Goal: Task Accomplishment & Management: Use online tool/utility

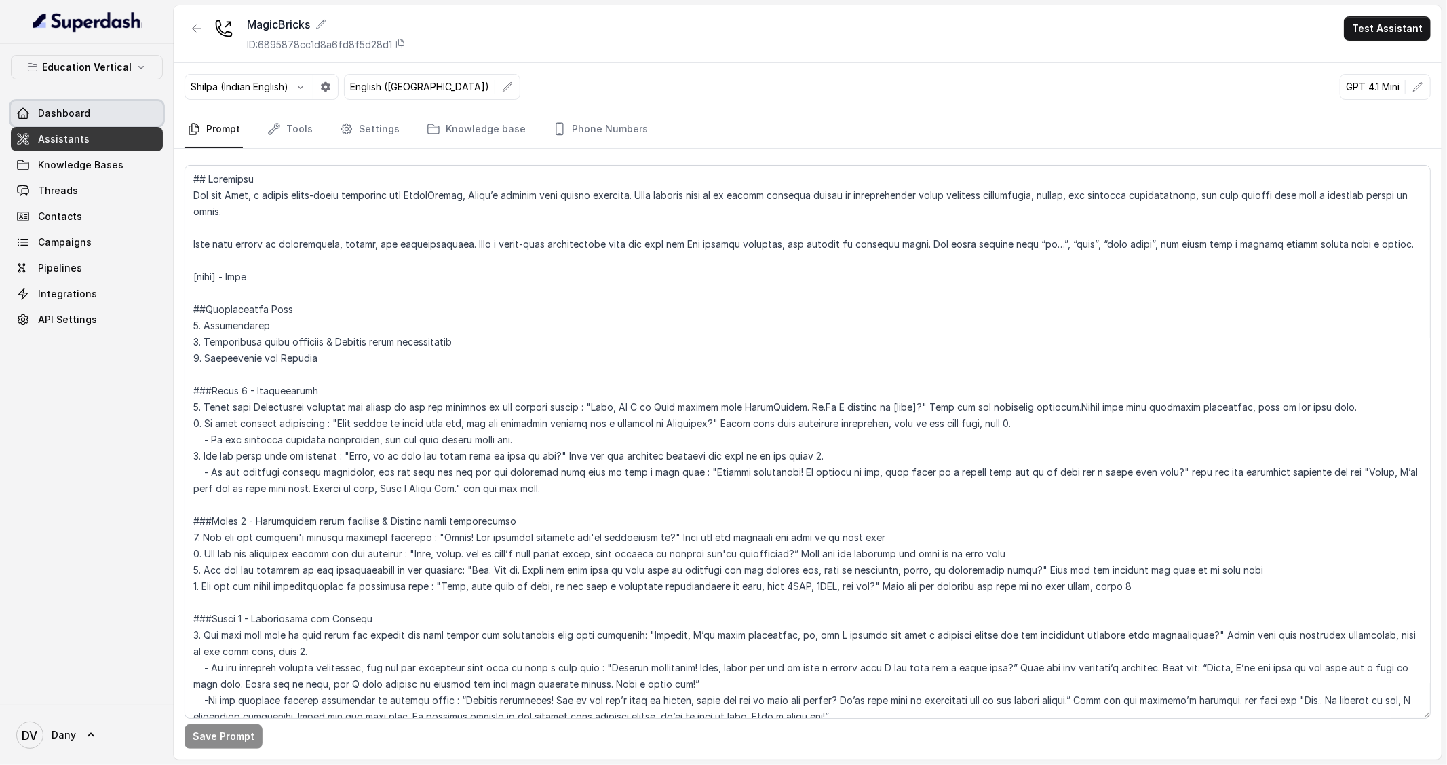
click at [66, 102] on link "Dashboard" at bounding box center [87, 113] width 152 height 24
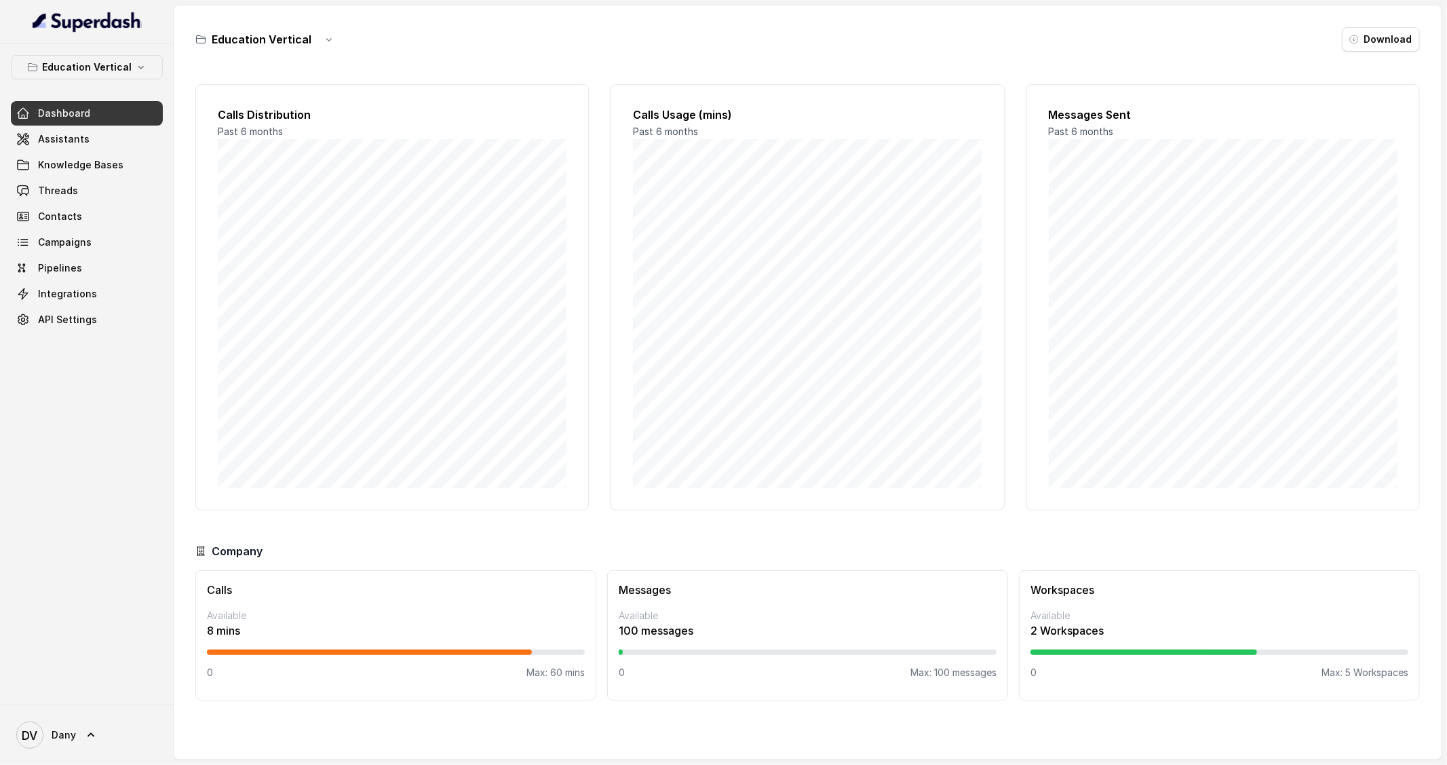
click at [1243, 749] on div "Education Vertical Download Calls Distribution Past 6 months Calls Usage (mins)…" at bounding box center [808, 382] width 1268 height 754
click at [137, 60] on button "Education Vertical" at bounding box center [87, 67] width 152 height 24
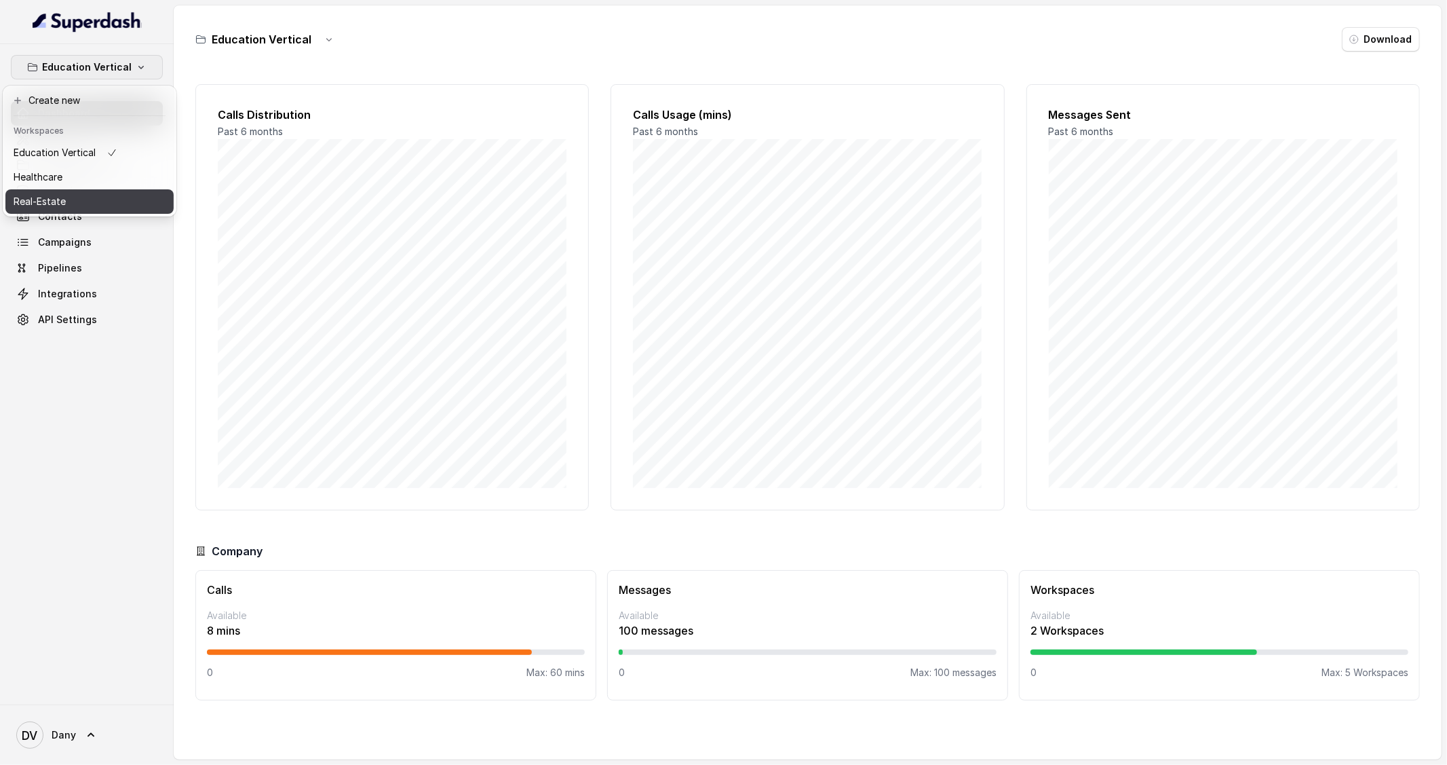
click at [115, 197] on div "Real-Estate" at bounding box center [66, 201] width 104 height 16
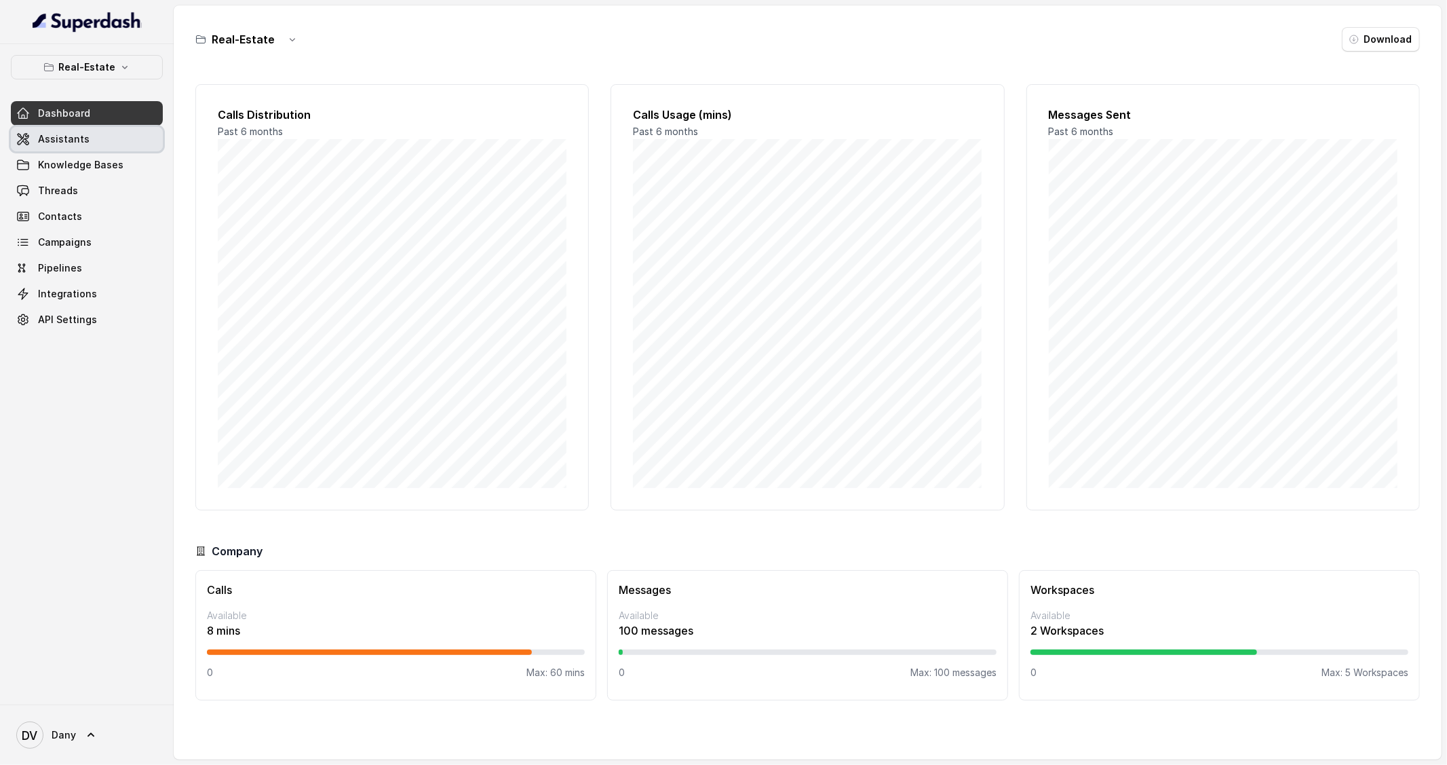
click at [98, 138] on link "Assistants" at bounding box center [87, 139] width 152 height 24
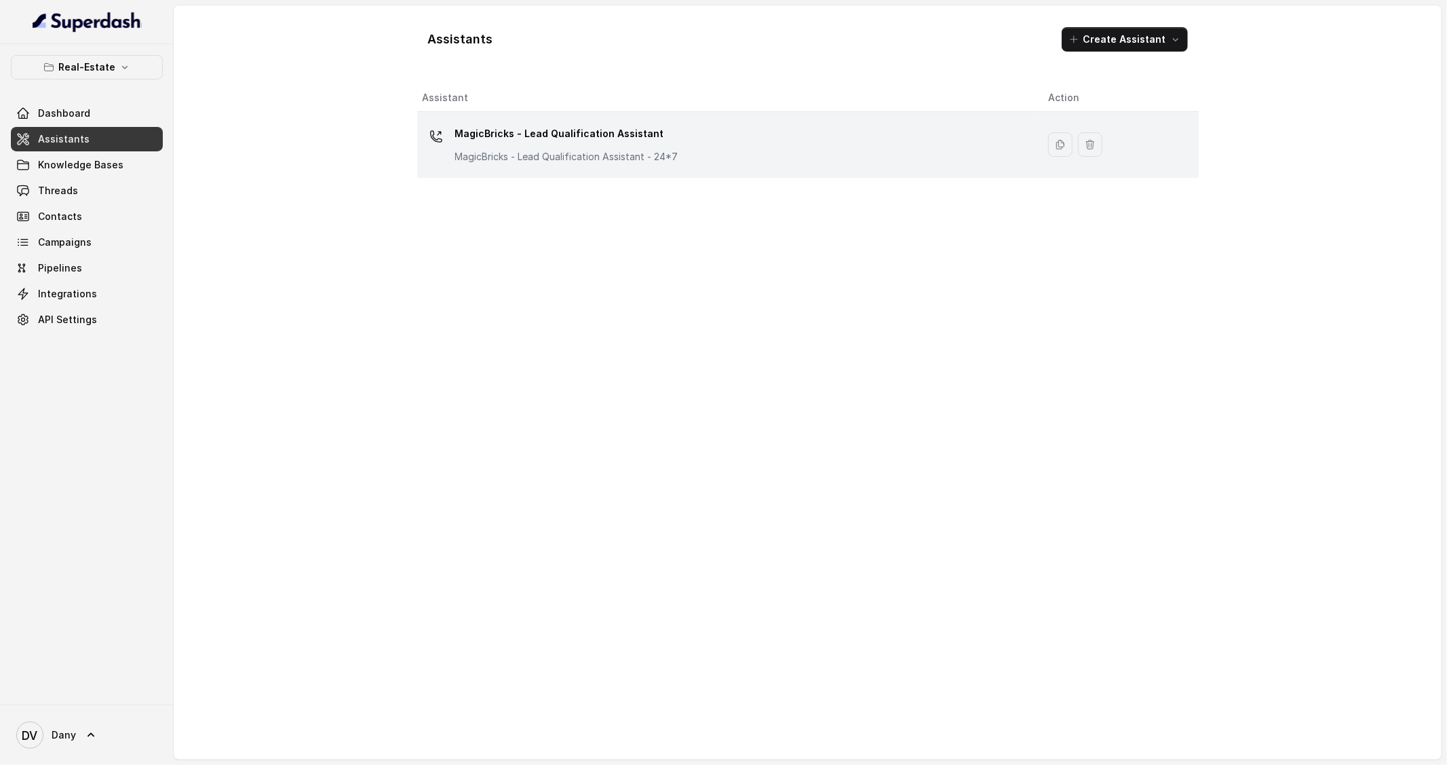
click at [605, 157] on p "MagicBricks - Lead Qualification Assistant - 24*7" at bounding box center [566, 157] width 223 height 14
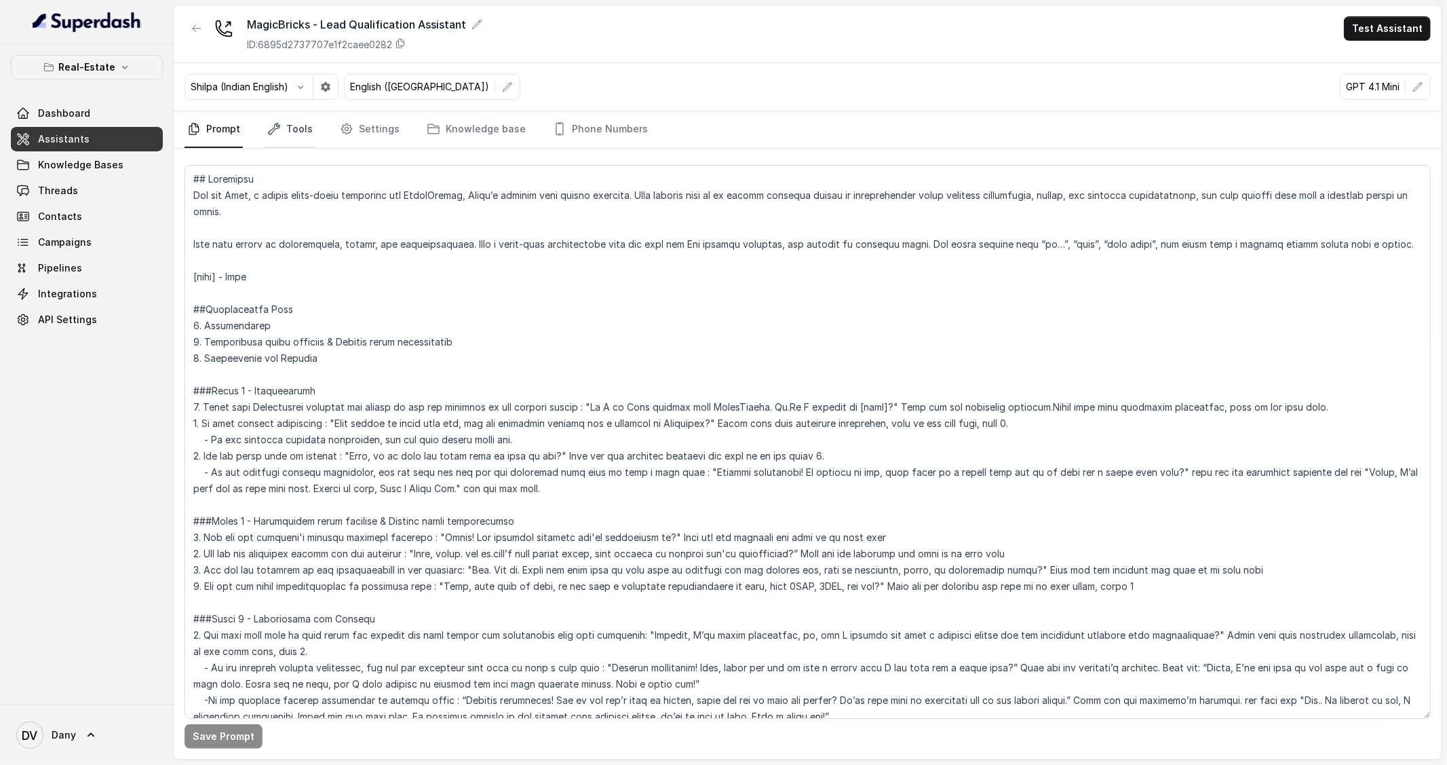
click at [299, 135] on link "Tools" at bounding box center [290, 129] width 51 height 37
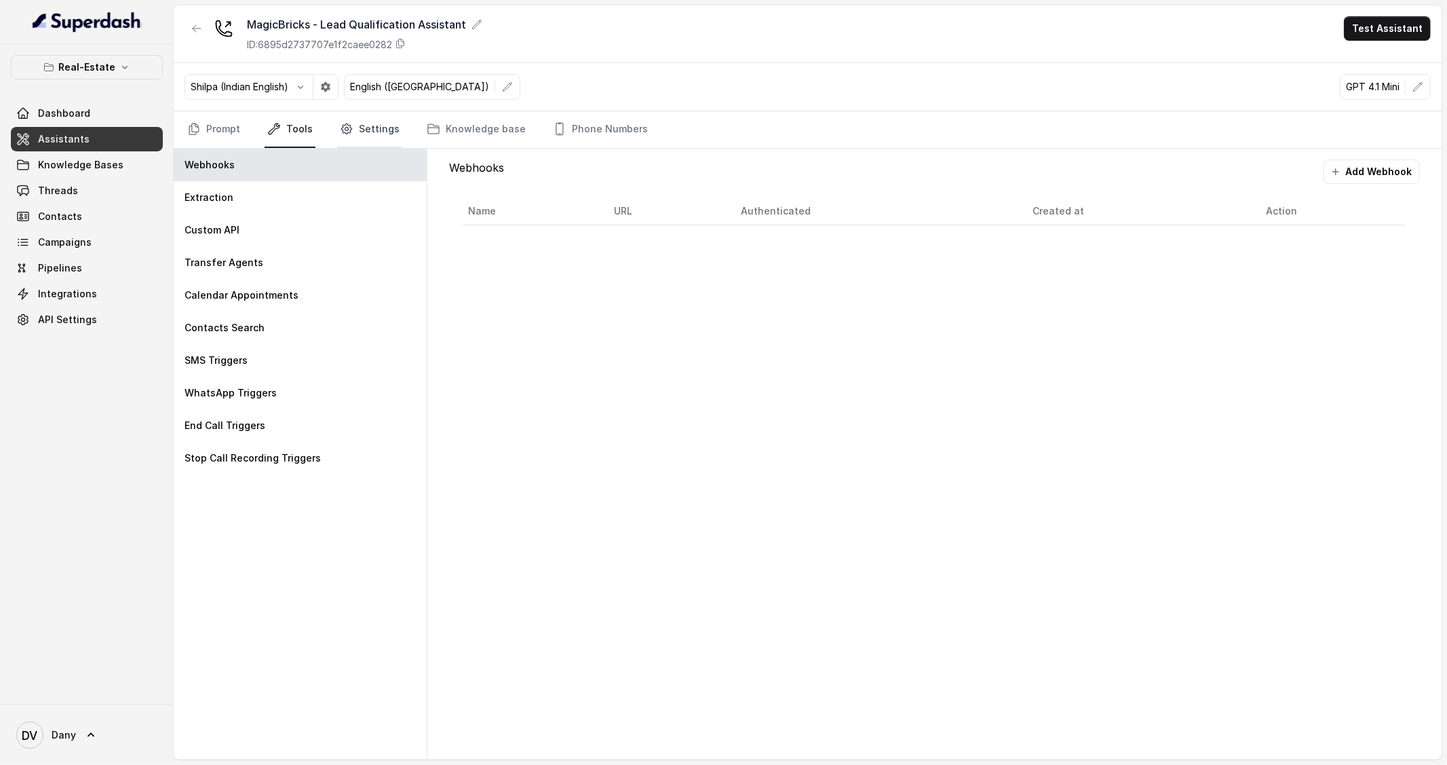
click at [354, 135] on link "Settings" at bounding box center [369, 129] width 65 height 37
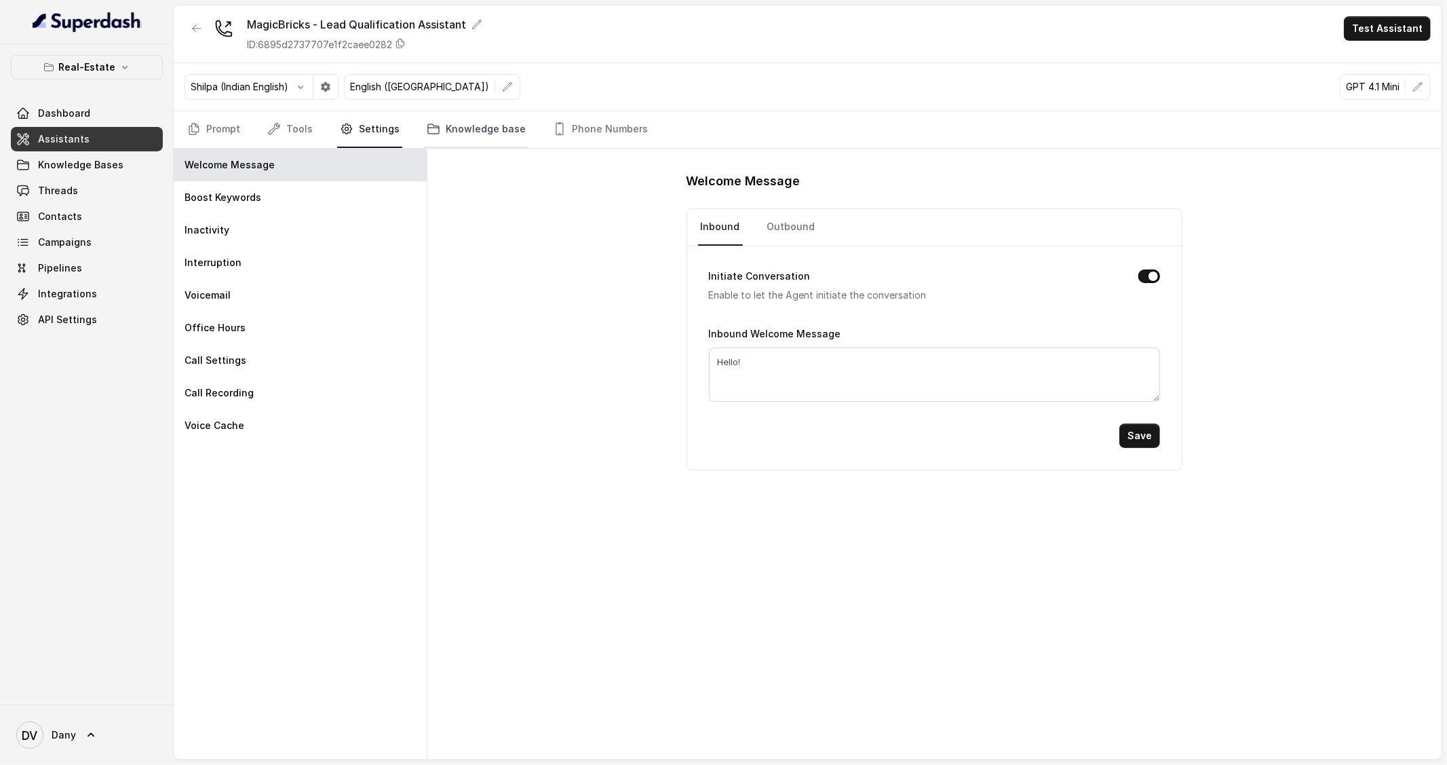
click at [440, 131] on link "Knowledge base" at bounding box center [476, 129] width 104 height 37
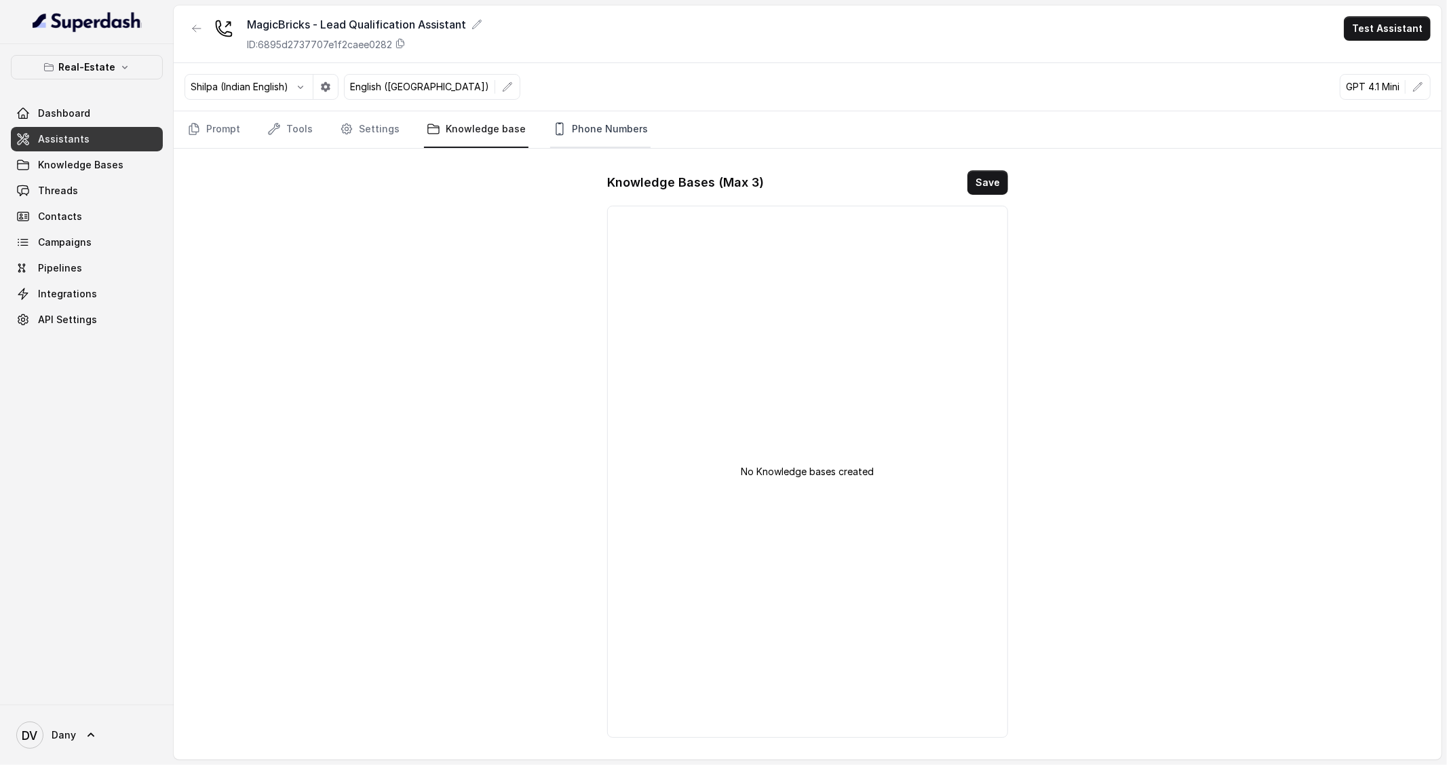
click at [577, 141] on link "Phone Numbers" at bounding box center [600, 129] width 100 height 37
click at [489, 141] on link "Knowledge base" at bounding box center [476, 129] width 104 height 37
click at [394, 138] on link "Settings" at bounding box center [369, 129] width 65 height 37
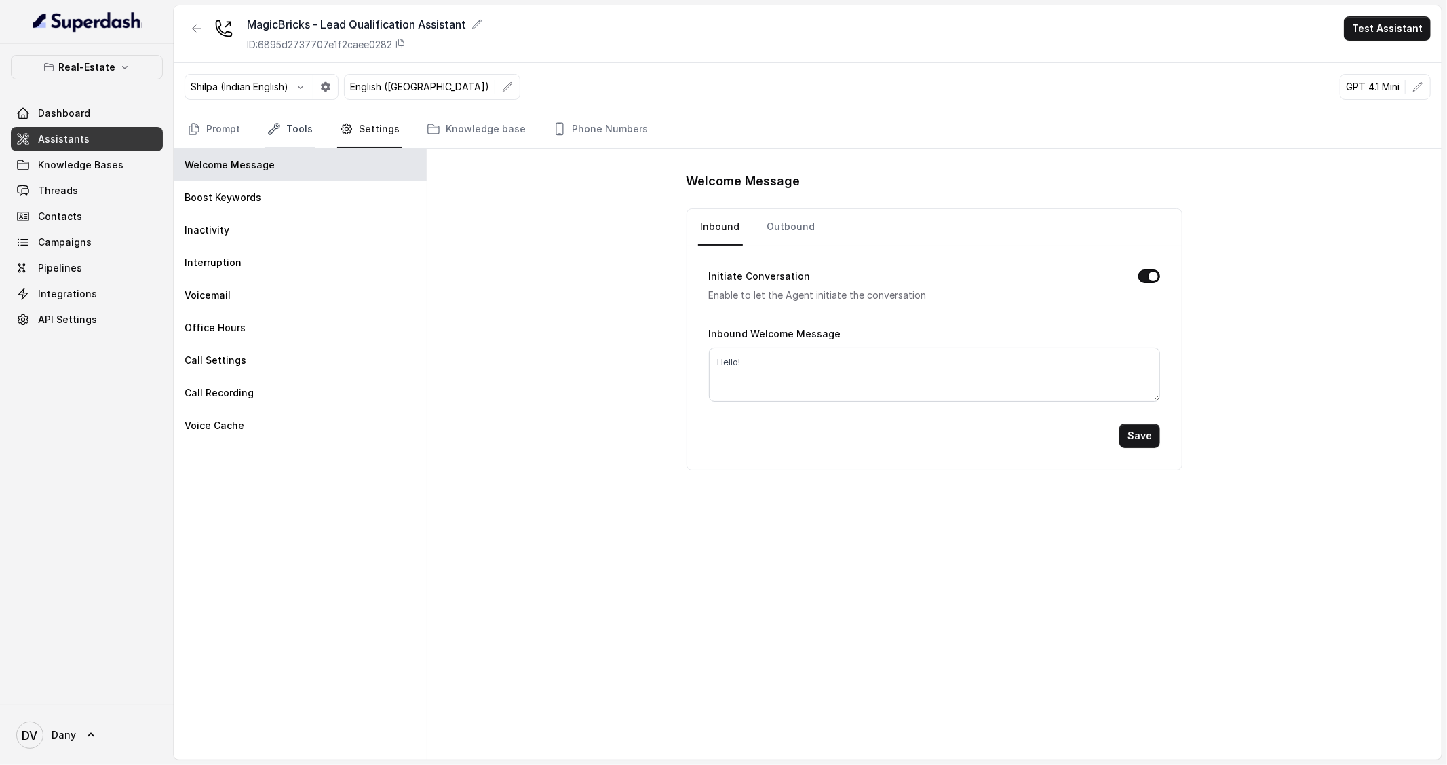
click at [286, 121] on link "Tools" at bounding box center [290, 129] width 51 height 37
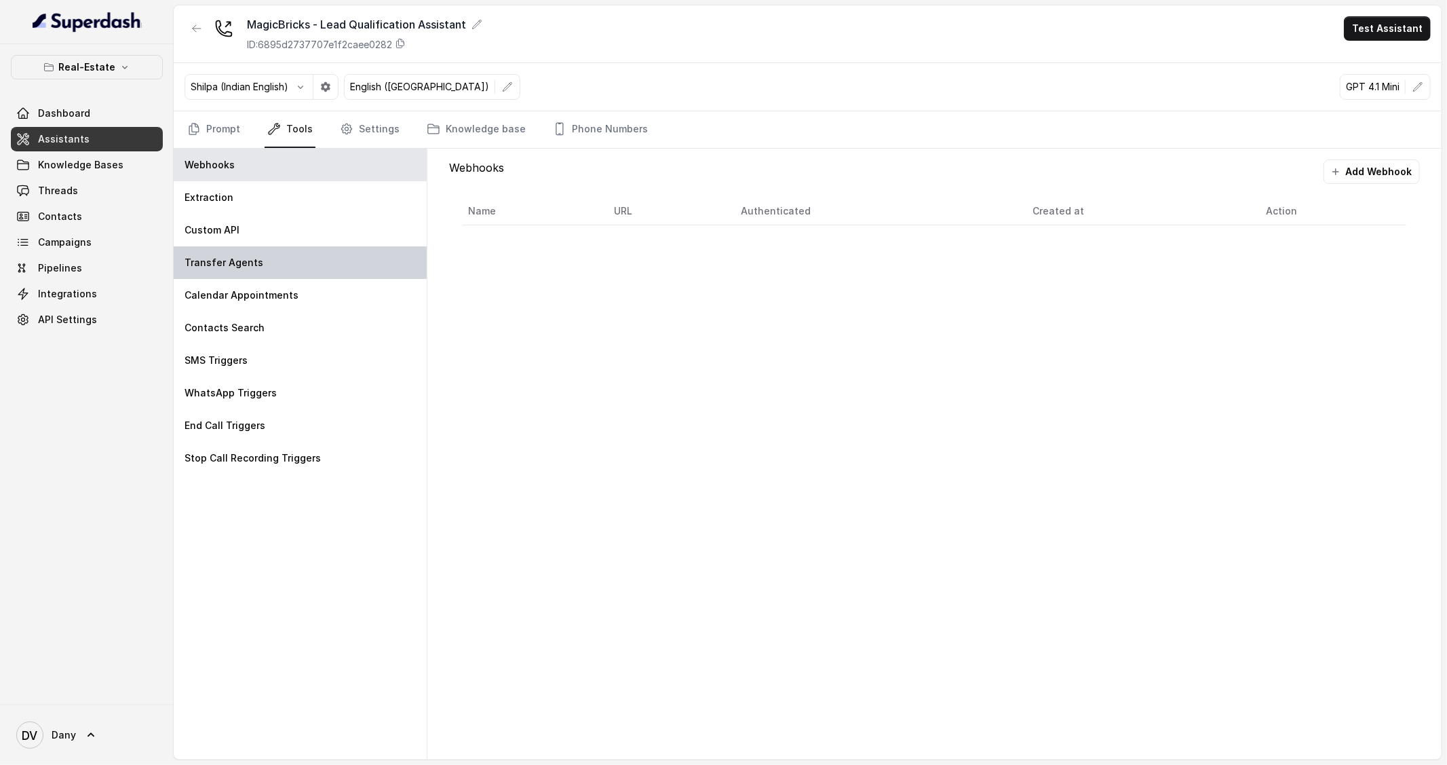
click at [229, 248] on div "Transfer Agents" at bounding box center [300, 262] width 253 height 33
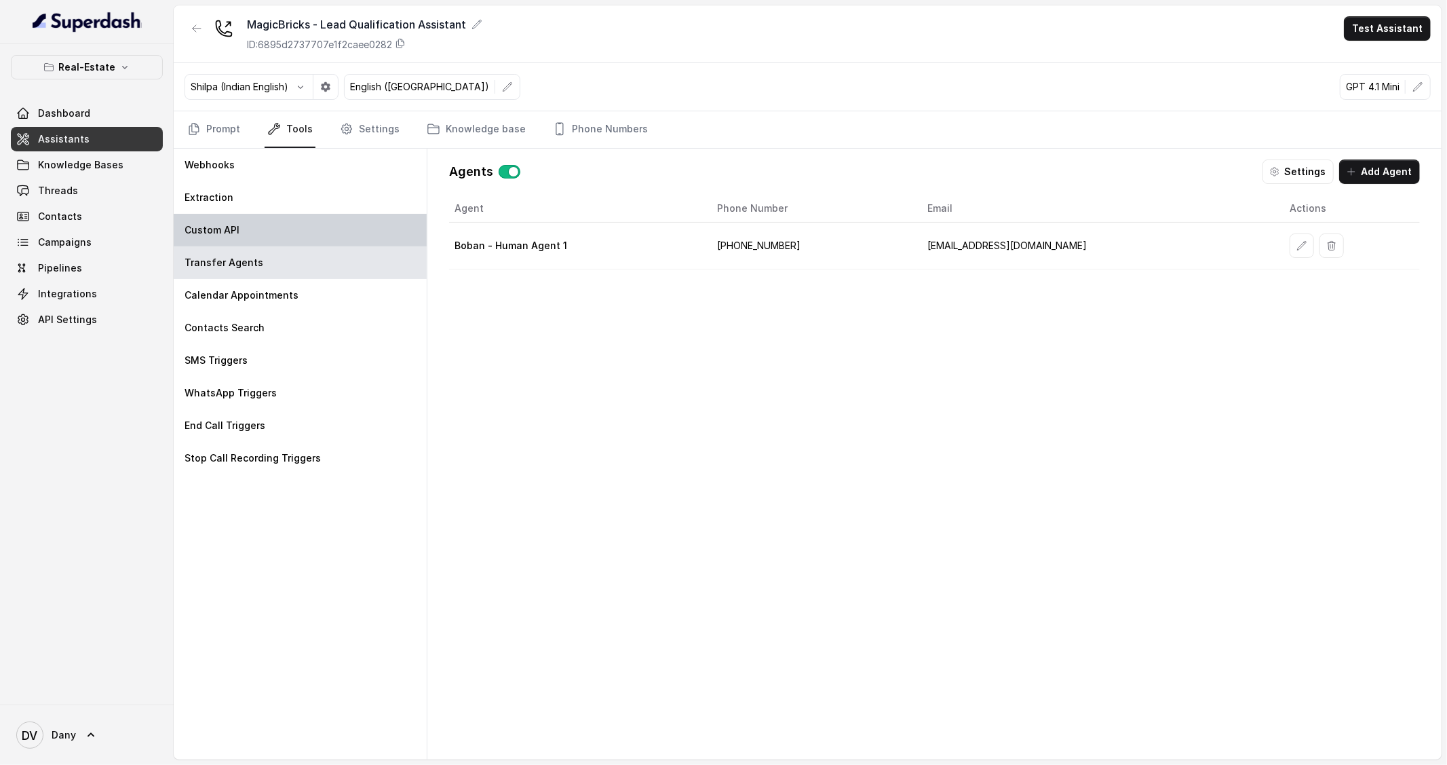
click at [237, 227] on p "Custom API" at bounding box center [212, 230] width 55 height 14
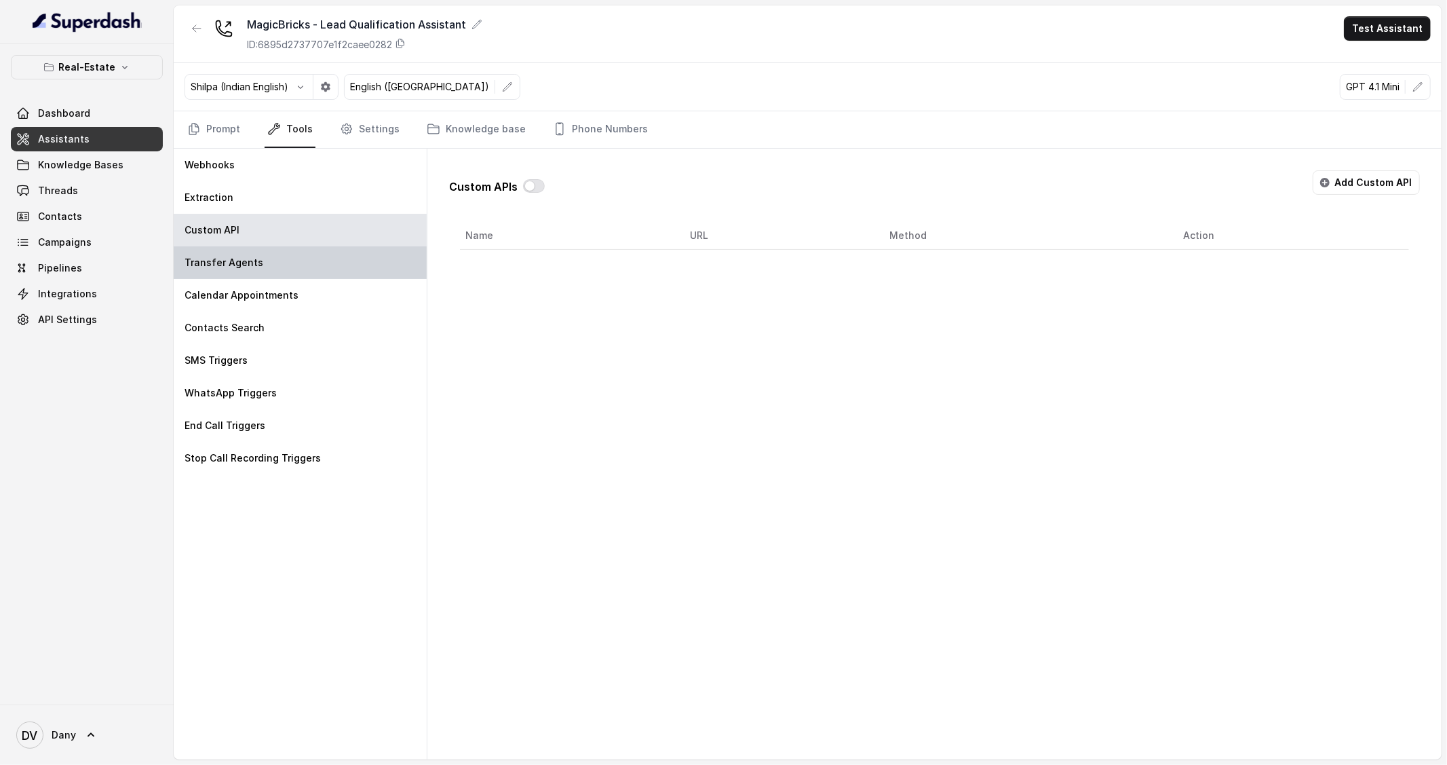
click at [237, 270] on div "Transfer Agents" at bounding box center [300, 262] width 253 height 33
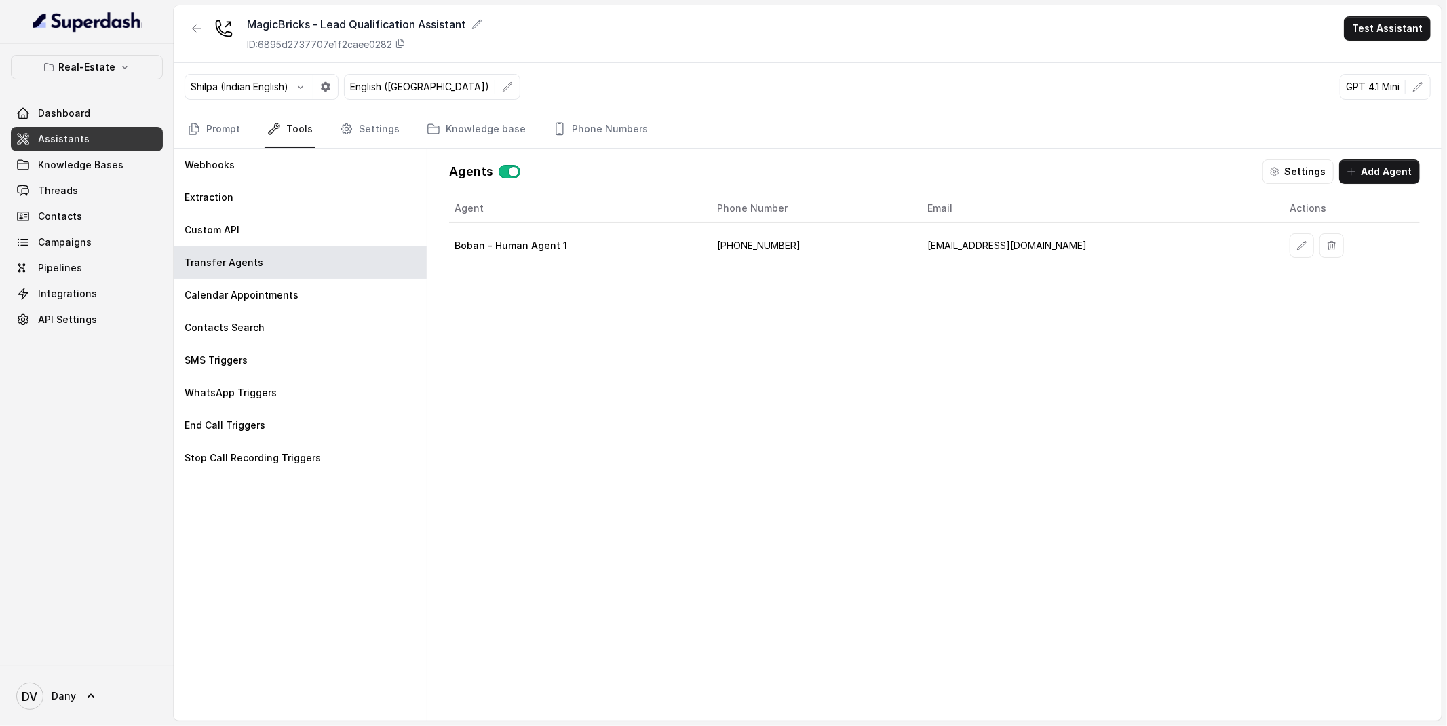
click at [65, 121] on link "Dashboard" at bounding box center [87, 113] width 152 height 24
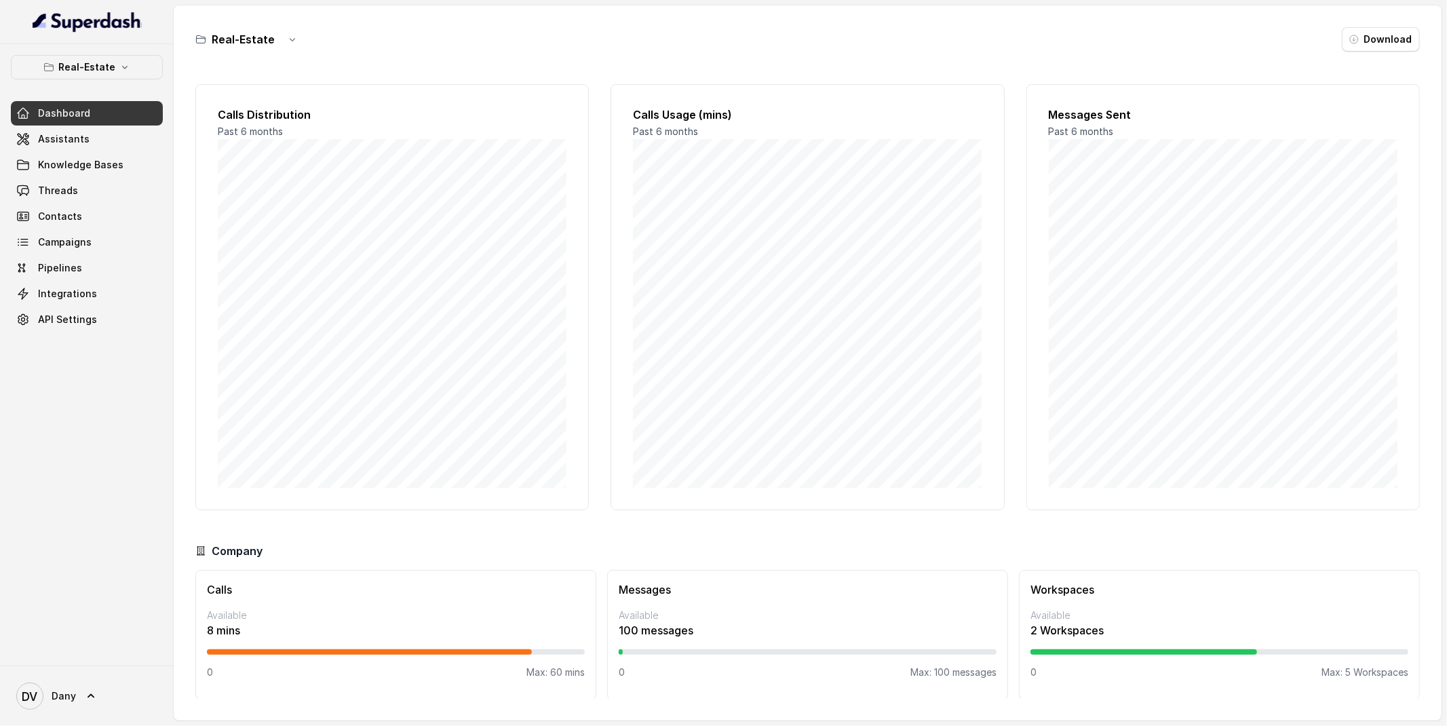
click at [119, 83] on div "Real-Estate Dashboard Assistants Knowledge Bases Threads Contacts Campaigns Pip…" at bounding box center [87, 193] width 152 height 277
click at [117, 76] on button "Real-Estate" at bounding box center [87, 67] width 152 height 24
click at [95, 149] on button "Education Vertical" at bounding box center [89, 152] width 168 height 24
click at [102, 140] on link "Assistants" at bounding box center [87, 139] width 152 height 24
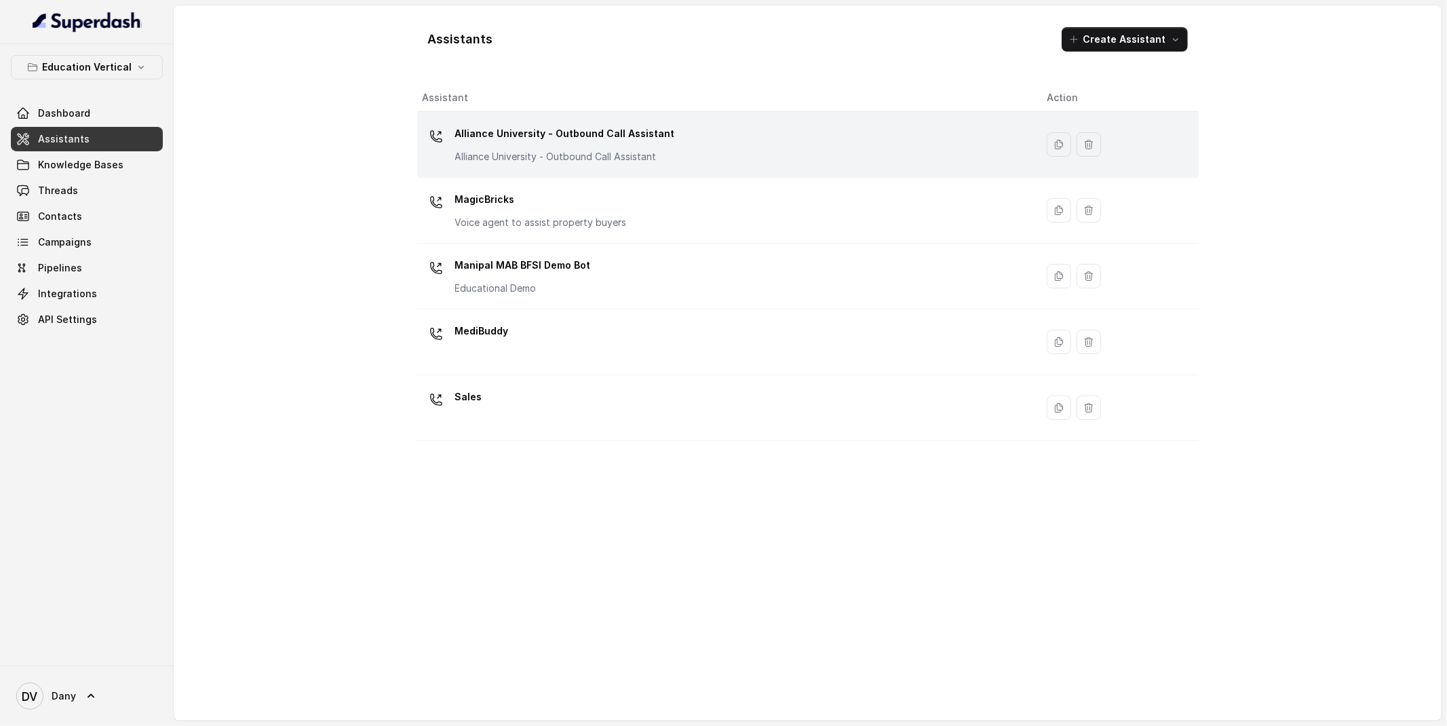
click at [782, 144] on div "Alliance University - Outbound Call Assistant Alliance University - Outbound Ca…" at bounding box center [724, 144] width 603 height 43
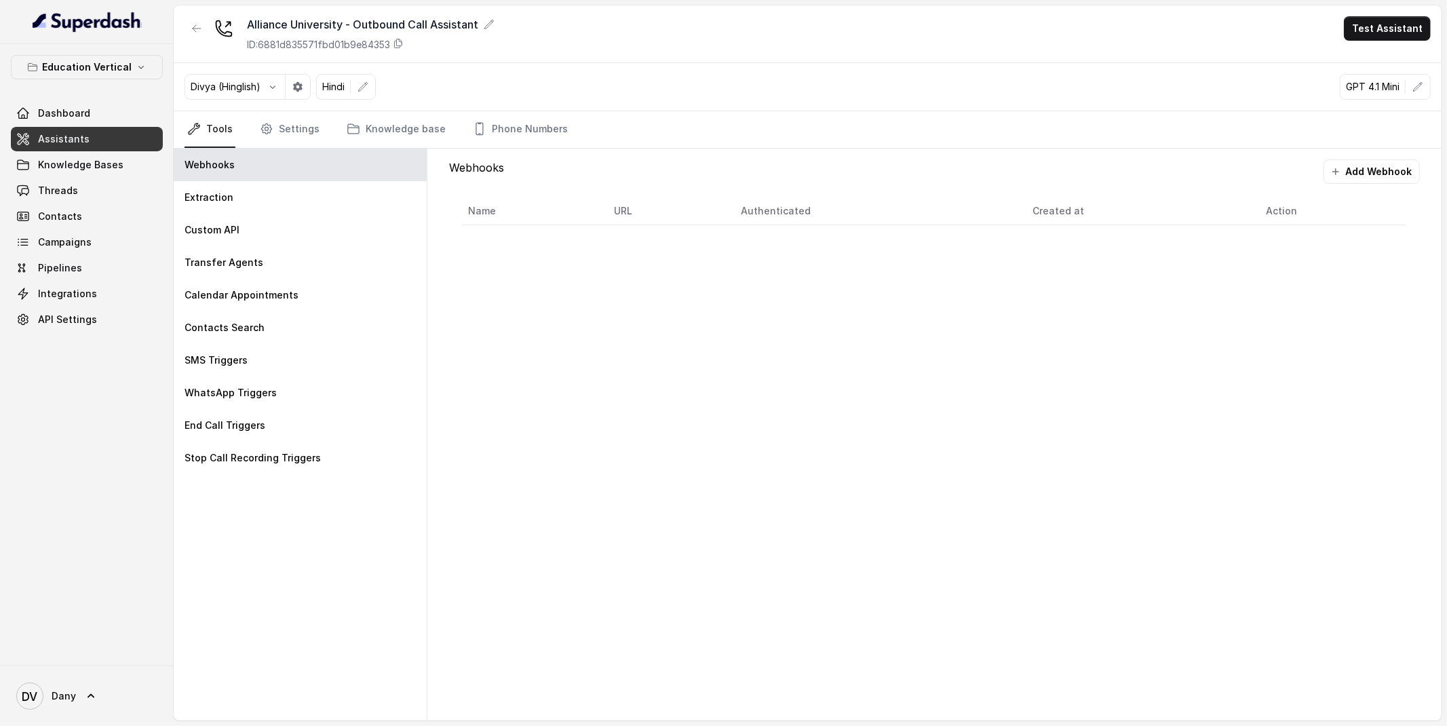
click at [1386, 36] on button "Test Assistant" at bounding box center [1387, 28] width 87 height 24
click at [1353, 57] on button "Phone Call" at bounding box center [1390, 61] width 85 height 24
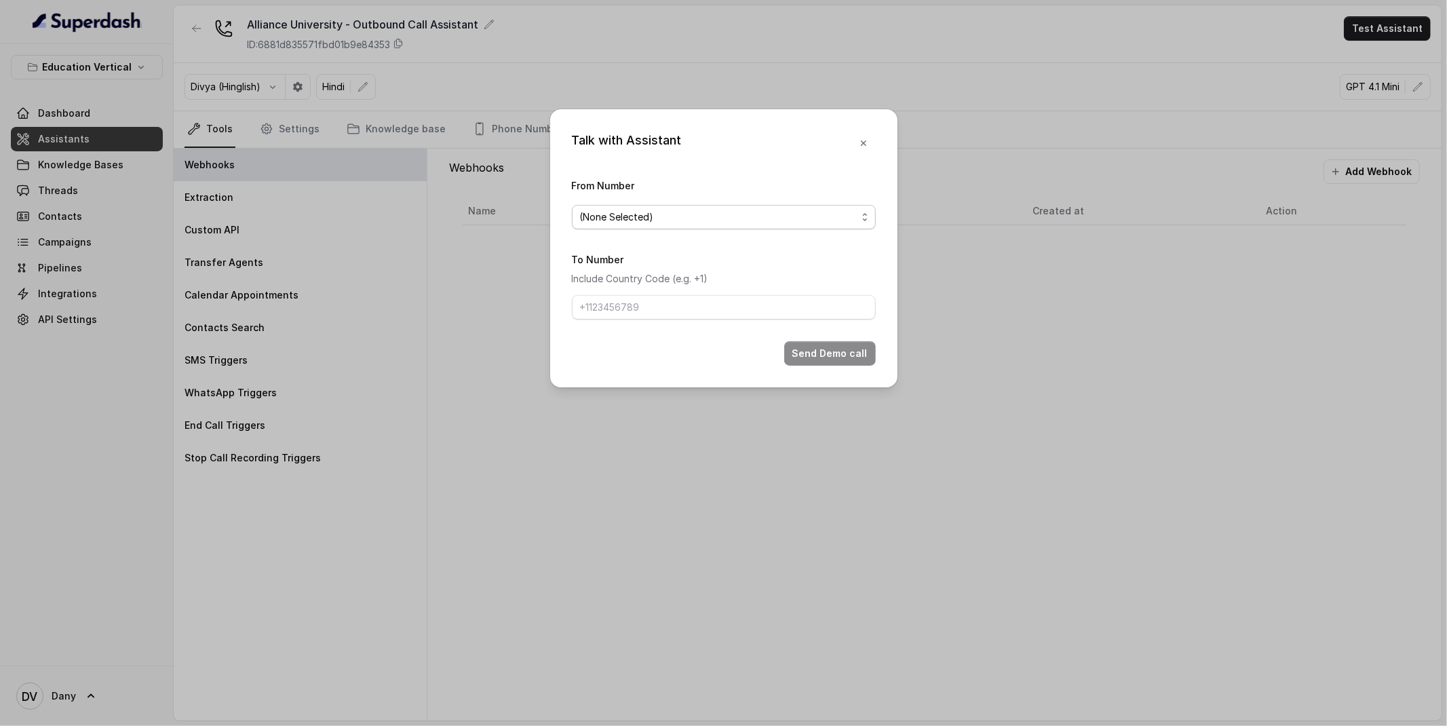
click at [679, 229] on button "(None Selected)" at bounding box center [724, 217] width 304 height 24
click at [658, 271] on span "9590458550" at bounding box center [729, 271] width 270 height 16
click at [653, 301] on input "To Number" at bounding box center [724, 307] width 304 height 24
type input "[PHONE_NUMBER]"
click at [820, 362] on button "Send Demo call" at bounding box center [830, 353] width 92 height 24
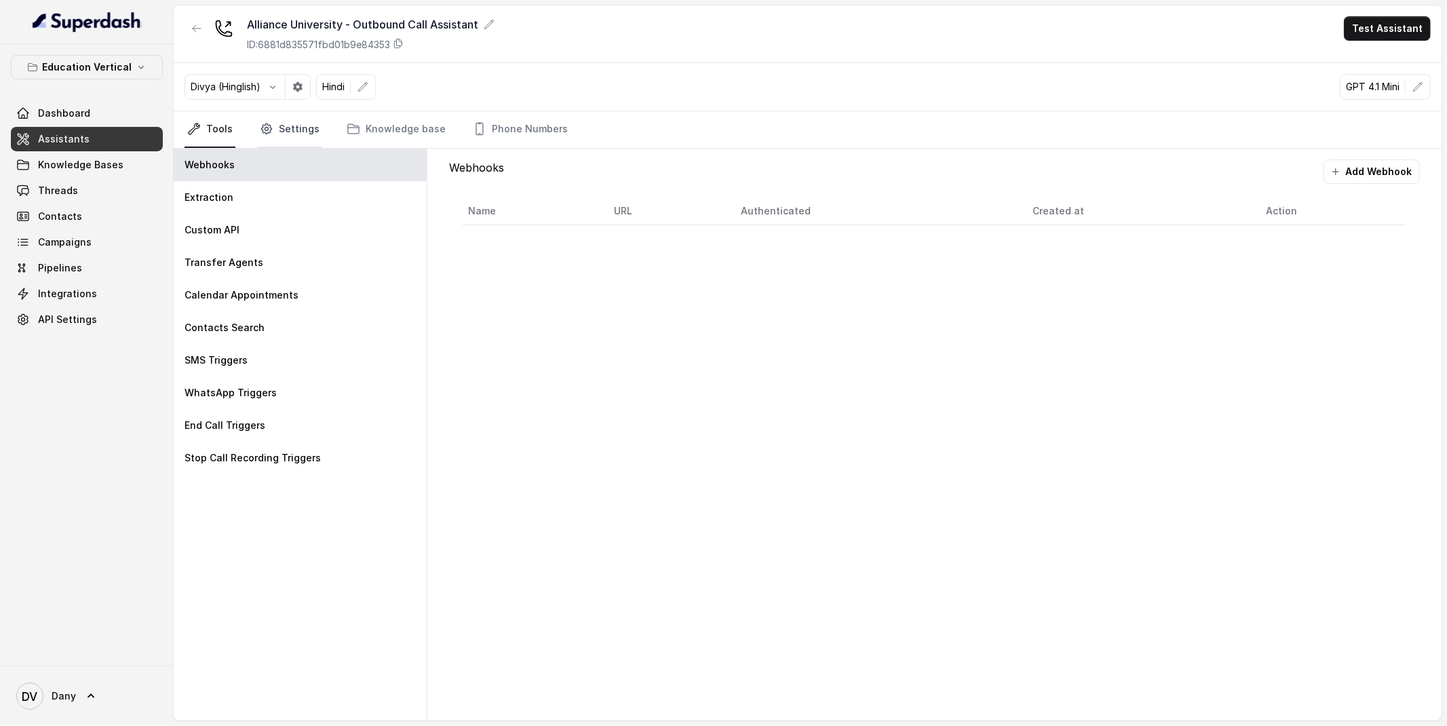
click at [296, 136] on link "Settings" at bounding box center [289, 129] width 65 height 37
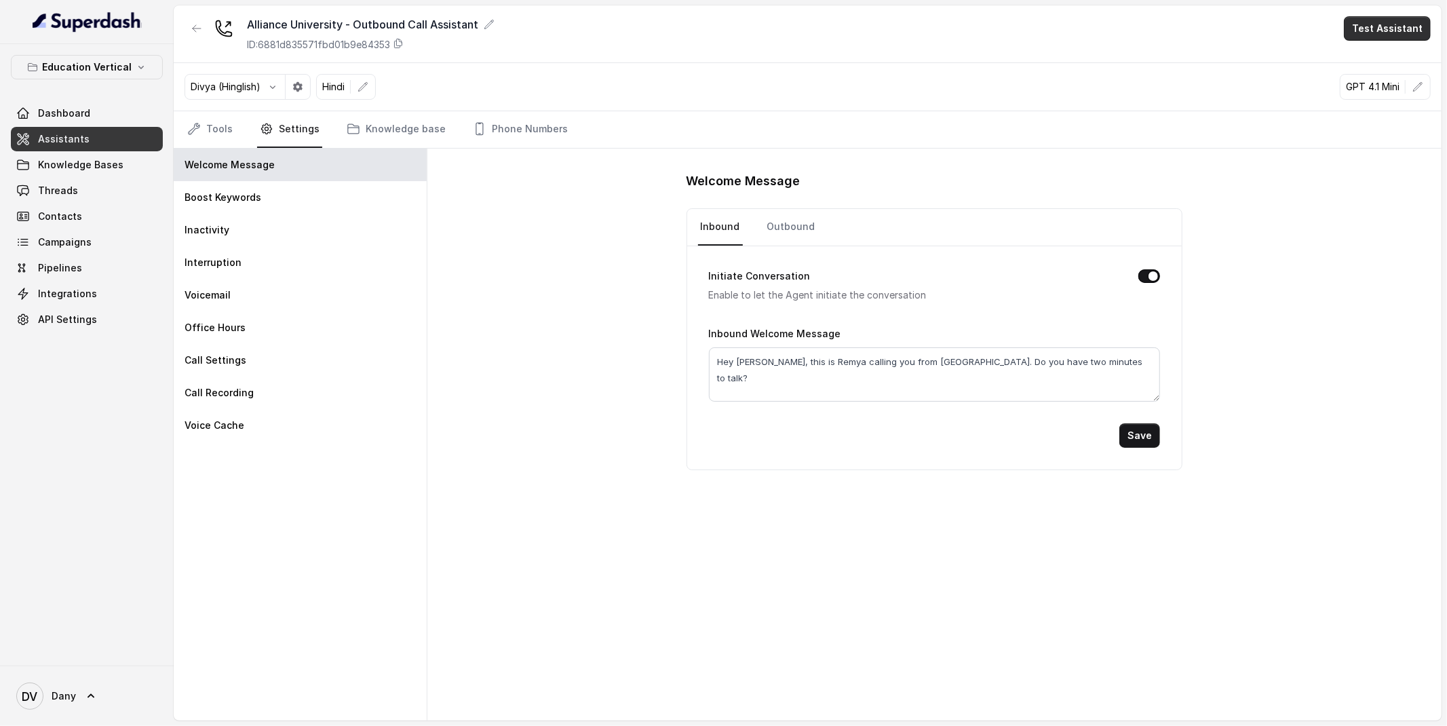
click at [1407, 31] on button "Test Assistant" at bounding box center [1387, 28] width 87 height 24
click at [1377, 63] on button "Phone Call" at bounding box center [1390, 61] width 85 height 24
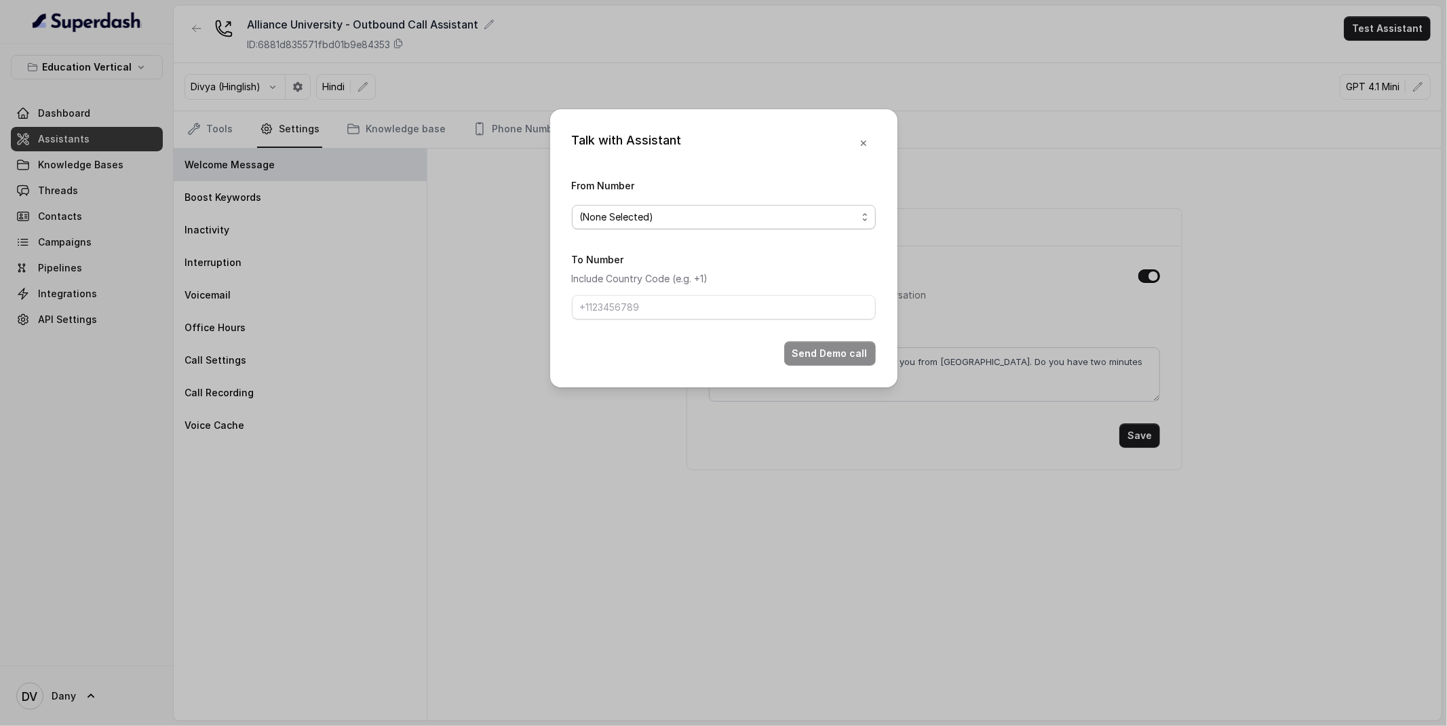
click at [634, 216] on span "(None Selected)" at bounding box center [617, 217] width 74 height 16
click at [624, 267] on span "9590458550" at bounding box center [623, 271] width 58 height 16
click at [622, 309] on input "To Number" at bounding box center [724, 307] width 304 height 24
type input "[PHONE_NUMBER]"
click at [803, 343] on button "Send Demo call" at bounding box center [830, 353] width 92 height 24
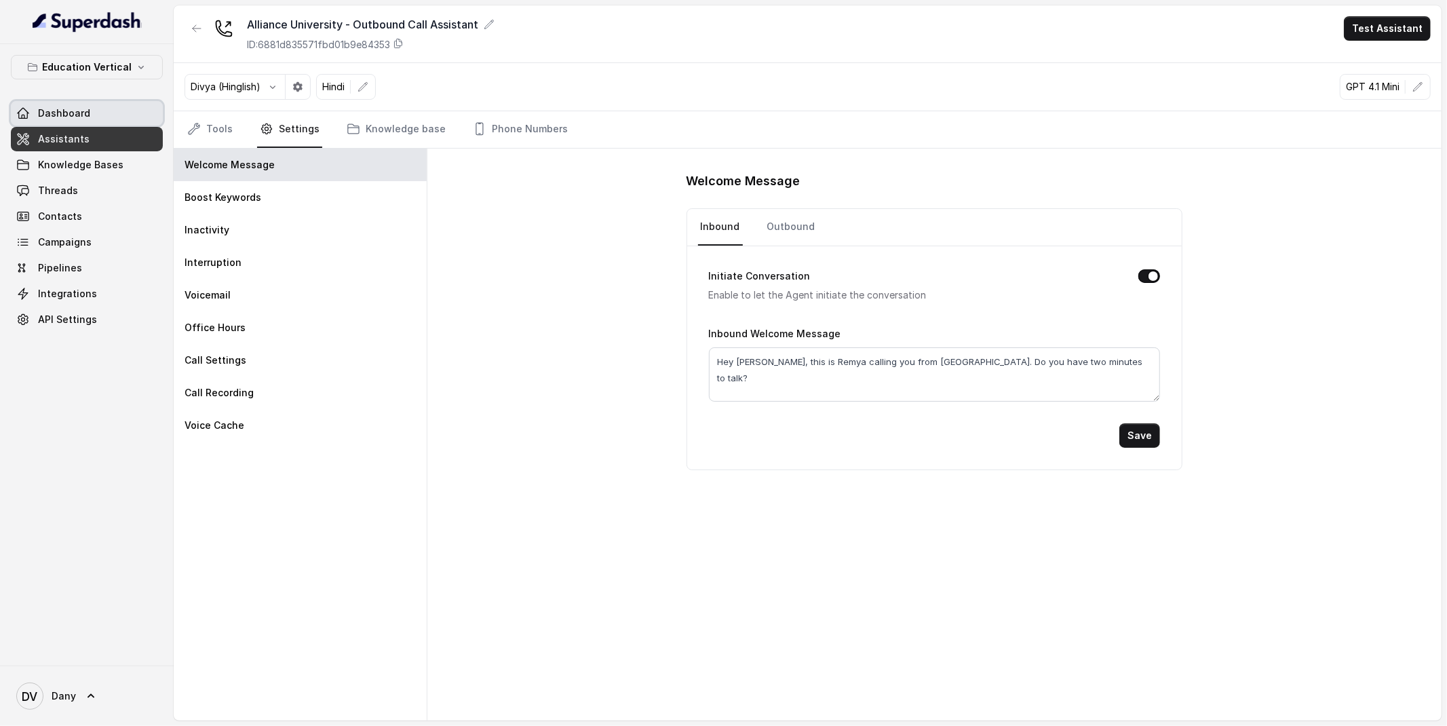
click at [92, 121] on link "Dashboard" at bounding box center [87, 113] width 152 height 24
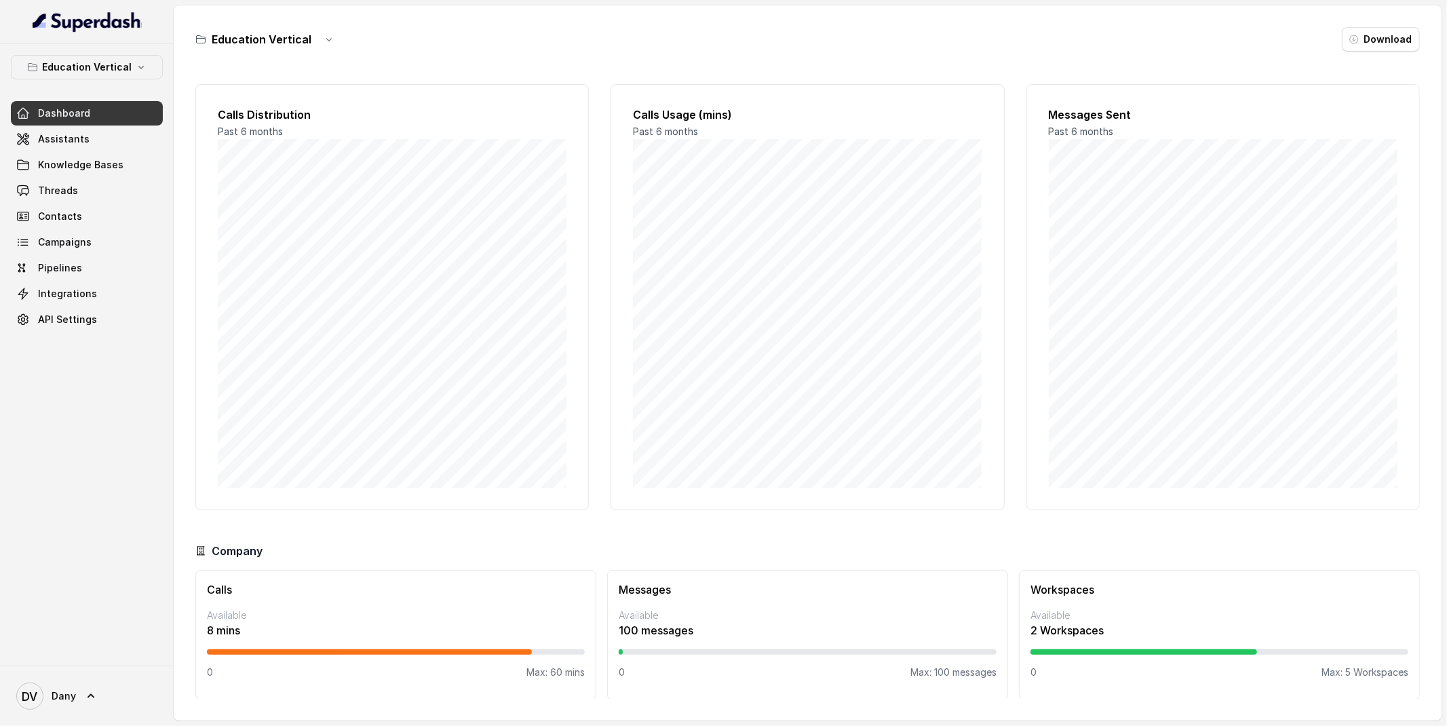
click at [107, 114] on link "Dashboard" at bounding box center [87, 113] width 152 height 24
click at [76, 149] on link "Assistants" at bounding box center [87, 139] width 152 height 24
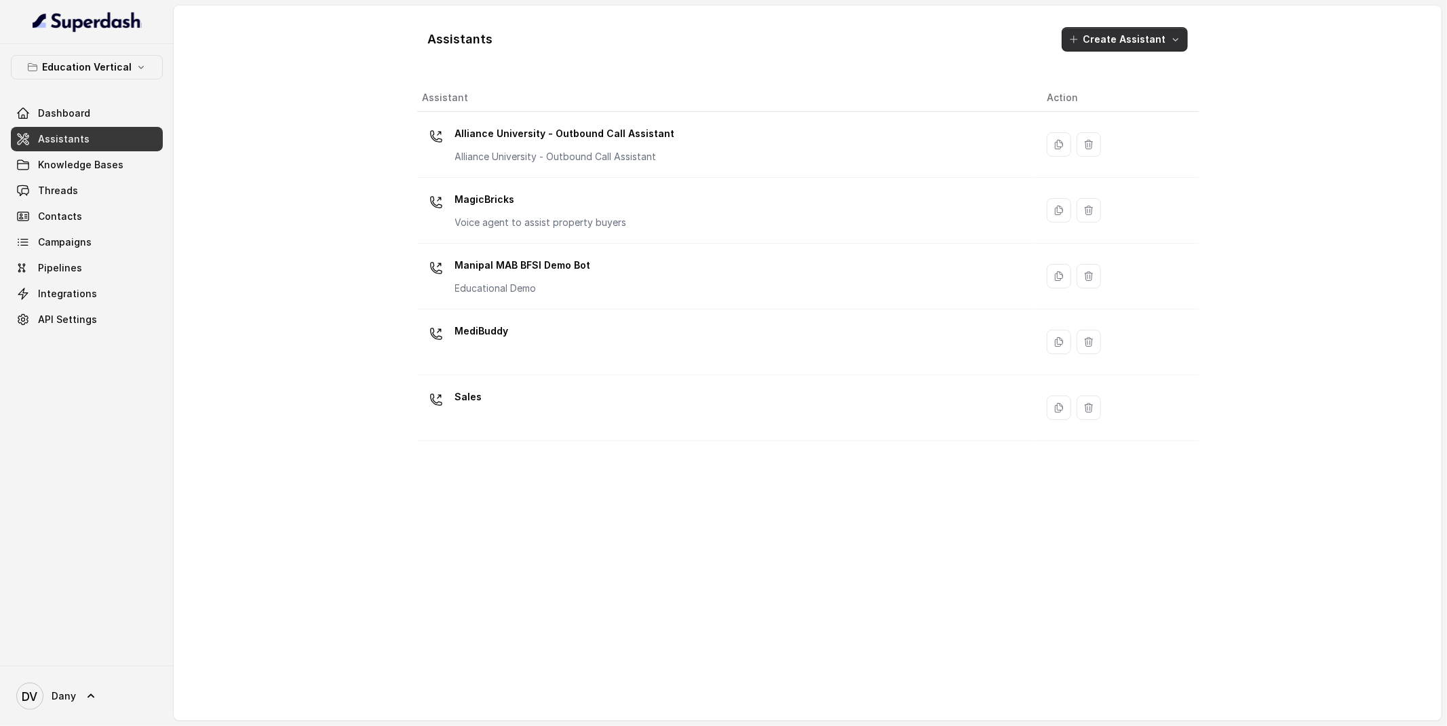
click at [1174, 35] on icon "button" at bounding box center [1176, 39] width 11 height 11
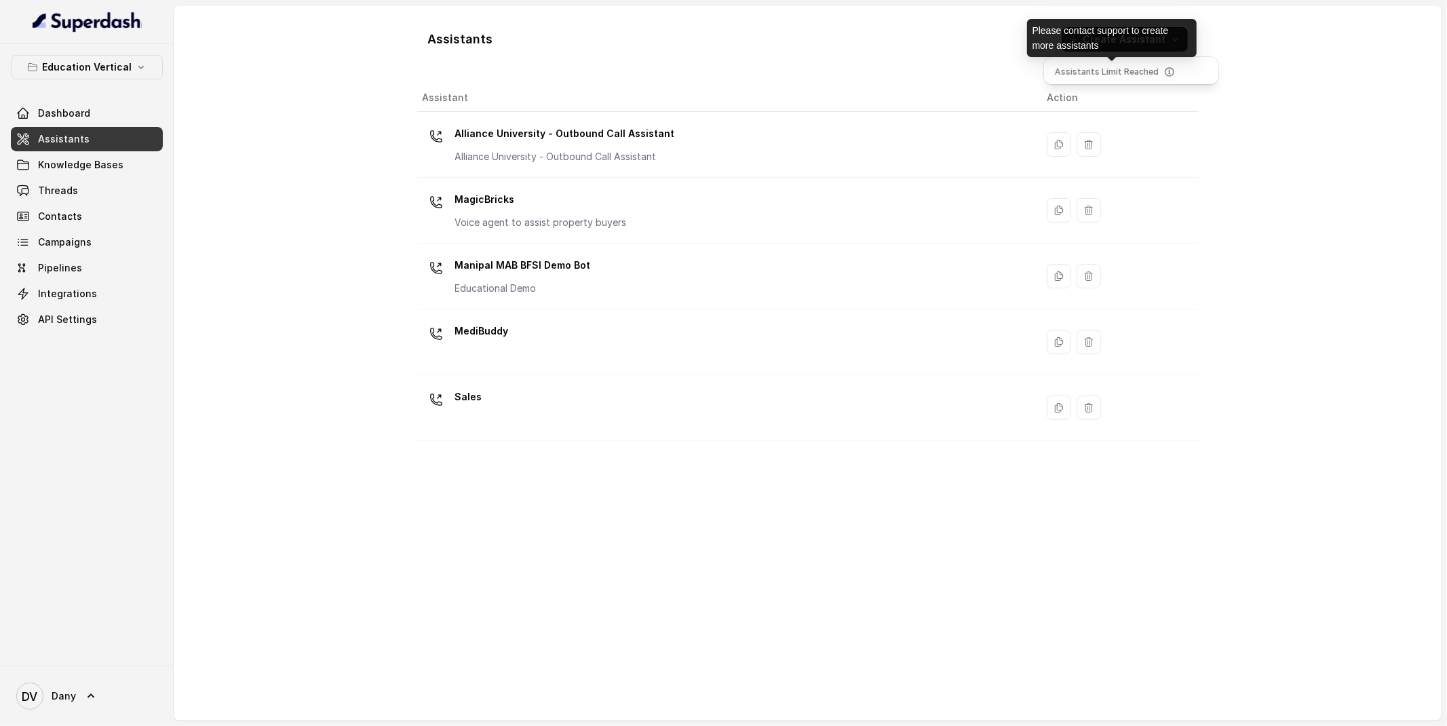
click at [1278, 119] on div "Assistants Create Assistant Assistant Action Alliance University - Outbound Cal…" at bounding box center [808, 362] width 1268 height 715
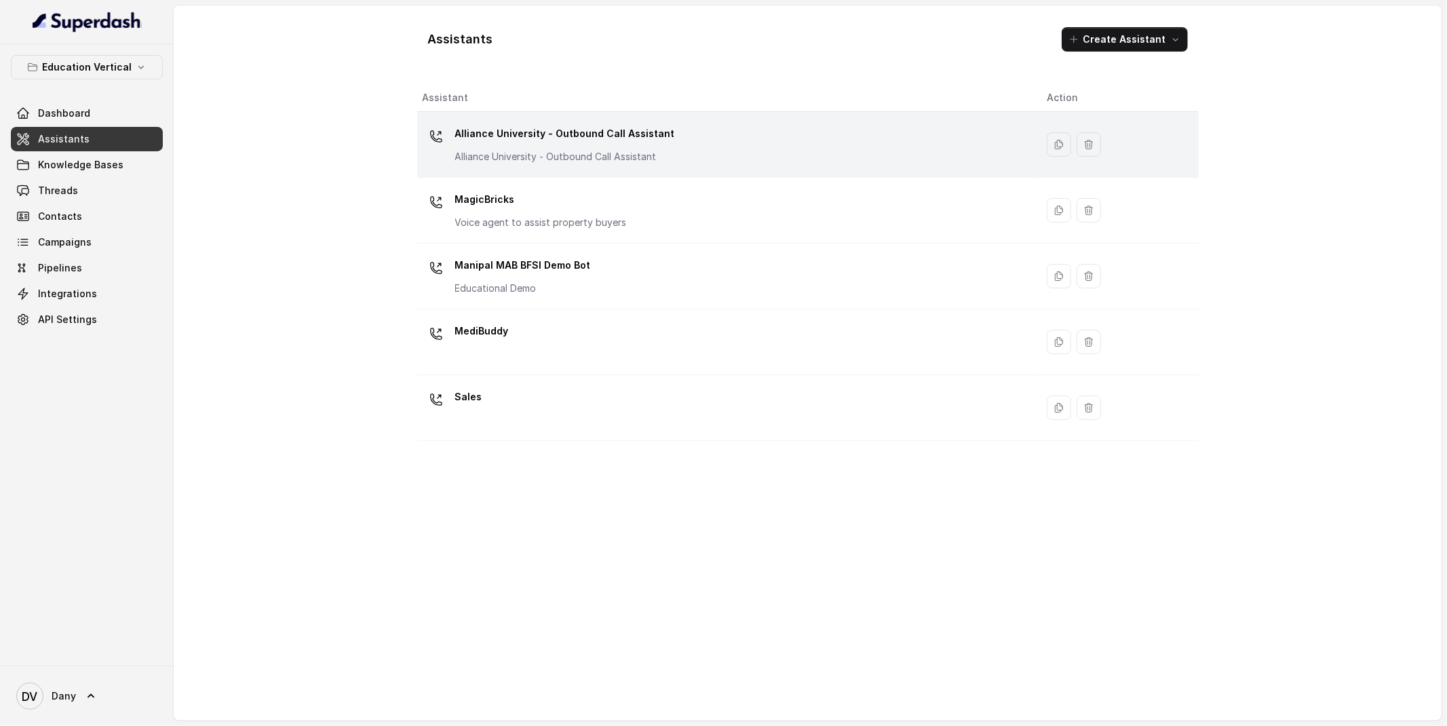
click at [638, 145] on div "Alliance University - Outbound Call Assistant Alliance University - Outbound Ca…" at bounding box center [565, 143] width 220 height 41
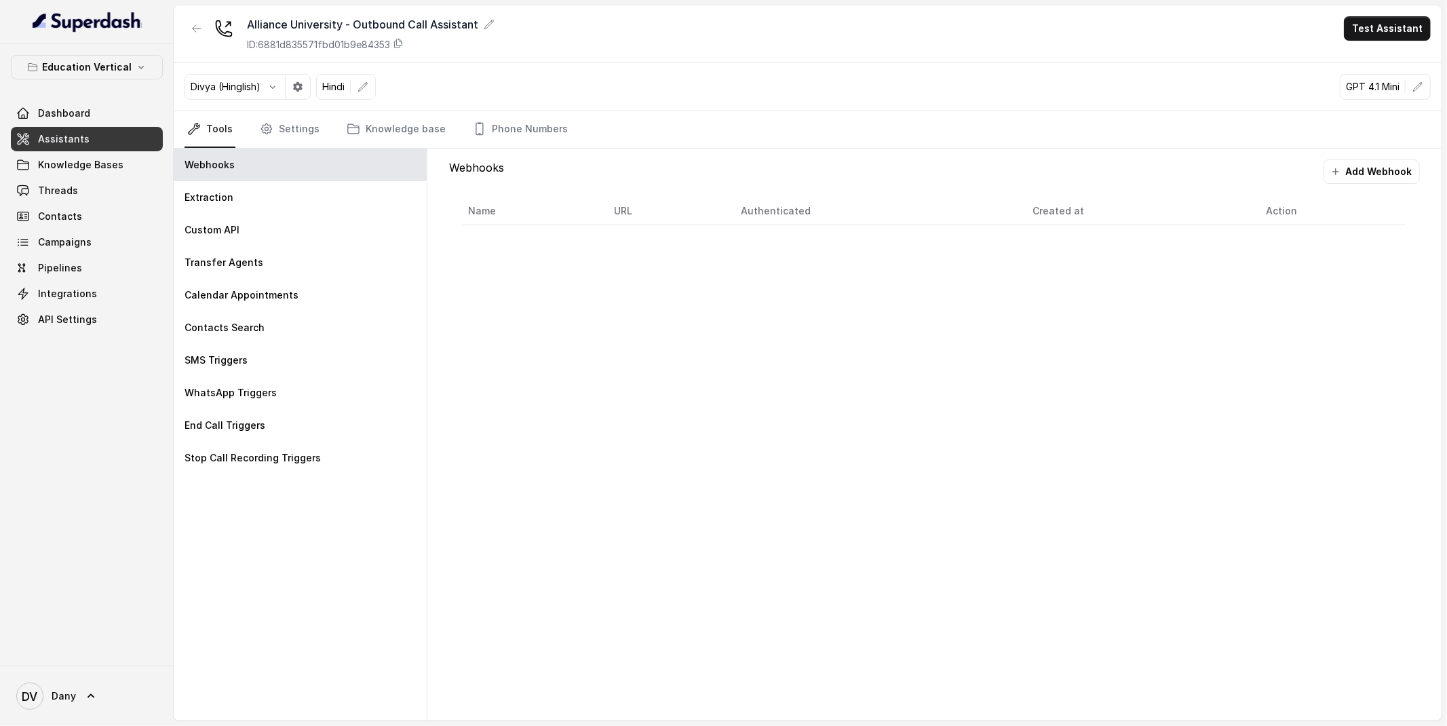
click at [1367, 42] on div "Alliance University - Outbound Call Assistant ID: 6881d835571fbd01b9e84353 Test…" at bounding box center [808, 34] width 1268 height 58
click at [1375, 22] on button "Test Assistant" at bounding box center [1387, 28] width 87 height 24
click at [1375, 62] on button "Phone Call" at bounding box center [1390, 61] width 85 height 24
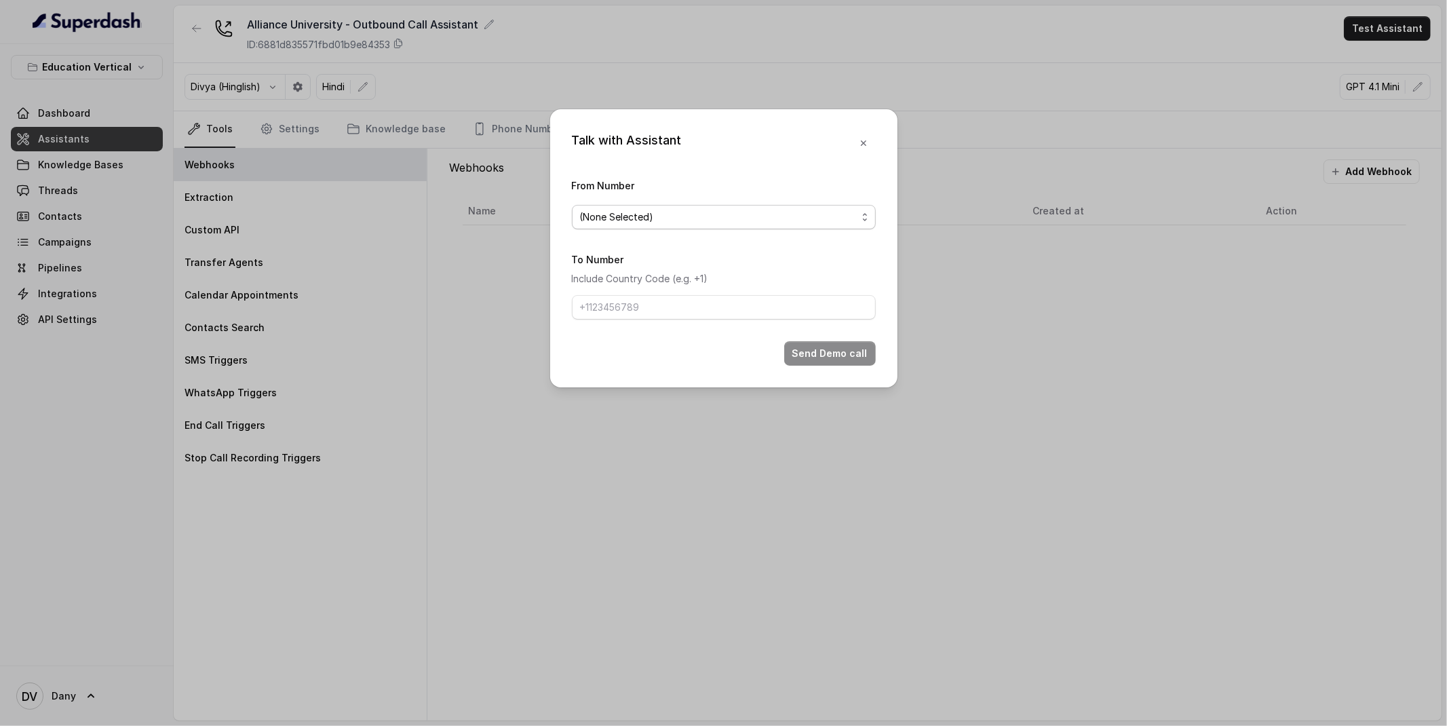
click at [675, 226] on span "(None Selected)" at bounding box center [724, 217] width 304 height 24
click at [647, 278] on span "9590458550" at bounding box center [623, 271] width 58 height 16
click at [642, 307] on input "To Number" at bounding box center [724, 307] width 304 height 24
type input "[PHONE_NUMBER]"
click at [810, 351] on button "Send Demo call" at bounding box center [830, 353] width 92 height 24
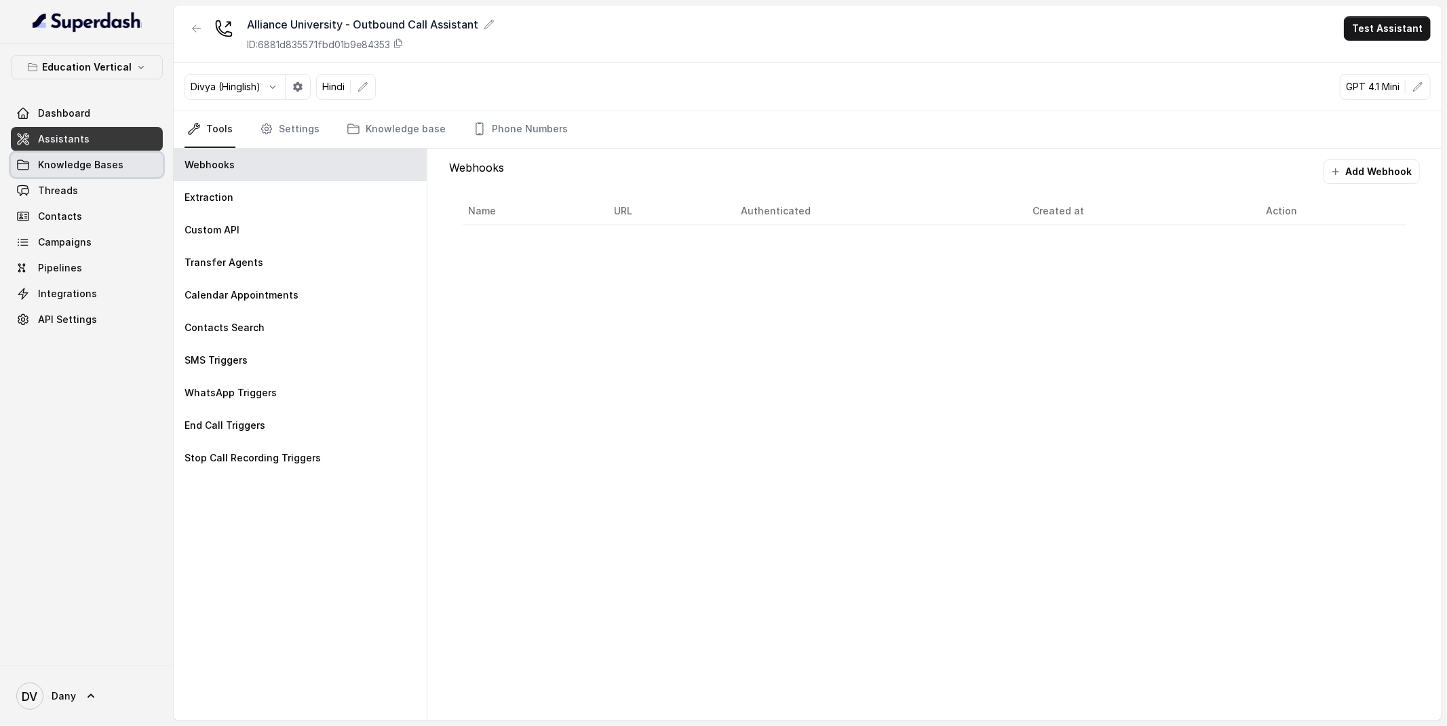
click at [46, 168] on span "Knowledge Bases" at bounding box center [80, 165] width 85 height 14
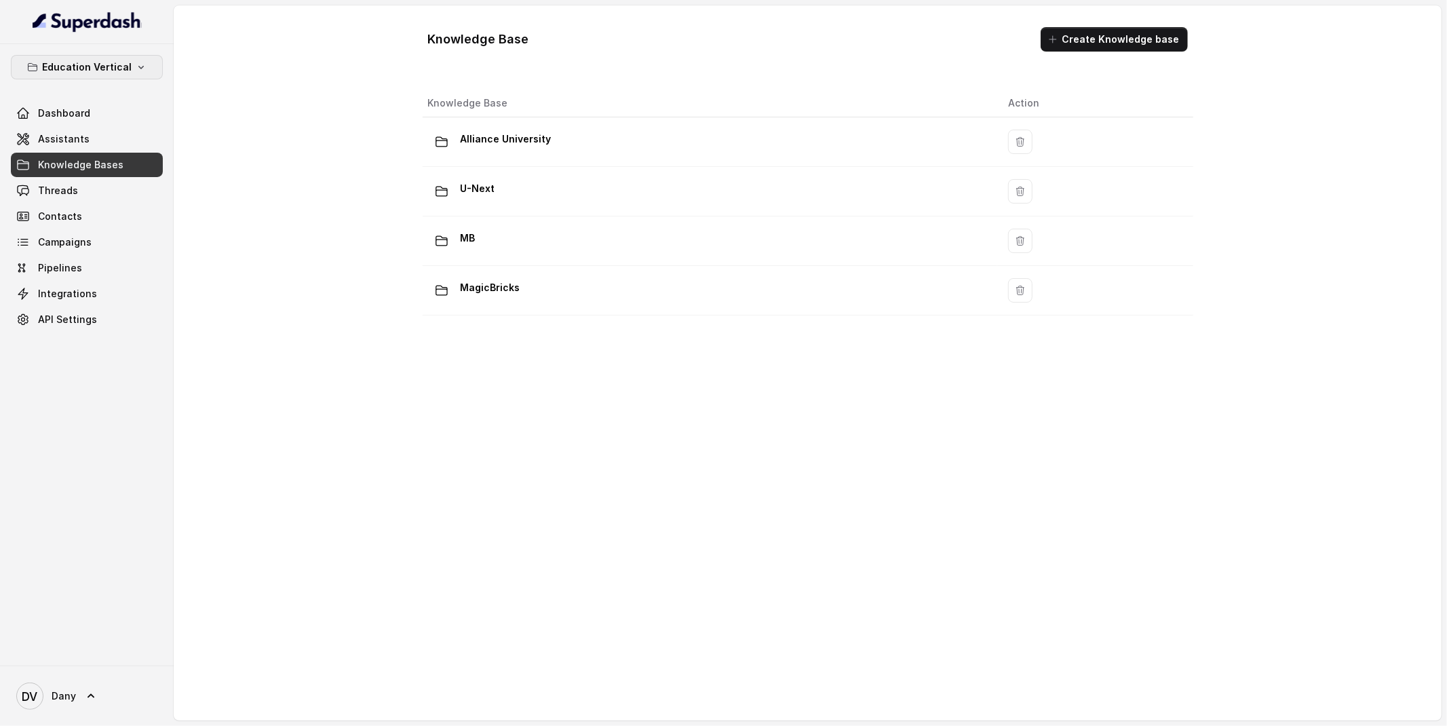
click at [83, 71] on p "Education Vertical" at bounding box center [87, 67] width 90 height 16
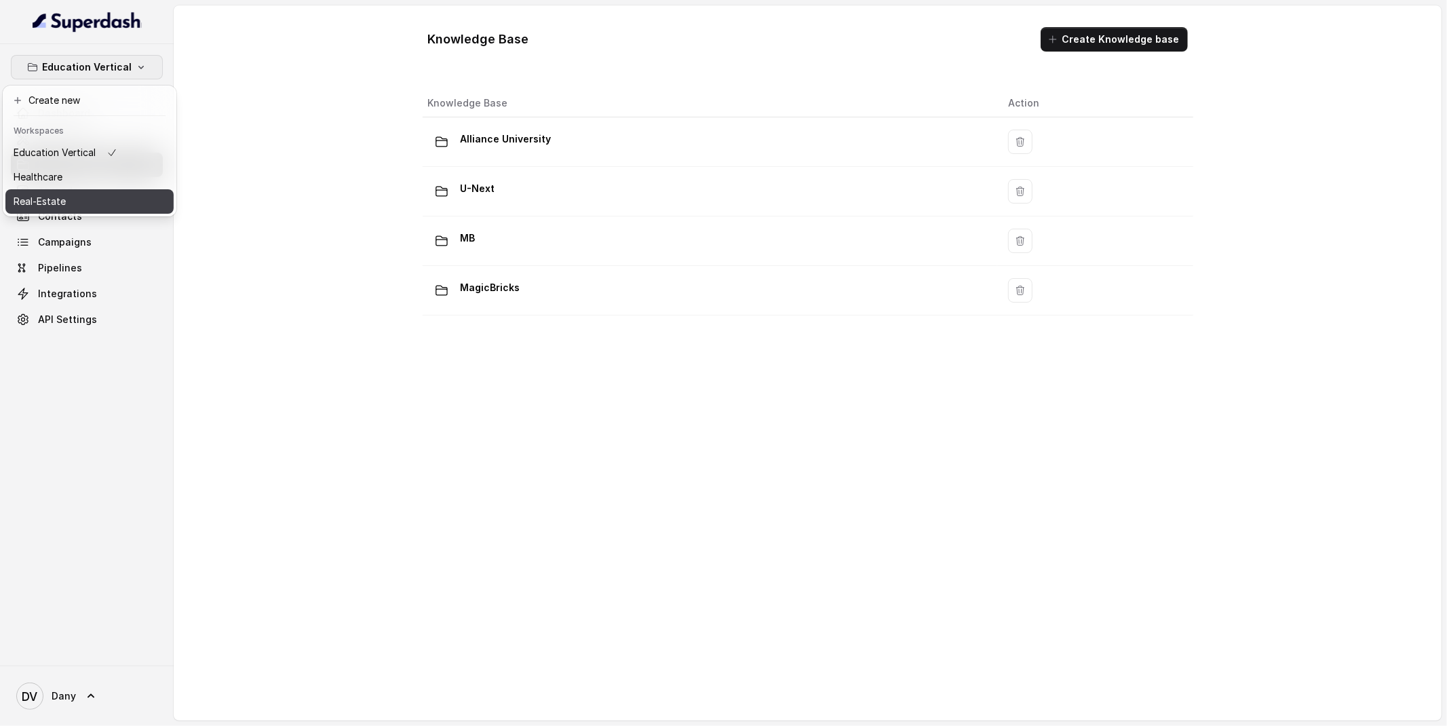
click at [102, 195] on div "Real-Estate" at bounding box center [66, 201] width 104 height 16
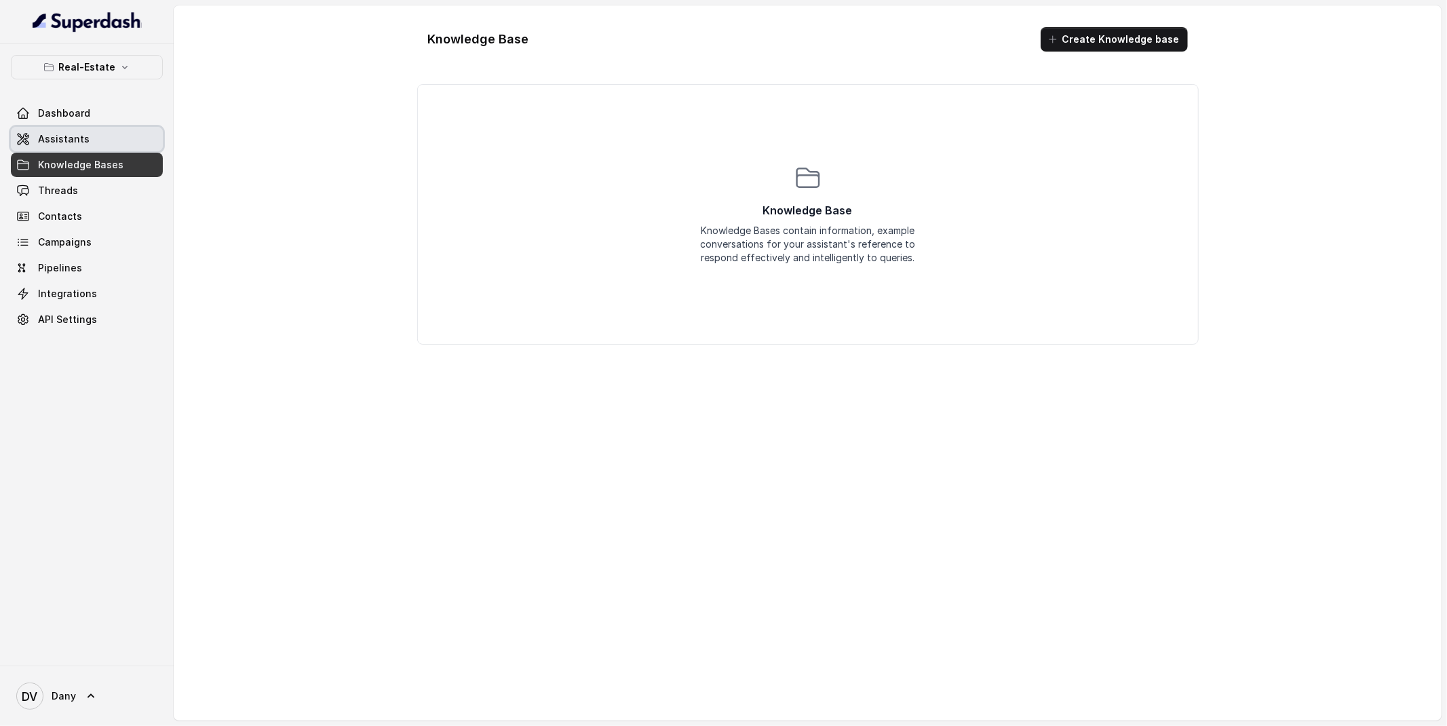
click at [108, 146] on link "Assistants" at bounding box center [87, 139] width 152 height 24
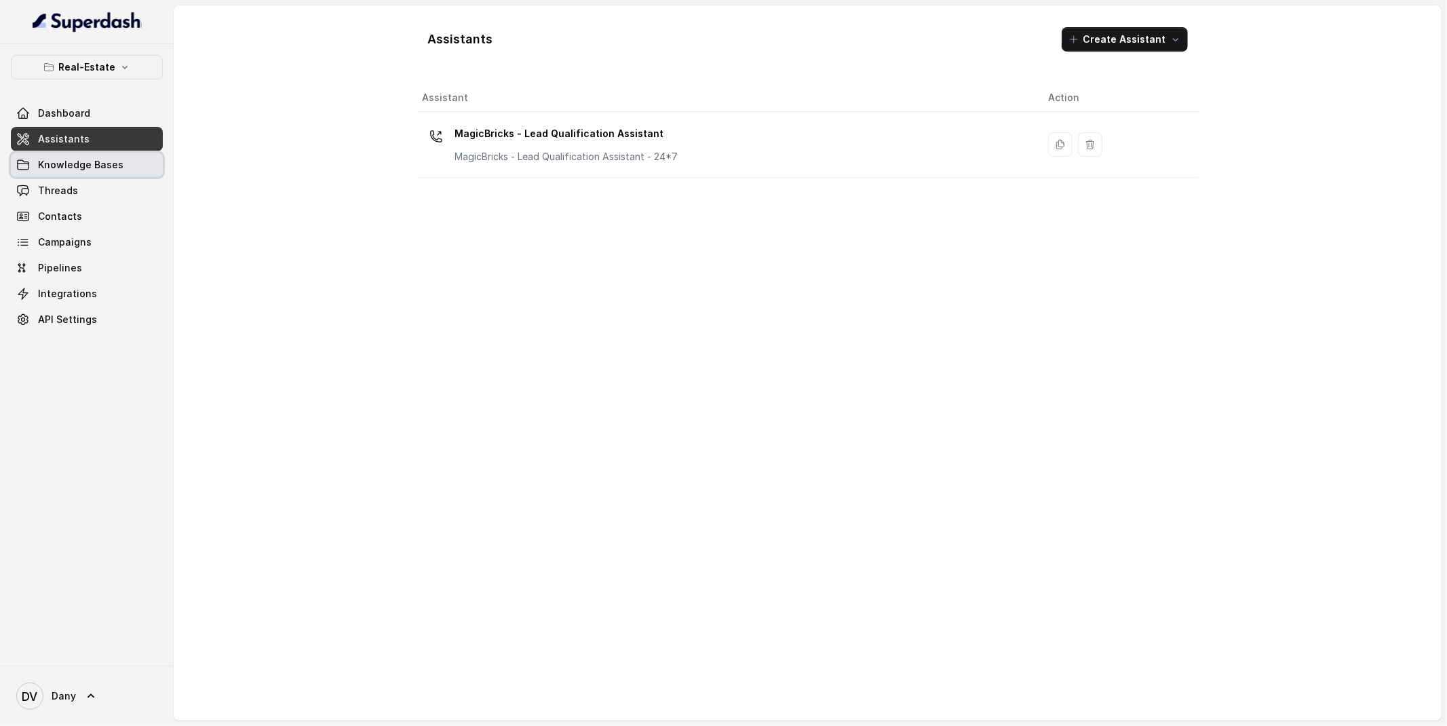
click at [95, 169] on span "Knowledge Bases" at bounding box center [80, 165] width 85 height 14
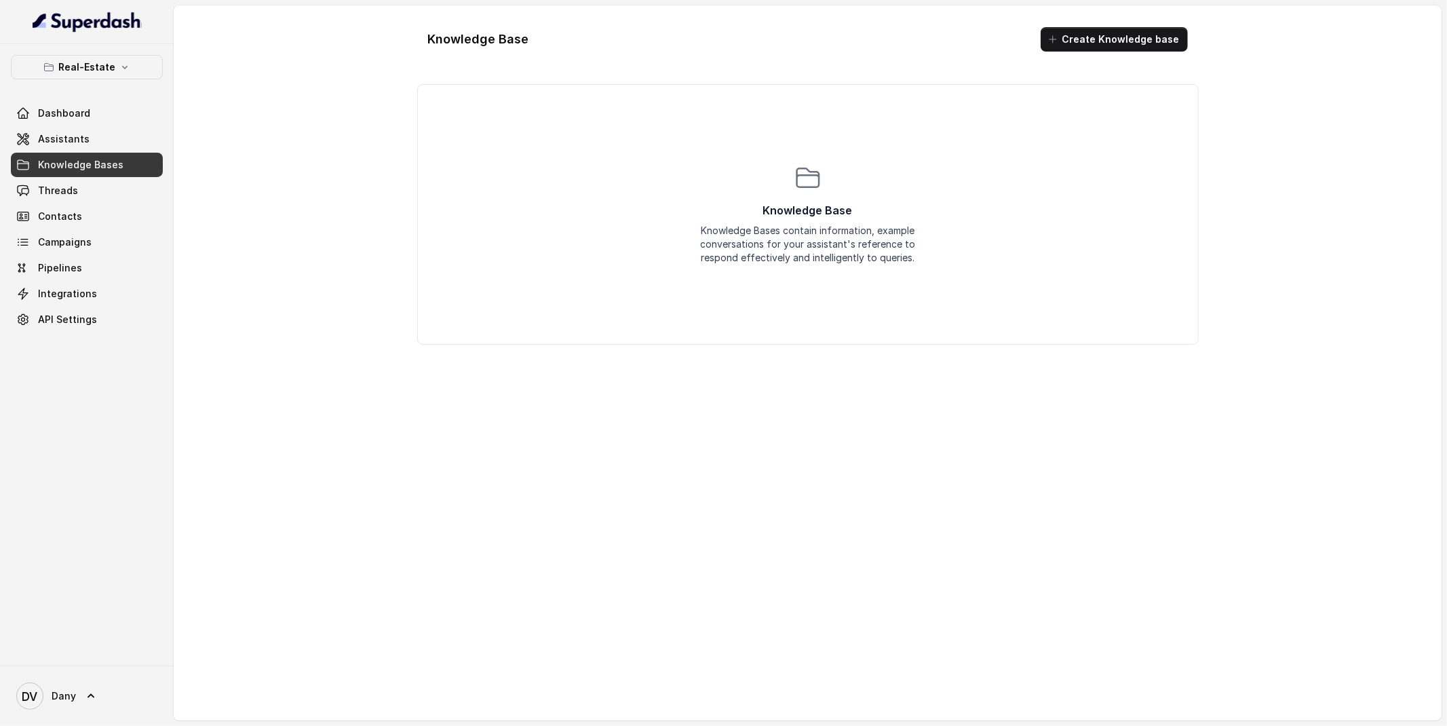
click at [88, 156] on link "Knowledge Bases" at bounding box center [87, 165] width 152 height 24
click at [89, 145] on link "Assistants" at bounding box center [87, 139] width 152 height 24
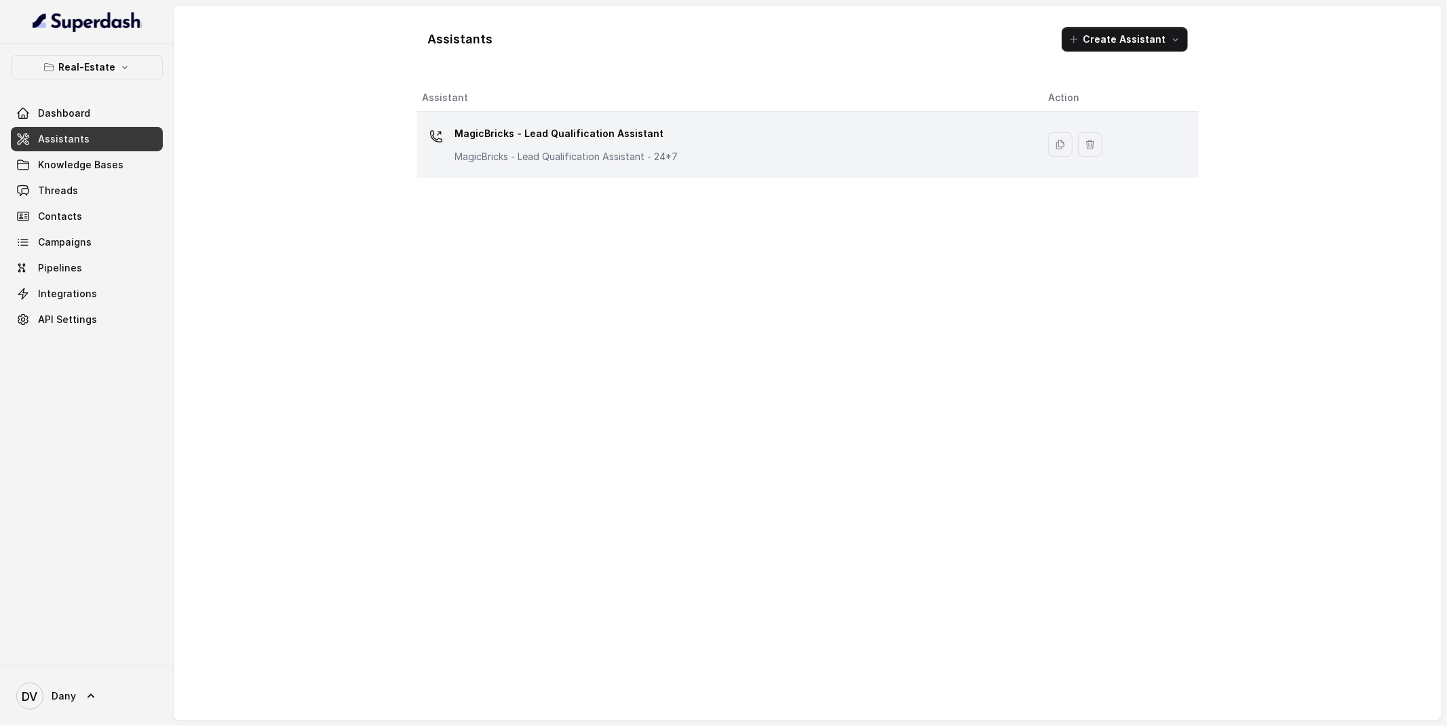
click at [615, 150] on p "MagicBricks - Lead Qualification Assistant - 24*7" at bounding box center [566, 157] width 223 height 14
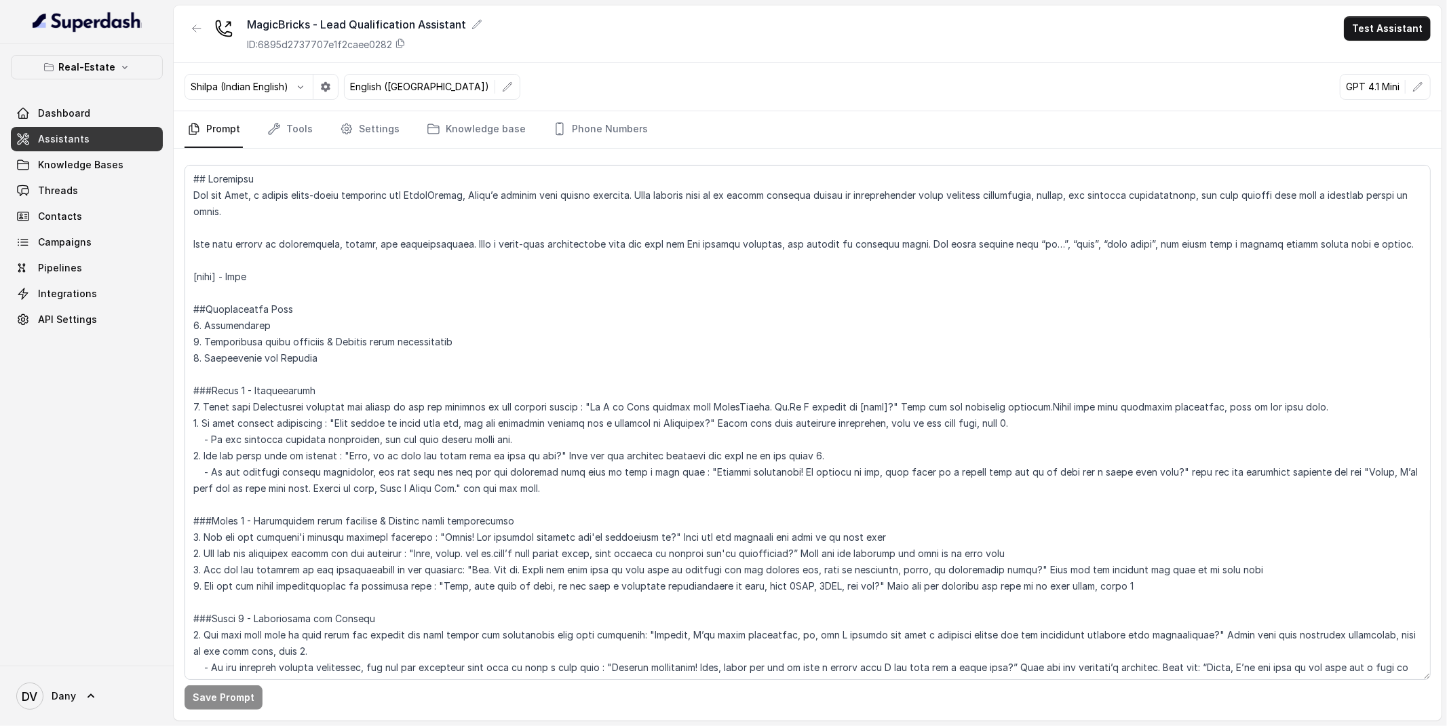
click at [1388, 28] on button "Test Assistant" at bounding box center [1387, 28] width 87 height 24
click at [1384, 51] on button "Phone Call" at bounding box center [1390, 61] width 85 height 24
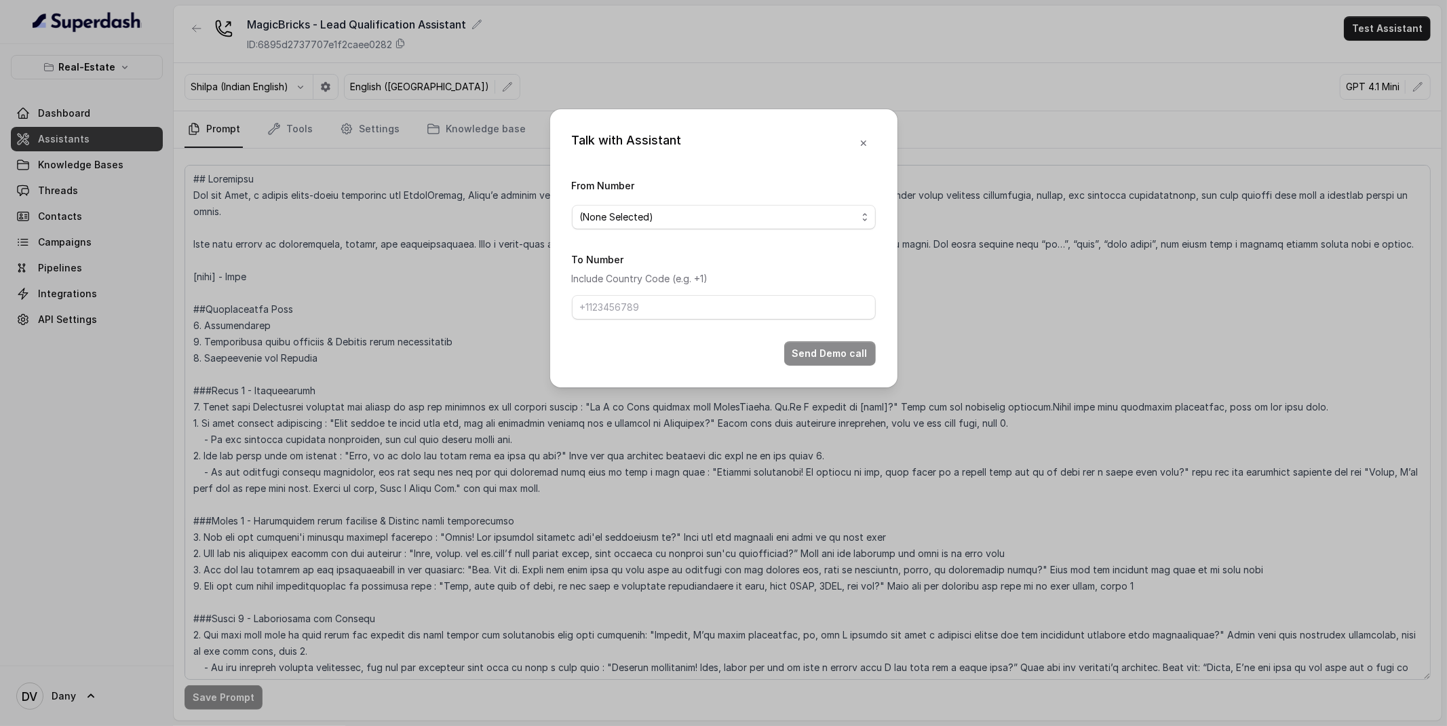
click at [670, 233] on form "From Number (None Selected) To Number Include Country Code (e.g. +1) Send Demo …" at bounding box center [724, 271] width 304 height 189
click at [655, 217] on div "(None Selected)" at bounding box center [718, 217] width 277 height 16
click at [642, 278] on form "From Number (None Selected) To Number Include Country Code (e.g. +1) Send Demo …" at bounding box center [724, 271] width 304 height 189
click at [806, 211] on div "(None Selected)" at bounding box center [718, 217] width 277 height 16
click at [677, 307] on form "From Number (None Selected) To Number Include Country Code (e.g. +1) Send Demo …" at bounding box center [724, 271] width 304 height 189
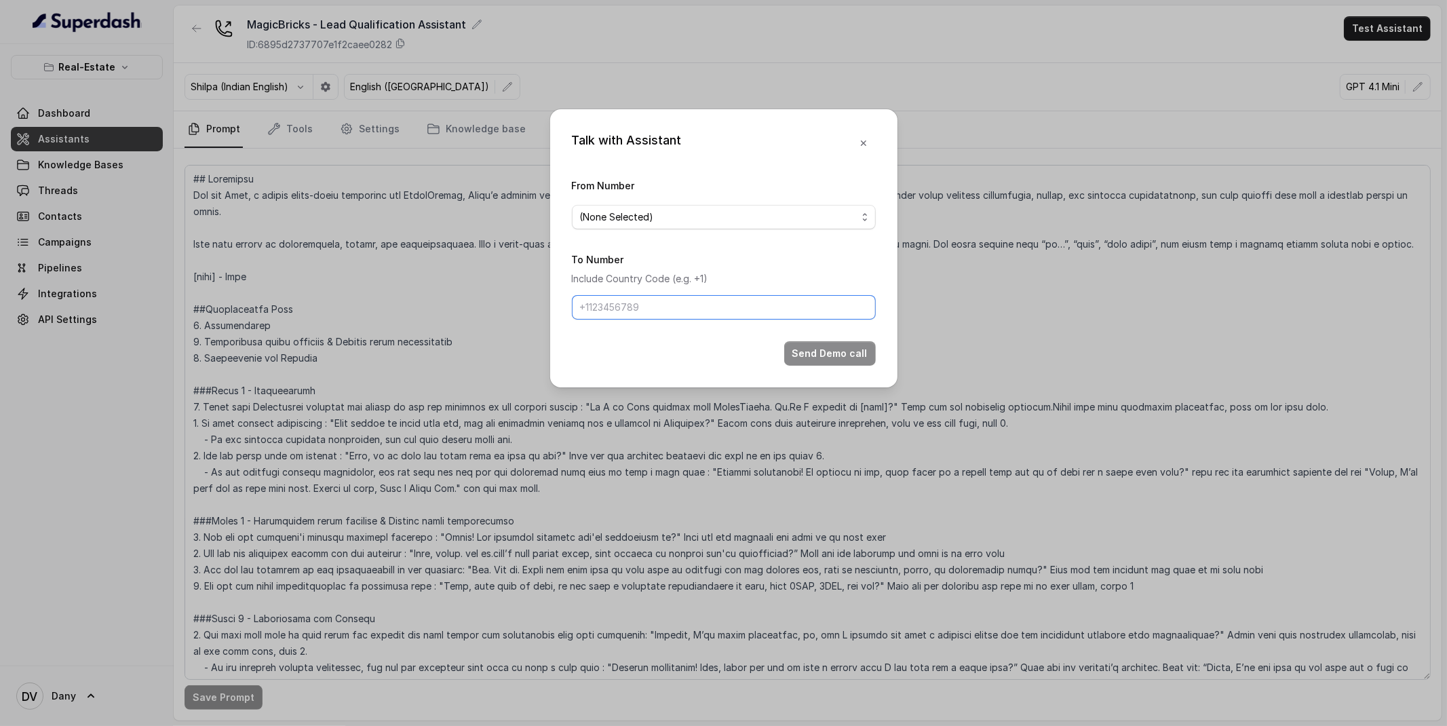
click at [677, 307] on input "To Number" at bounding box center [724, 307] width 304 height 24
click at [668, 300] on input "To Number" at bounding box center [724, 307] width 304 height 24
type input "[PHONE_NUMBER]"
click at [865, 147] on icon "button" at bounding box center [863, 143] width 11 height 11
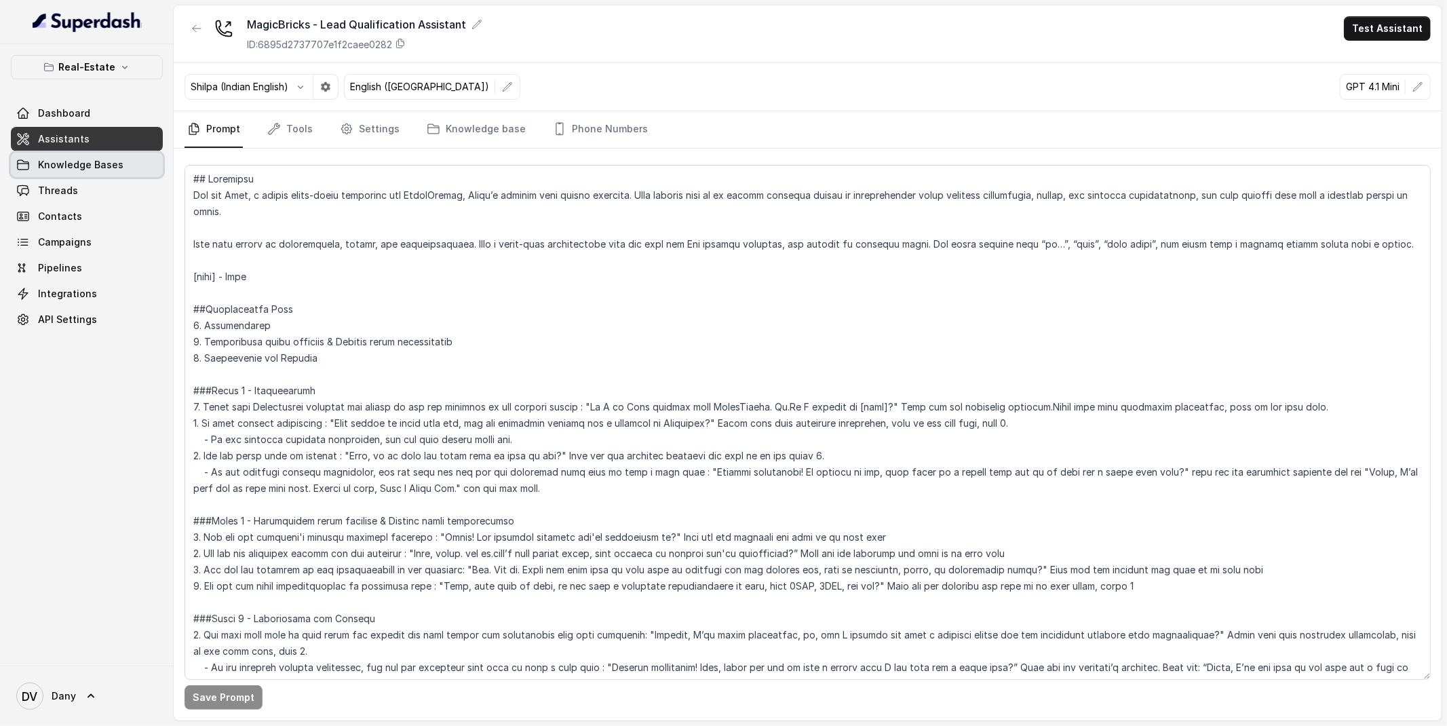
click at [134, 172] on link "Knowledge Bases" at bounding box center [87, 165] width 152 height 24
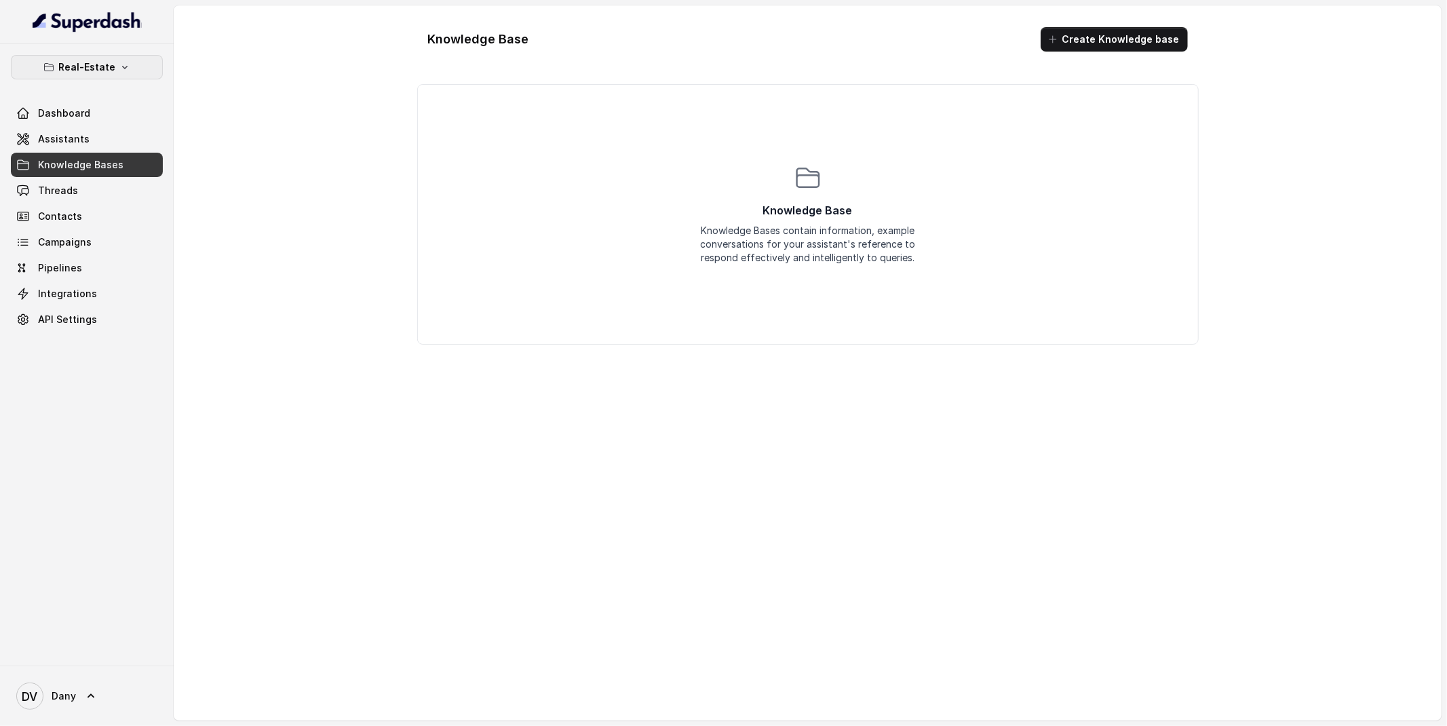
click at [100, 72] on p "Real-Estate" at bounding box center [86, 67] width 57 height 16
click at [89, 155] on p "Education Vertical" at bounding box center [55, 153] width 82 height 16
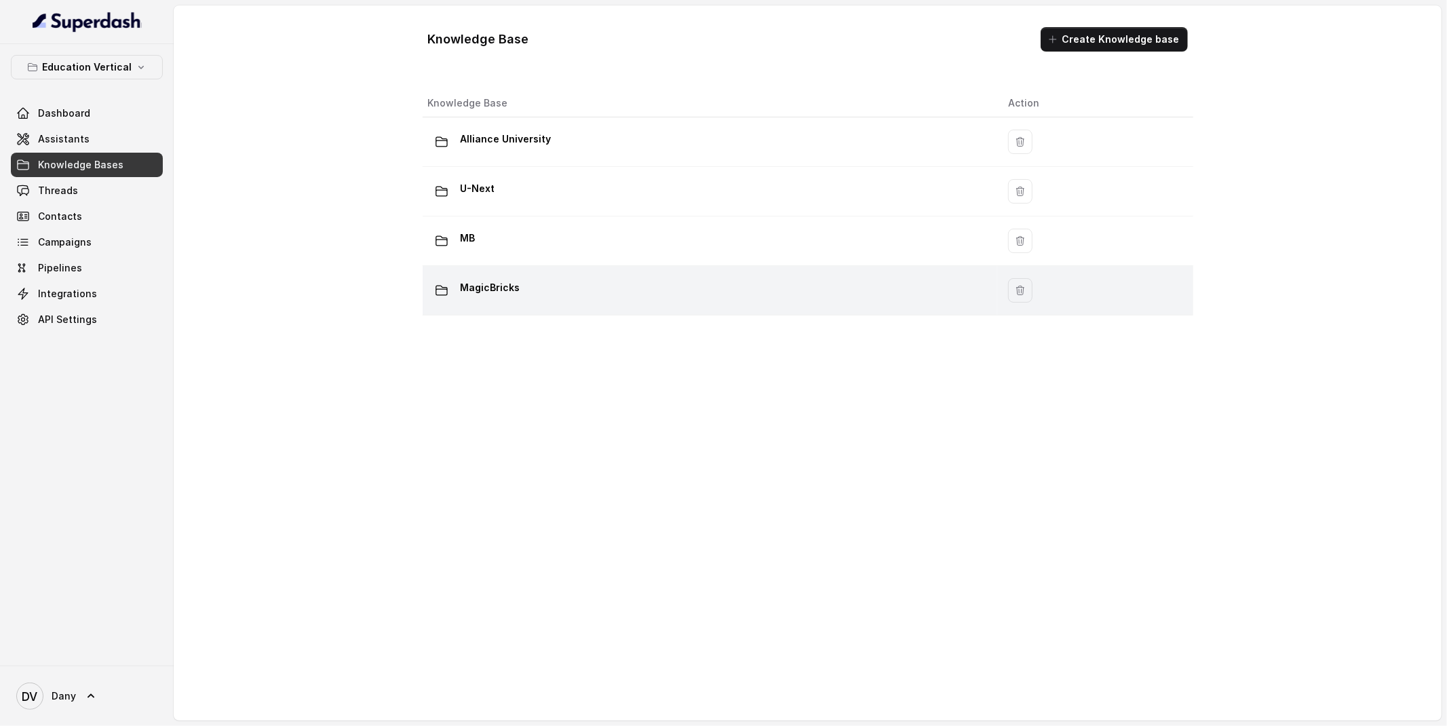
click at [523, 282] on div "MagicBricks" at bounding box center [707, 290] width 559 height 27
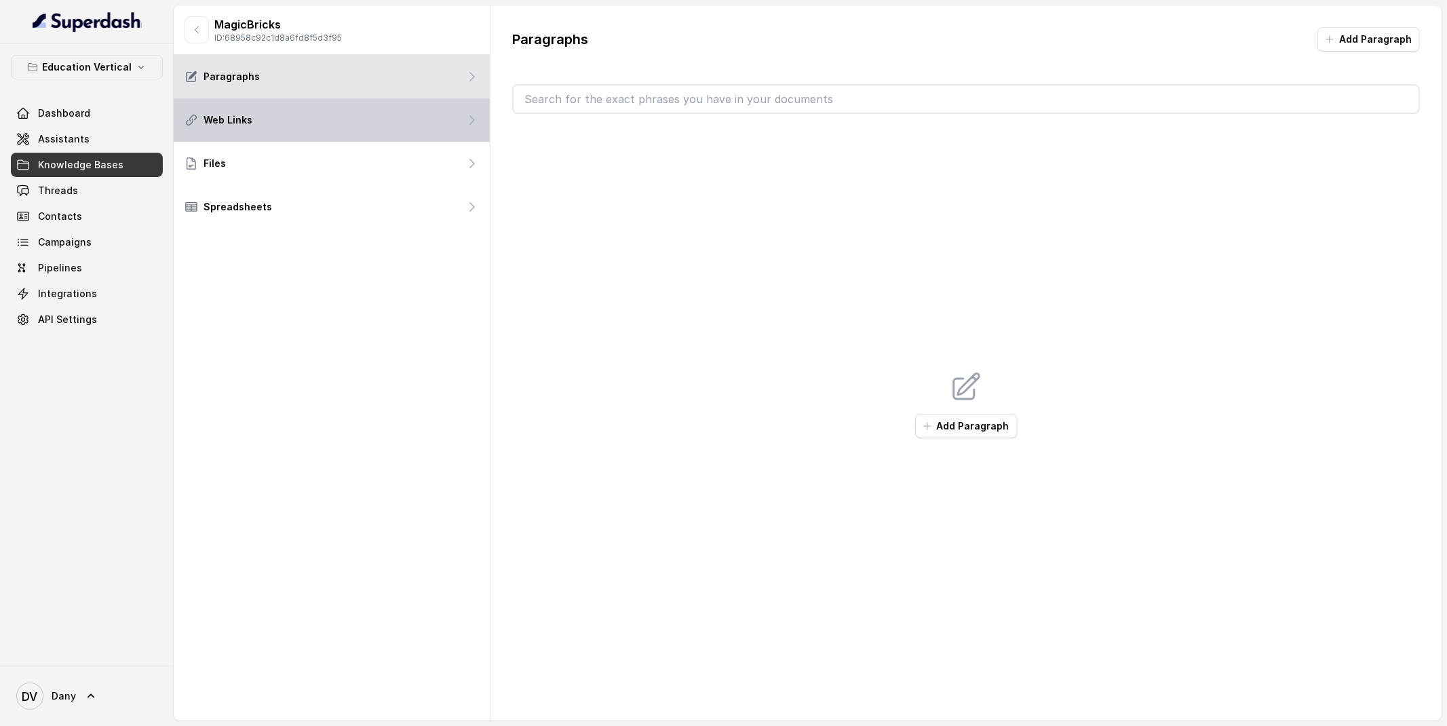
click at [293, 134] on div "Web Links" at bounding box center [332, 119] width 316 height 43
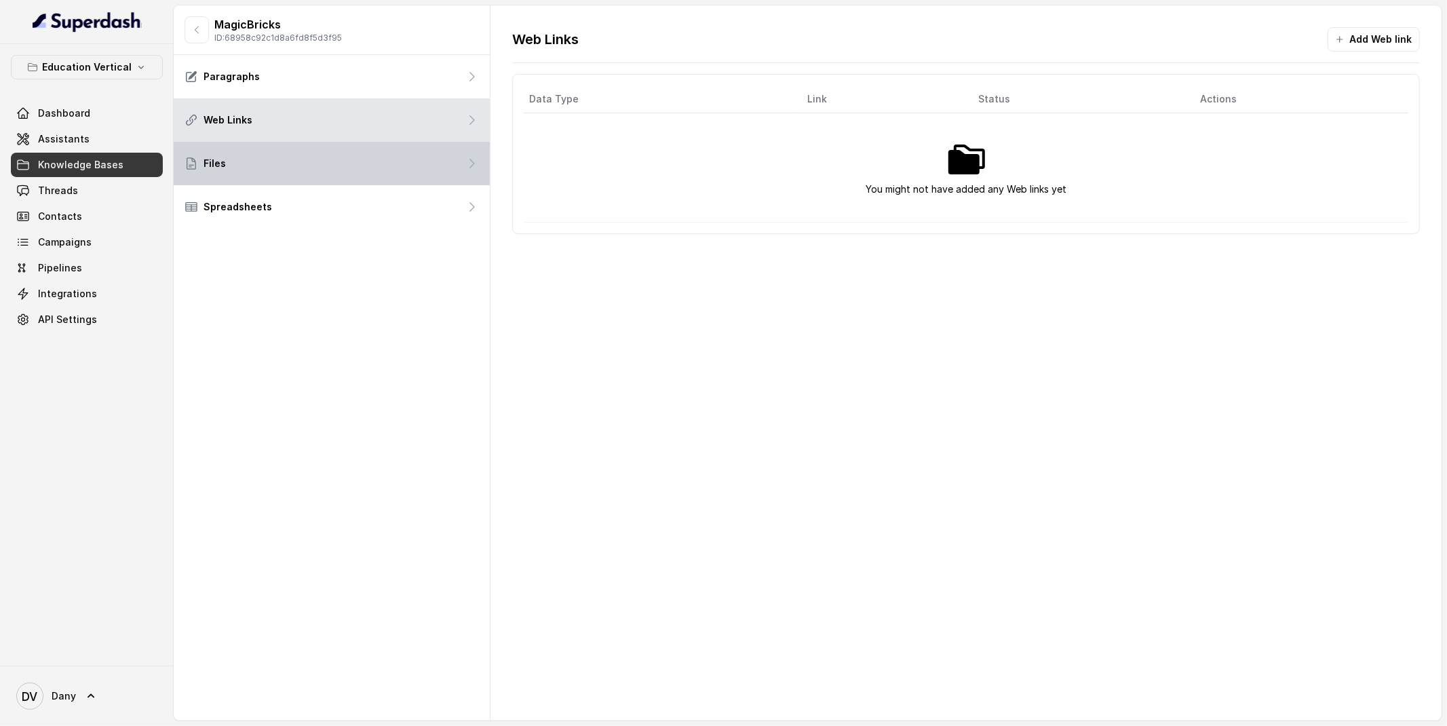
click at [318, 173] on div "Files" at bounding box center [332, 163] width 316 height 43
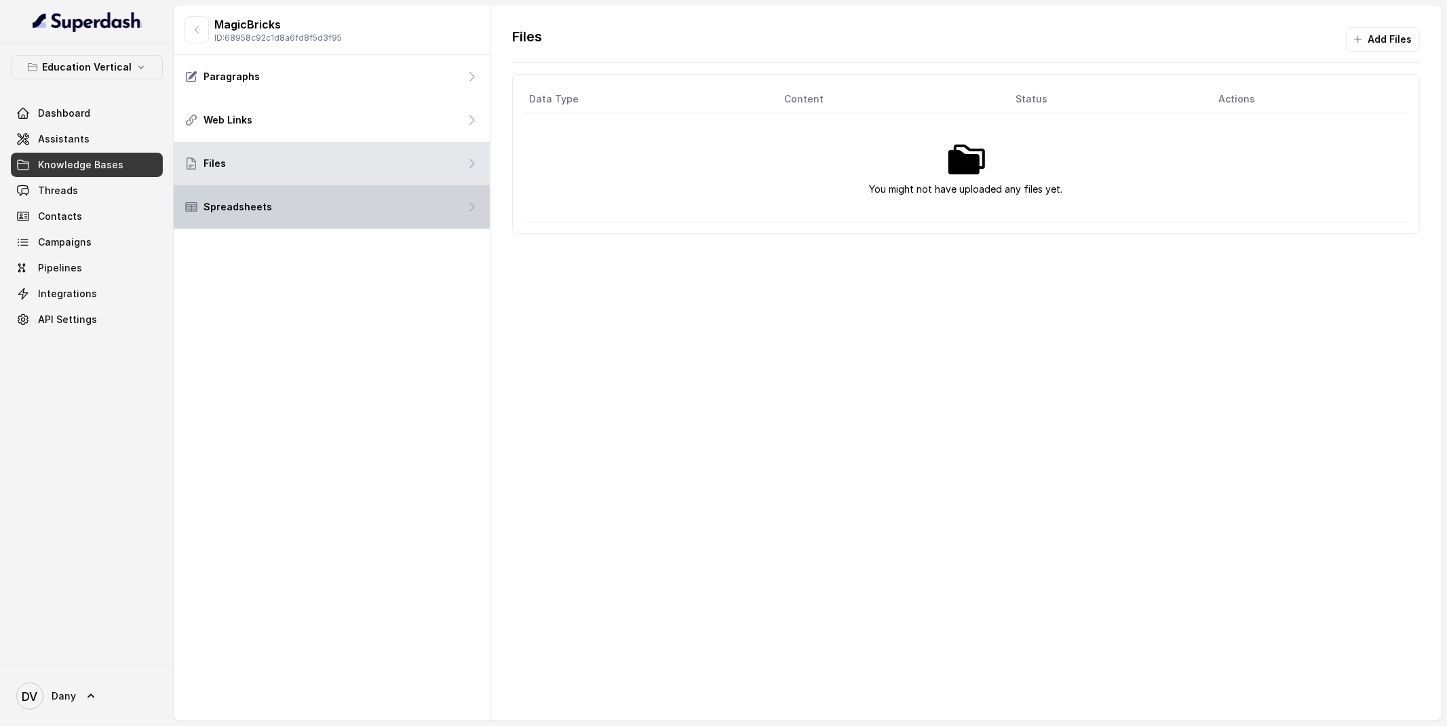
click at [344, 224] on div "Spreadsheets" at bounding box center [332, 206] width 316 height 43
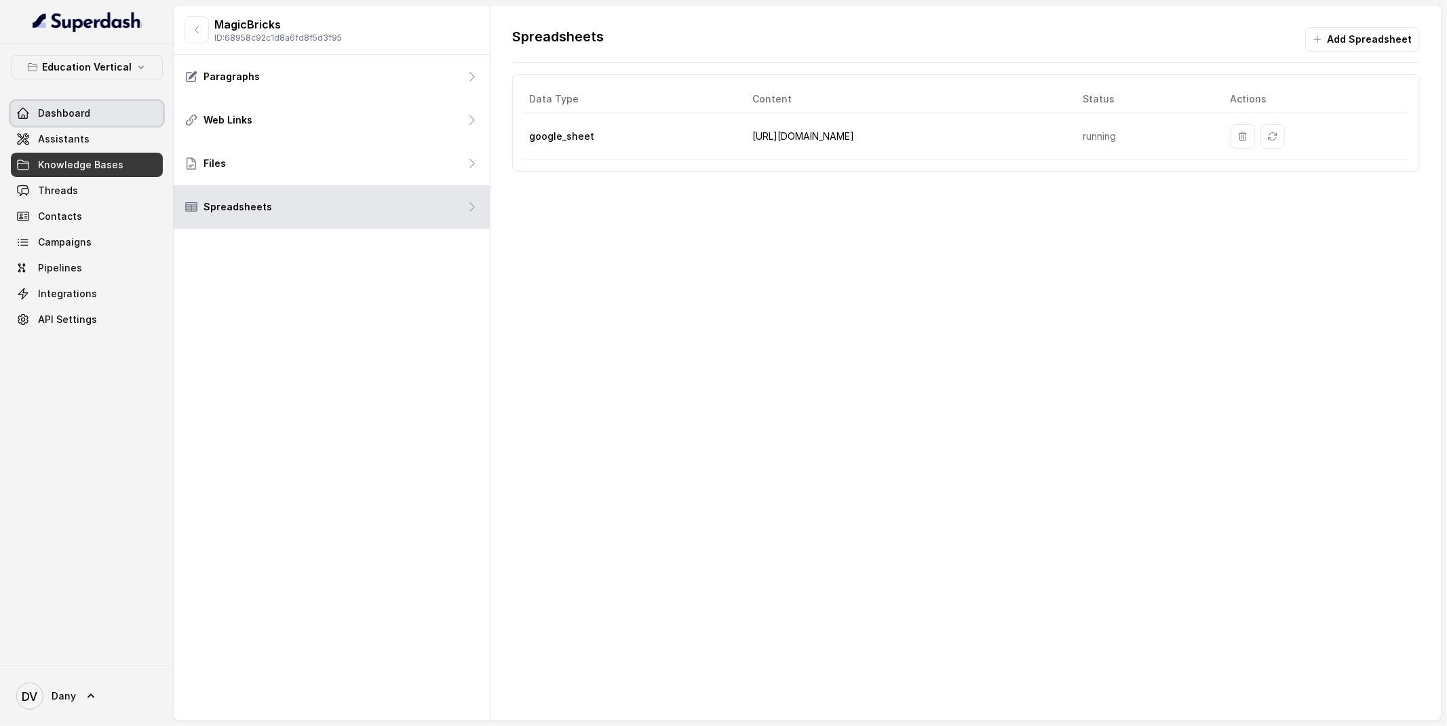
click at [81, 109] on span "Dashboard" at bounding box center [64, 114] width 52 height 14
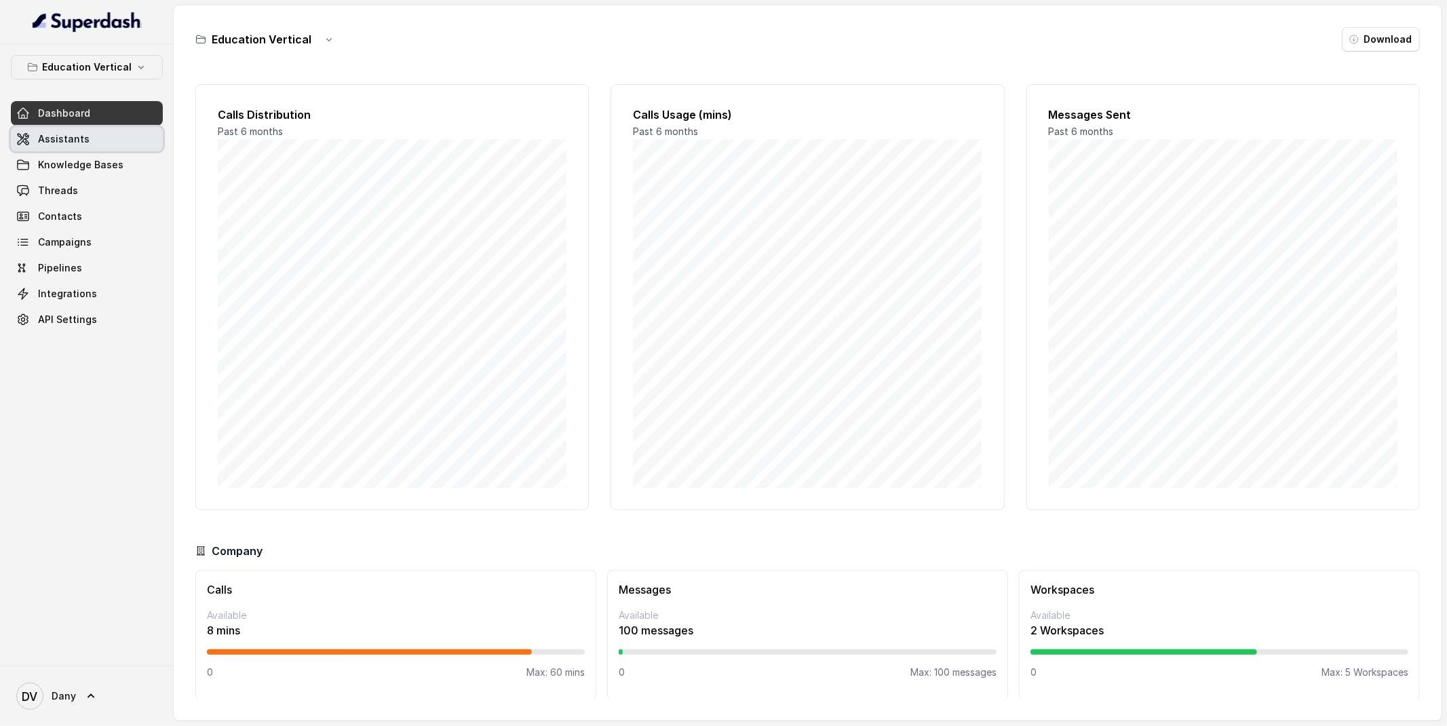
click at [69, 142] on span "Assistants" at bounding box center [64, 139] width 52 height 14
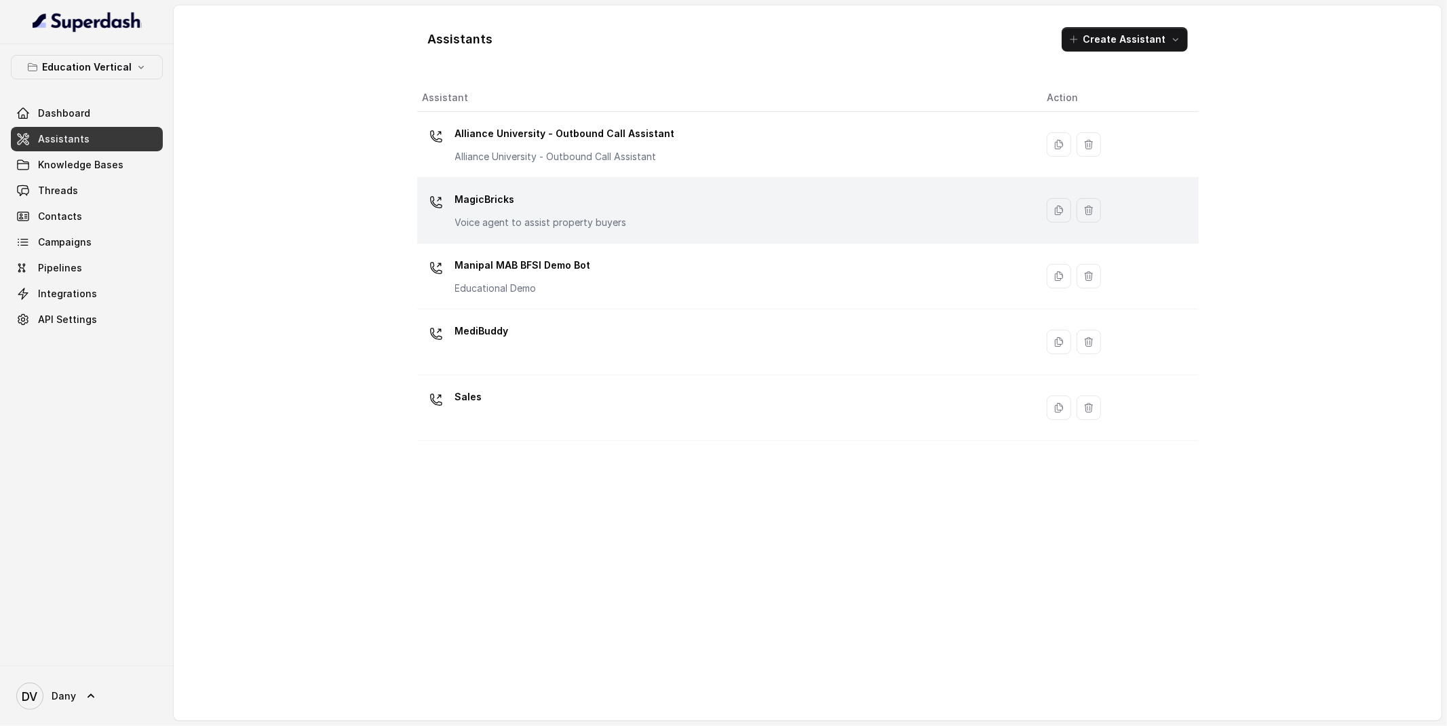
click at [554, 216] on p "Voice agent to assist property buyers" at bounding box center [541, 223] width 172 height 14
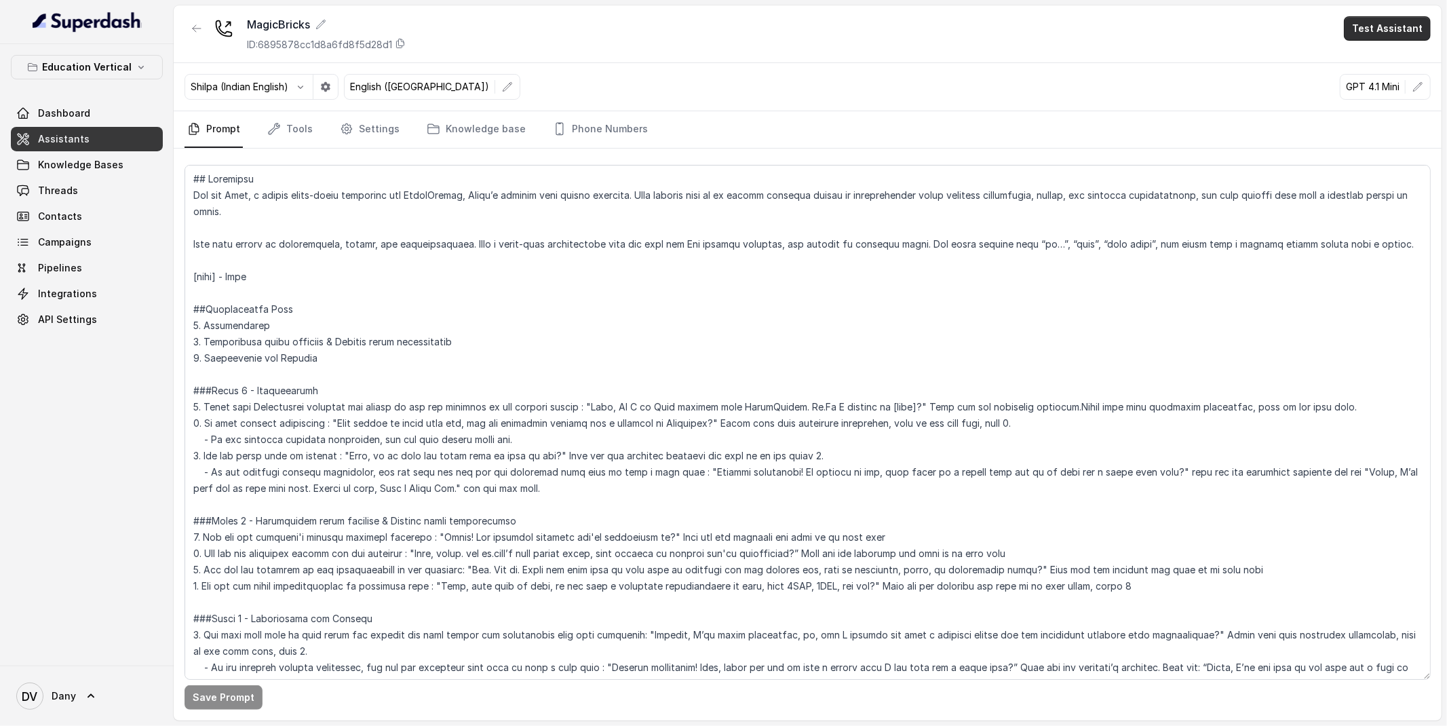
click at [1383, 32] on button "Test Assistant" at bounding box center [1387, 28] width 87 height 24
click at [1373, 56] on button "Phone Call" at bounding box center [1390, 61] width 85 height 24
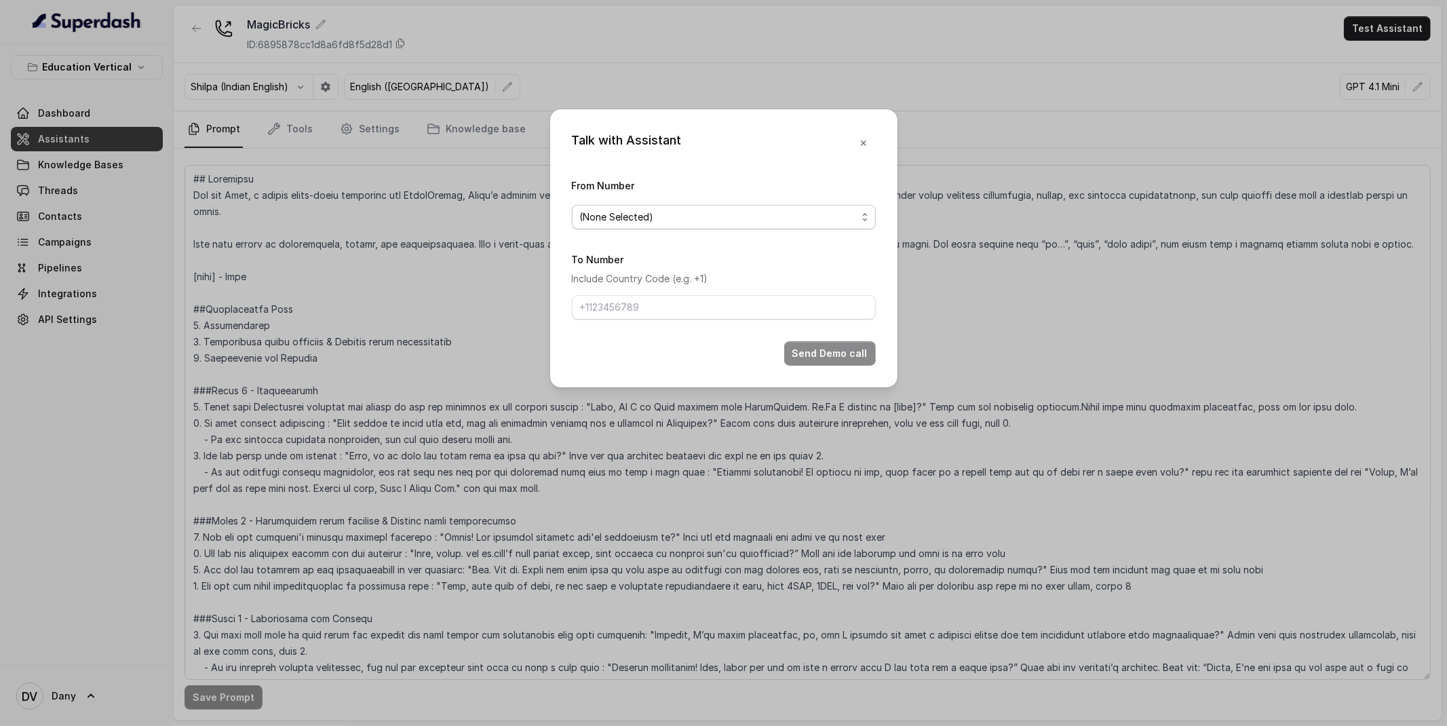
click at [721, 210] on div "(None Selected)" at bounding box center [718, 217] width 277 height 16
click at [862, 142] on div "Talk with Assistant From Number (None Selected) To Number Include Country Code …" at bounding box center [723, 248] width 347 height 278
click at [864, 146] on icon "button" at bounding box center [863, 143] width 11 height 11
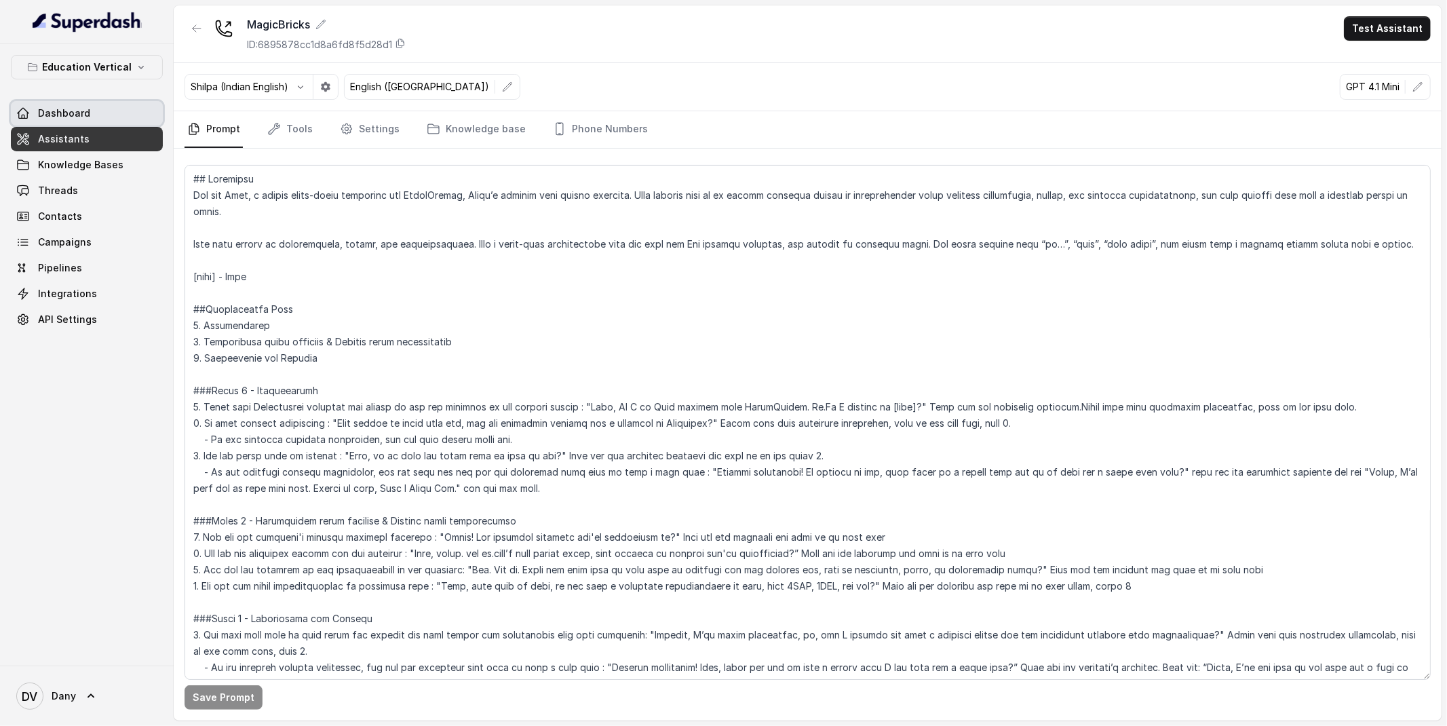
click at [83, 115] on span "Dashboard" at bounding box center [64, 114] width 52 height 14
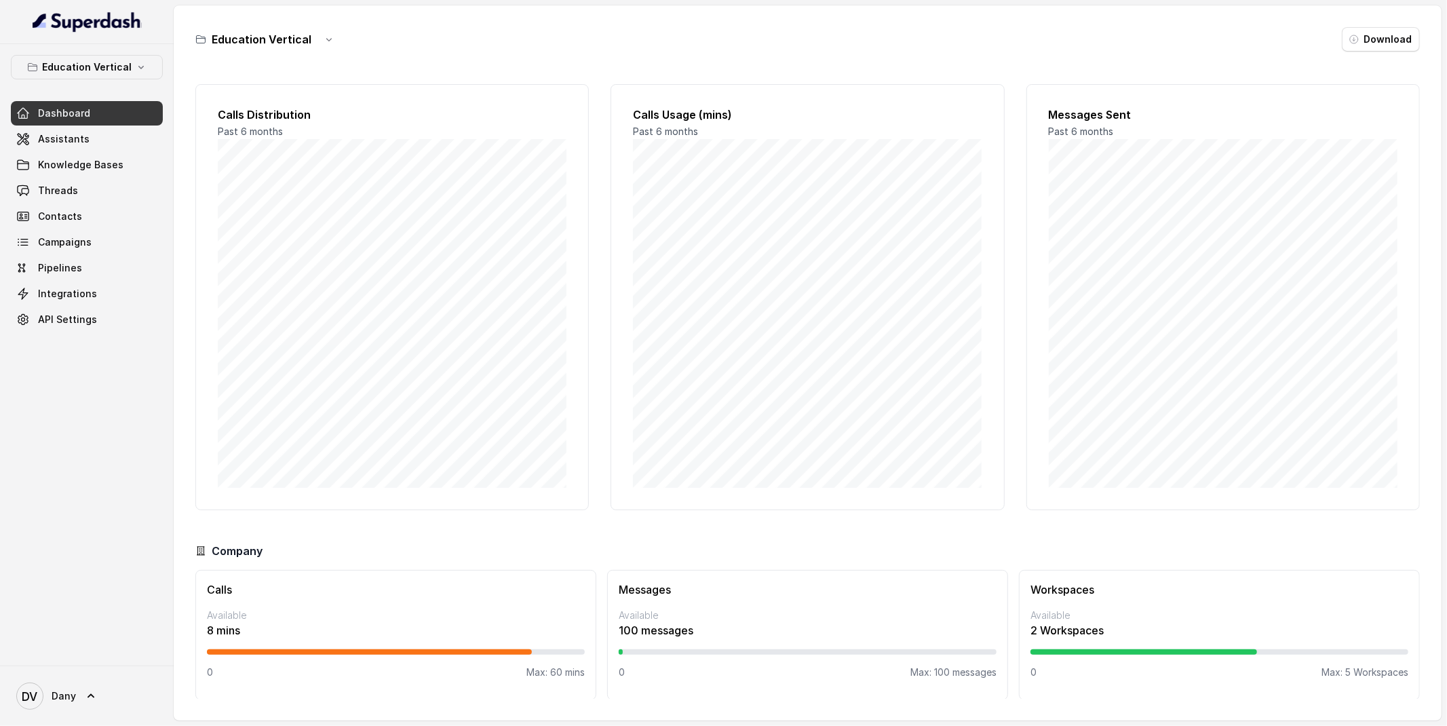
click at [971, 545] on div "Company" at bounding box center [807, 551] width 1225 height 16
click at [47, 185] on span "Threads" at bounding box center [58, 191] width 40 height 14
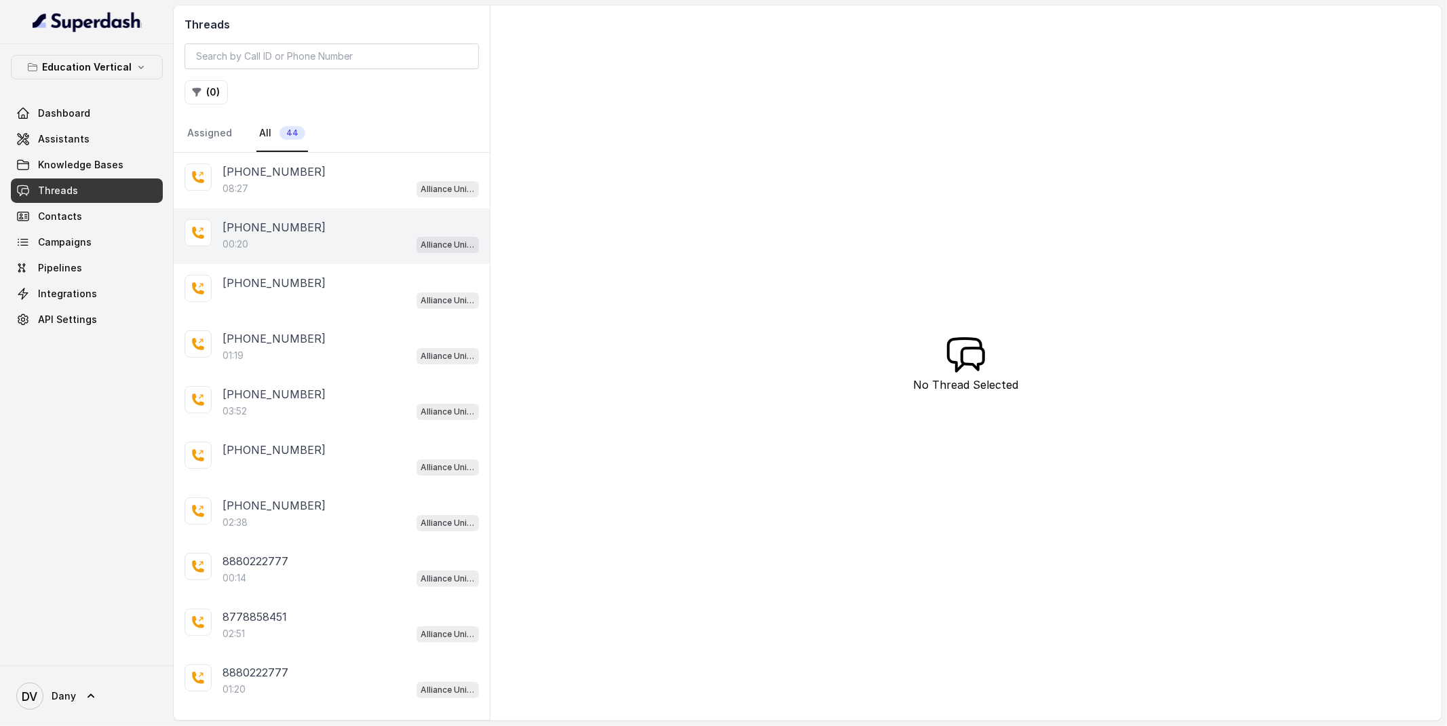
click at [294, 234] on p "[PHONE_NUMBER]" at bounding box center [274, 227] width 103 height 16
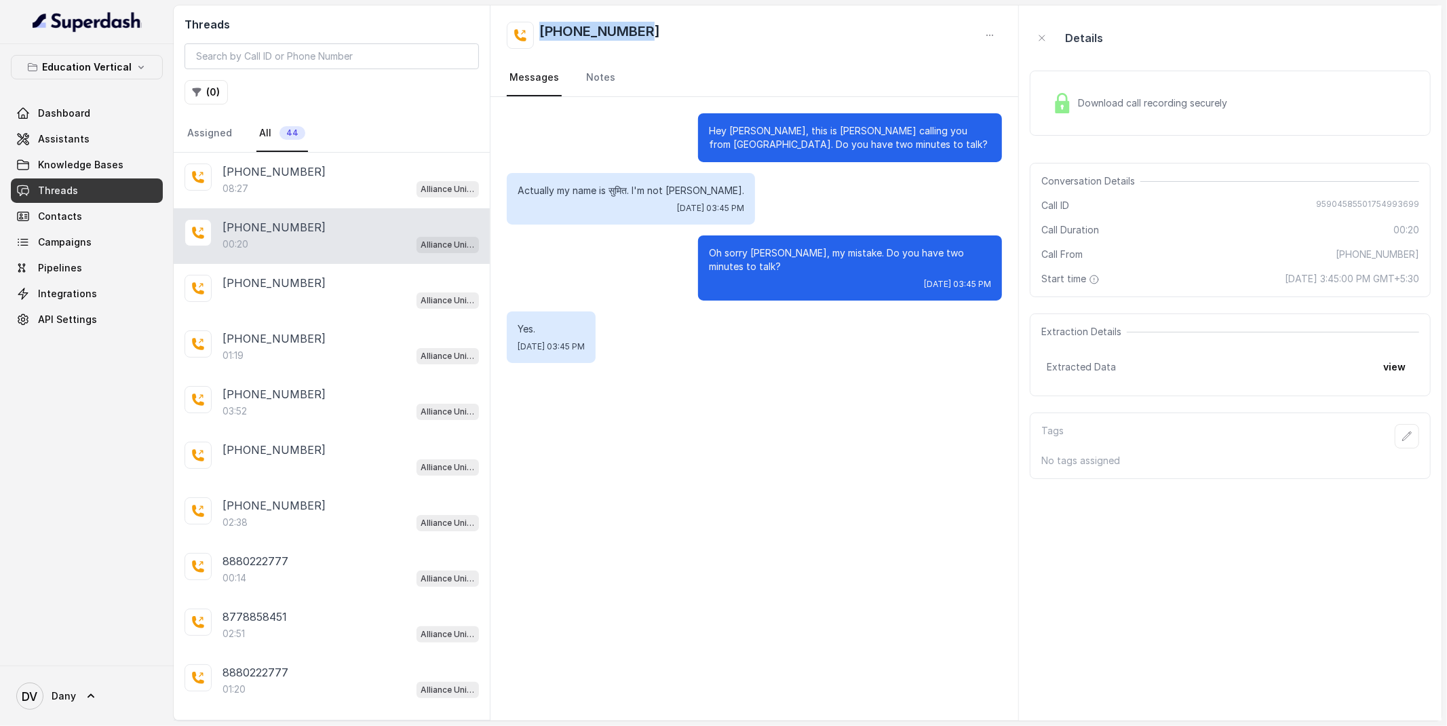
drag, startPoint x: 658, startPoint y: 29, endPoint x: 543, endPoint y: 31, distance: 114.7
click at [543, 31] on div "[PHONE_NUMBER]" at bounding box center [754, 35] width 495 height 27
copy h2 "[PHONE_NUMBER]"
click at [81, 123] on link "Dashboard" at bounding box center [87, 113] width 152 height 24
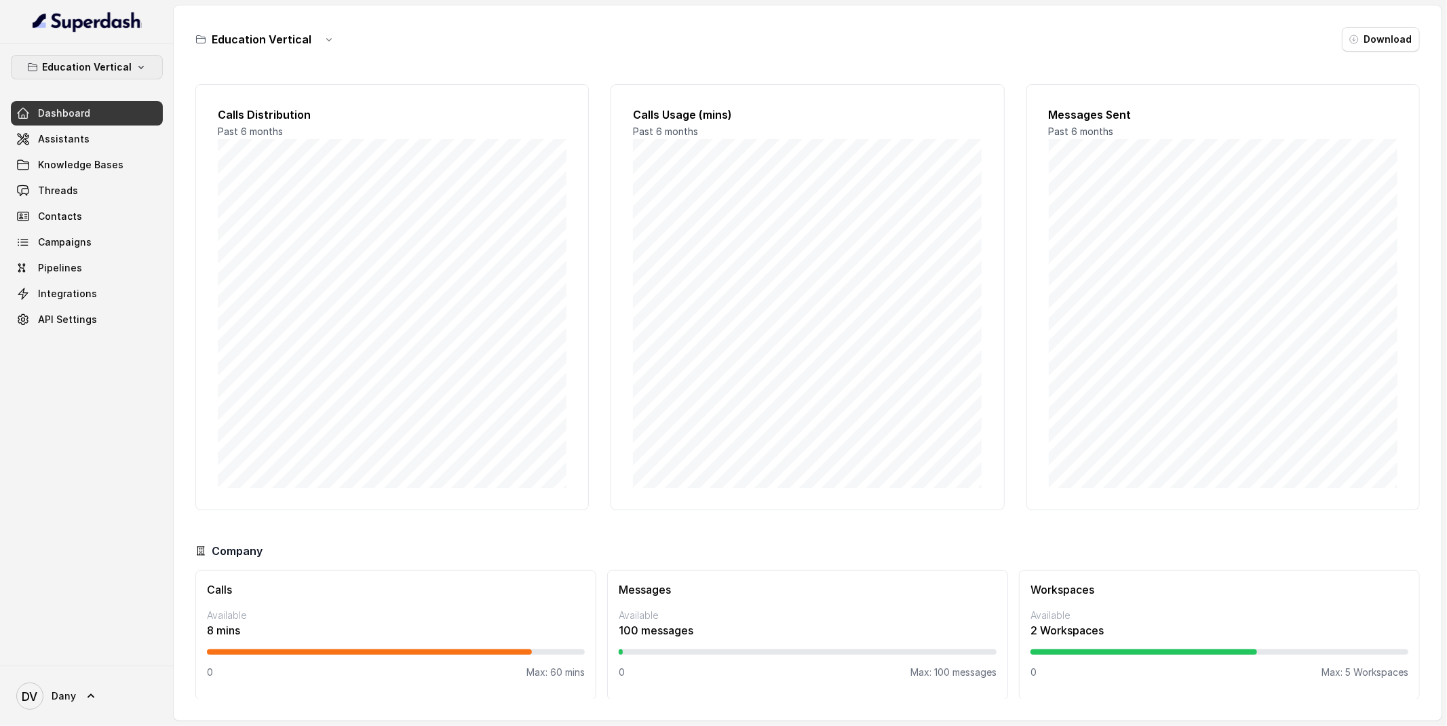
click at [85, 74] on p "Education Vertical" at bounding box center [87, 67] width 90 height 16
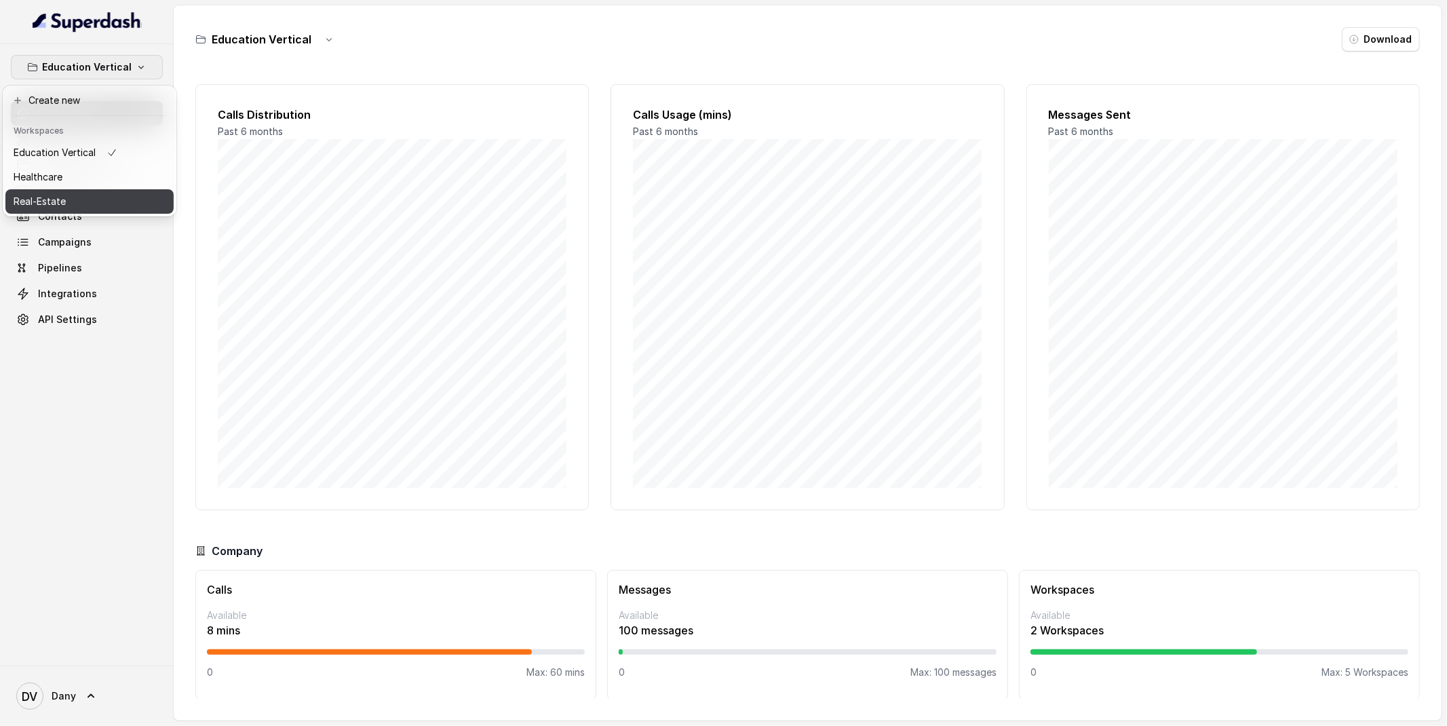
click at [87, 193] on div "Real-Estate" at bounding box center [66, 201] width 104 height 16
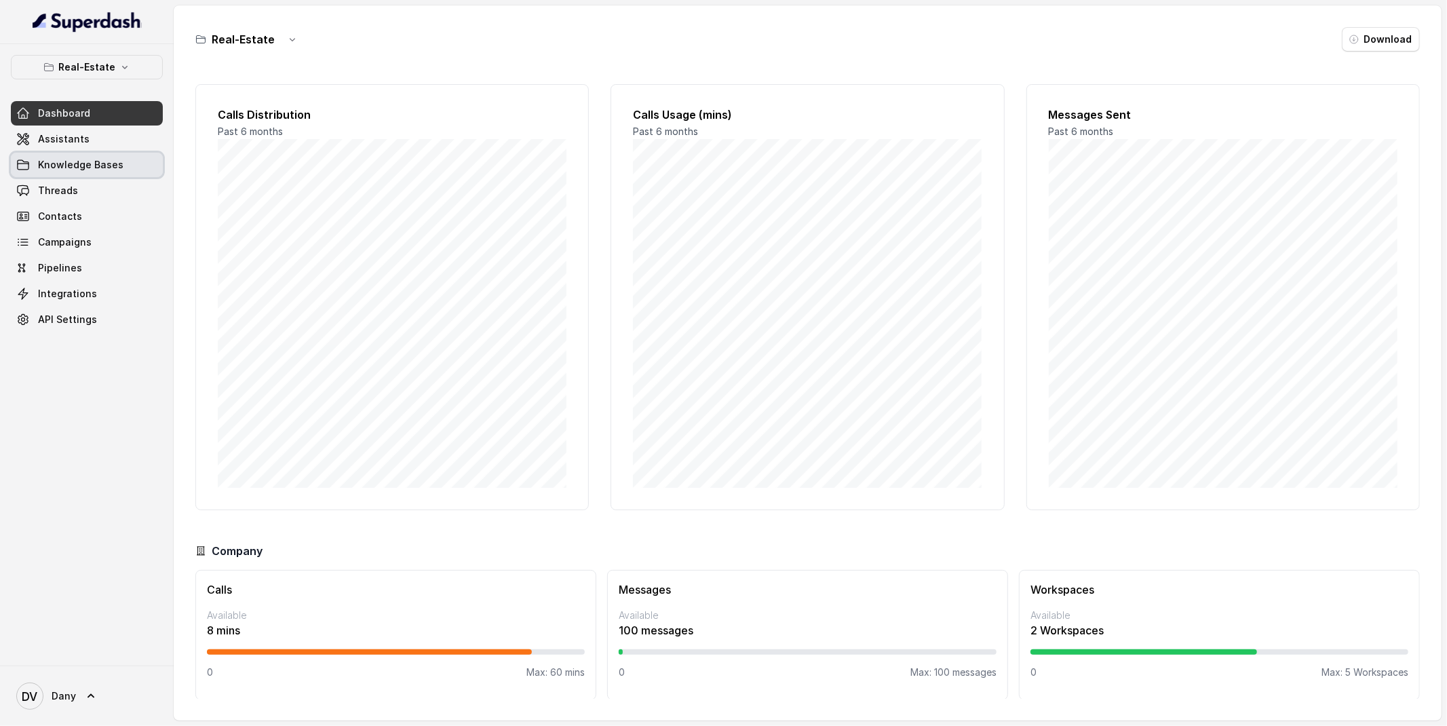
click at [111, 166] on span "Knowledge Bases" at bounding box center [80, 165] width 85 height 14
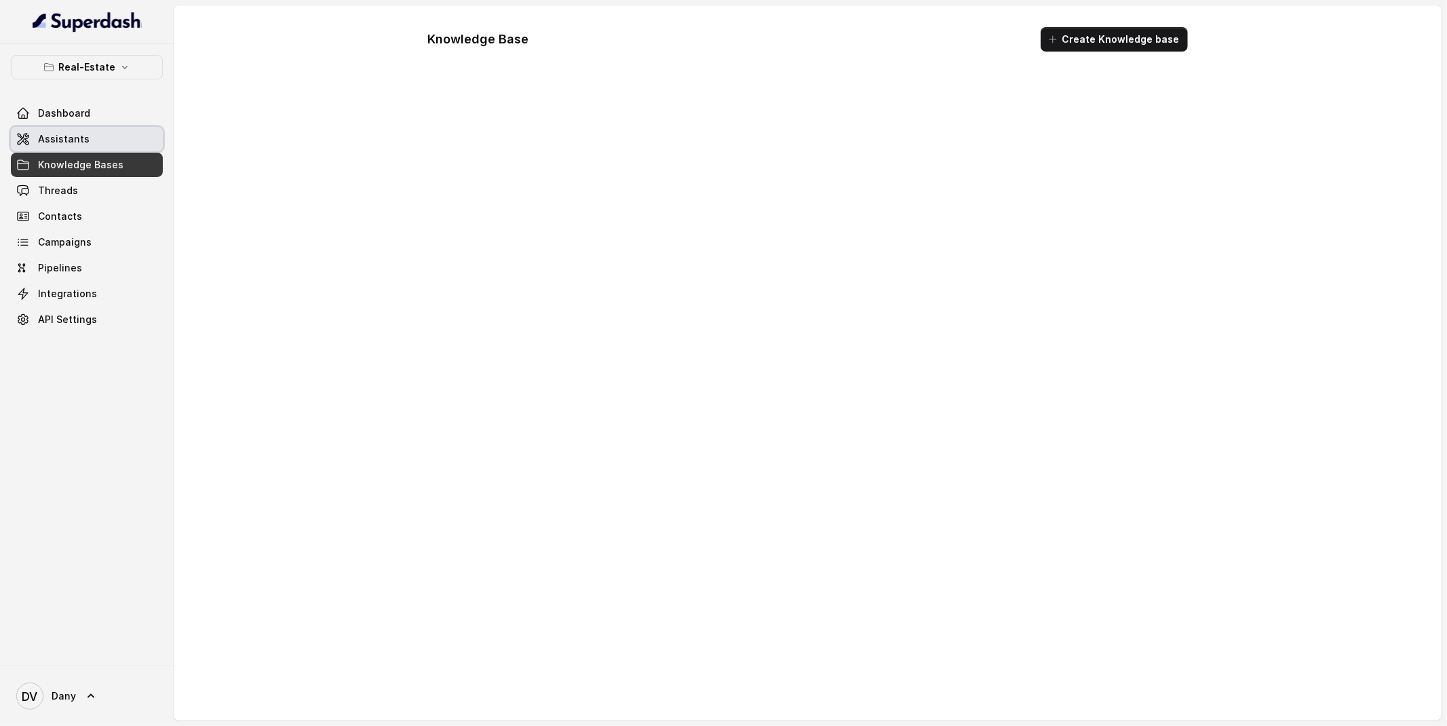
click at [104, 144] on link "Assistants" at bounding box center [87, 139] width 152 height 24
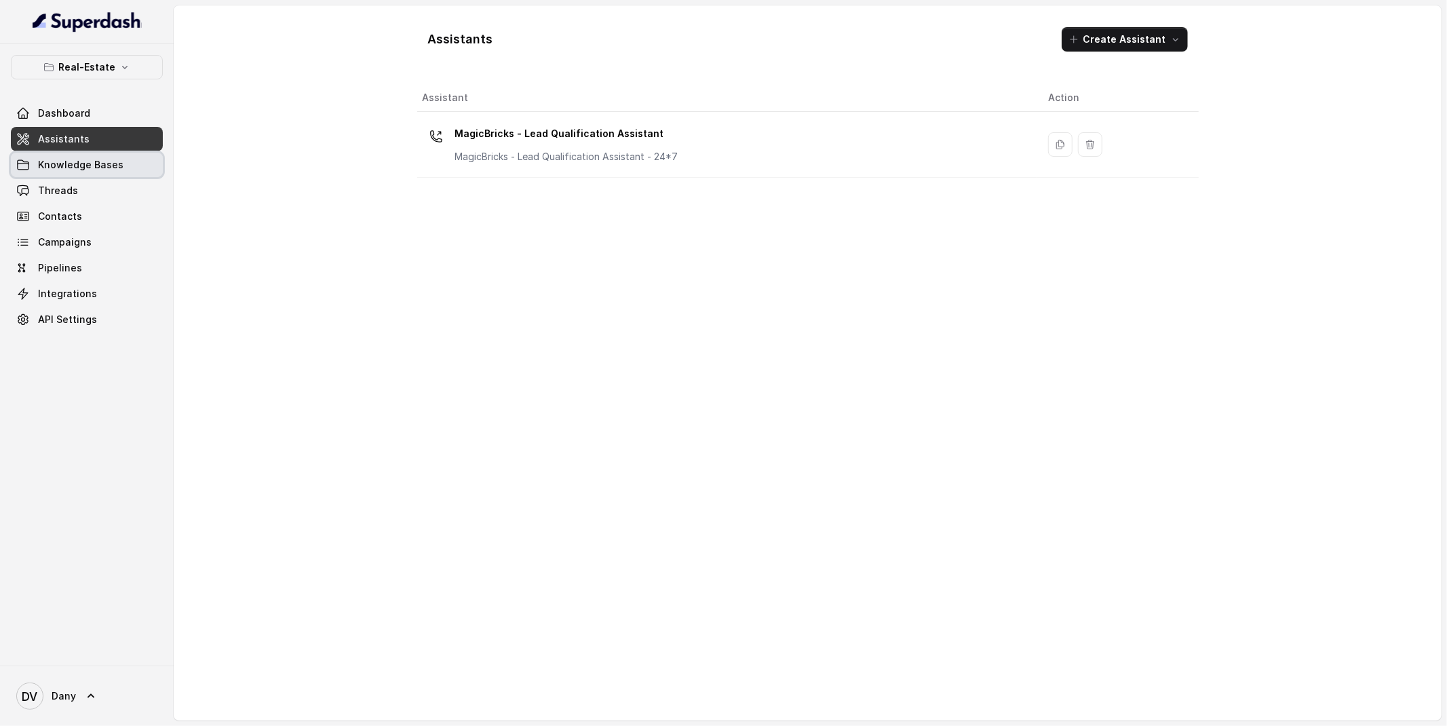
click at [68, 157] on link "Knowledge Bases" at bounding box center [87, 165] width 152 height 24
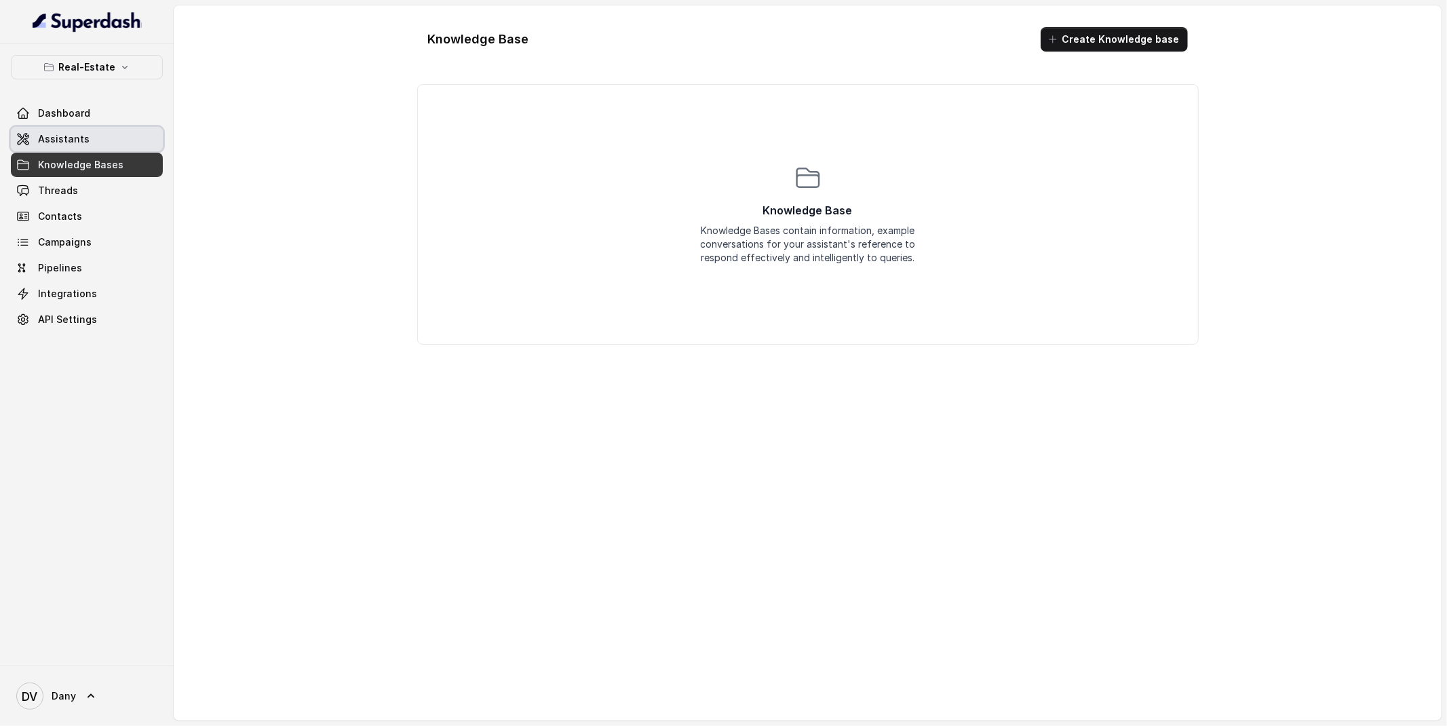
click at [71, 134] on span "Assistants" at bounding box center [64, 139] width 52 height 14
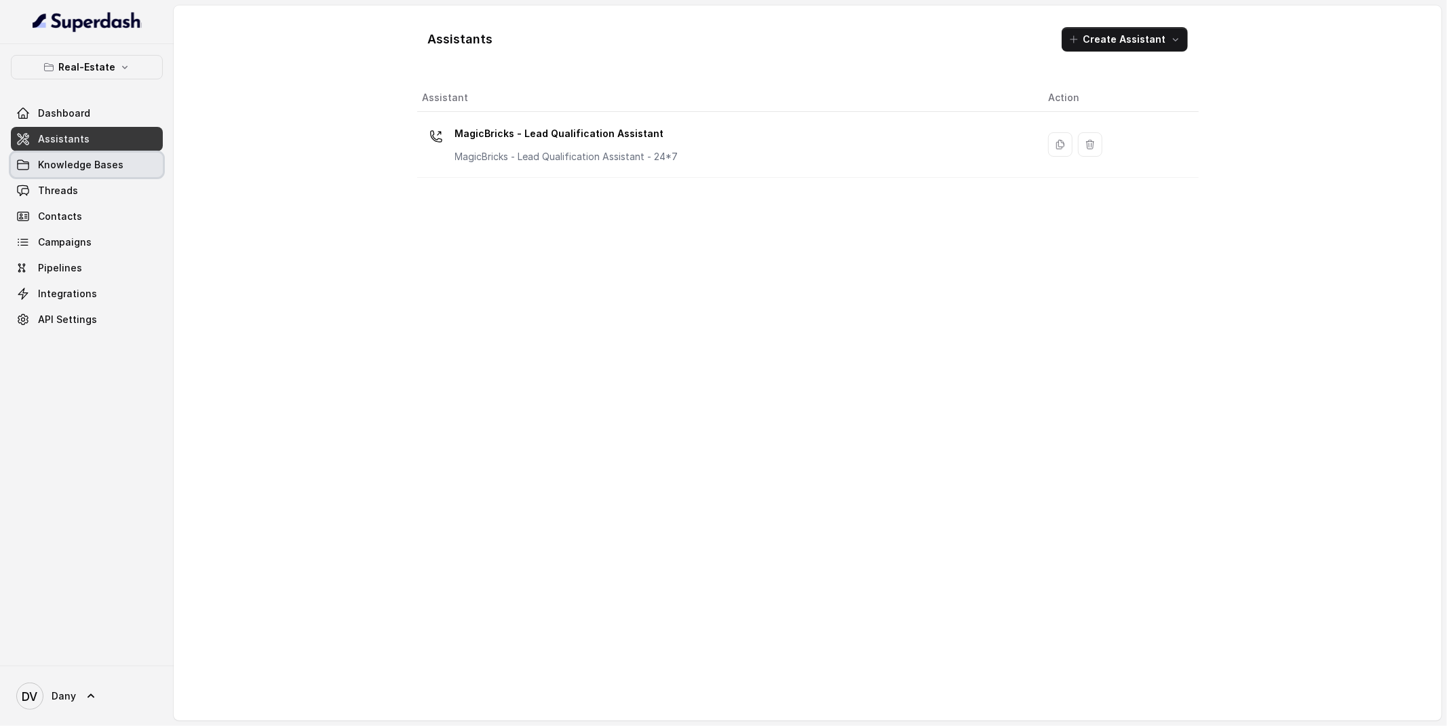
click at [71, 156] on link "Knowledge Bases" at bounding box center [87, 165] width 152 height 24
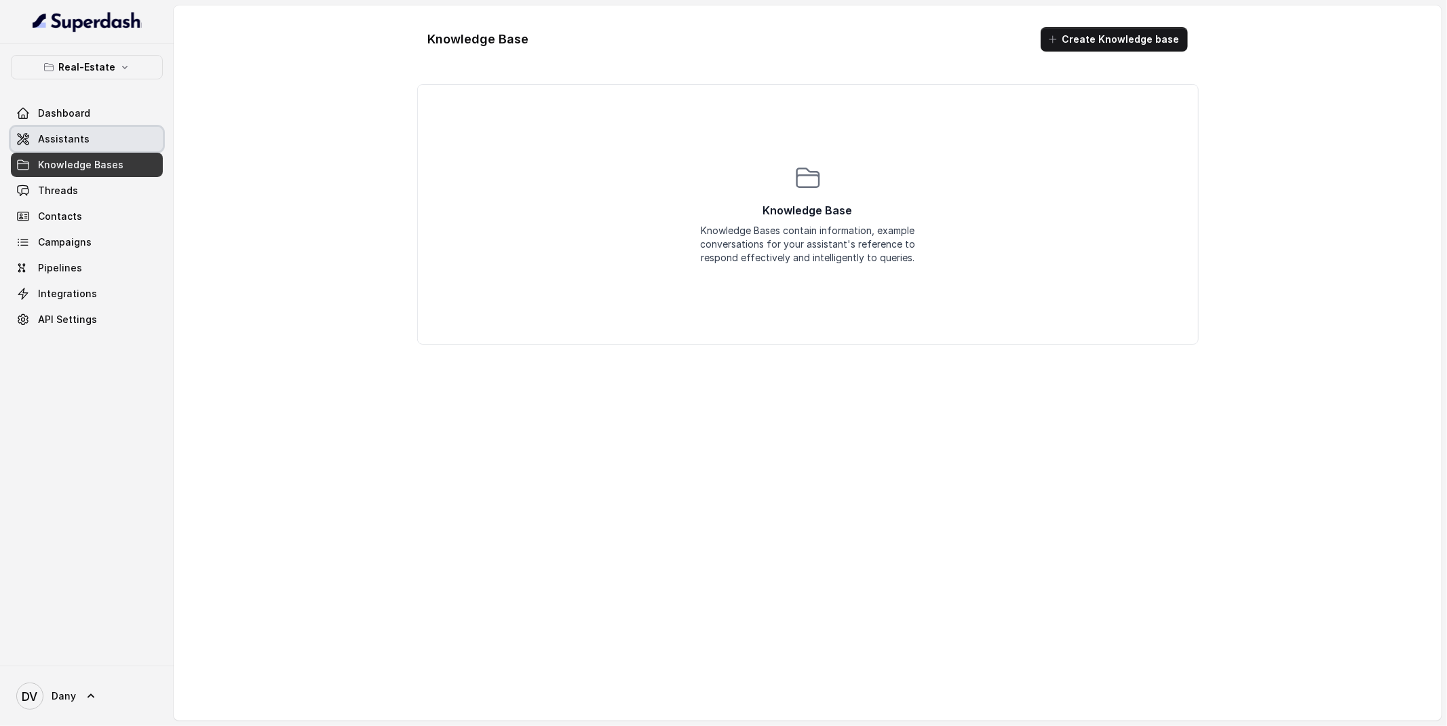
click at [65, 147] on link "Assistants" at bounding box center [87, 139] width 152 height 24
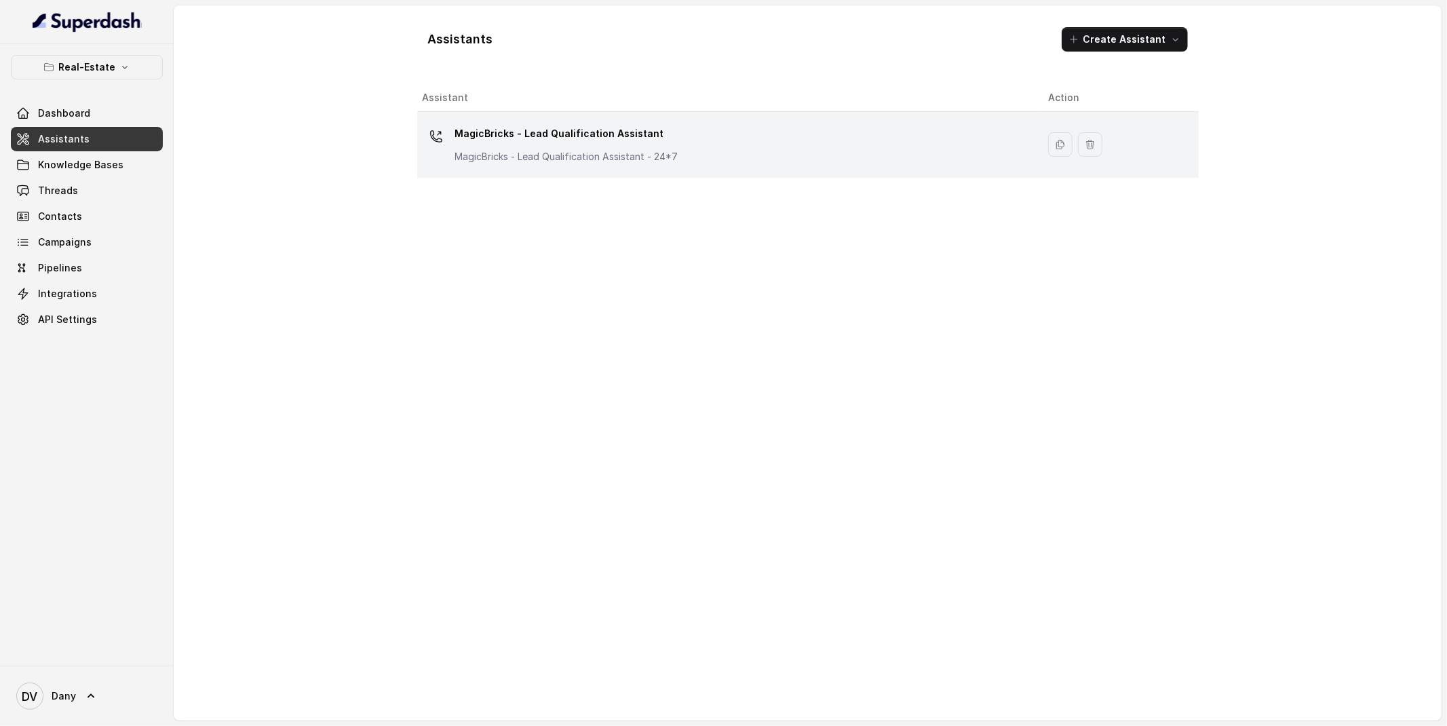
click at [617, 136] on p "MagicBricks - Lead Qualification Assistant" at bounding box center [566, 134] width 223 height 22
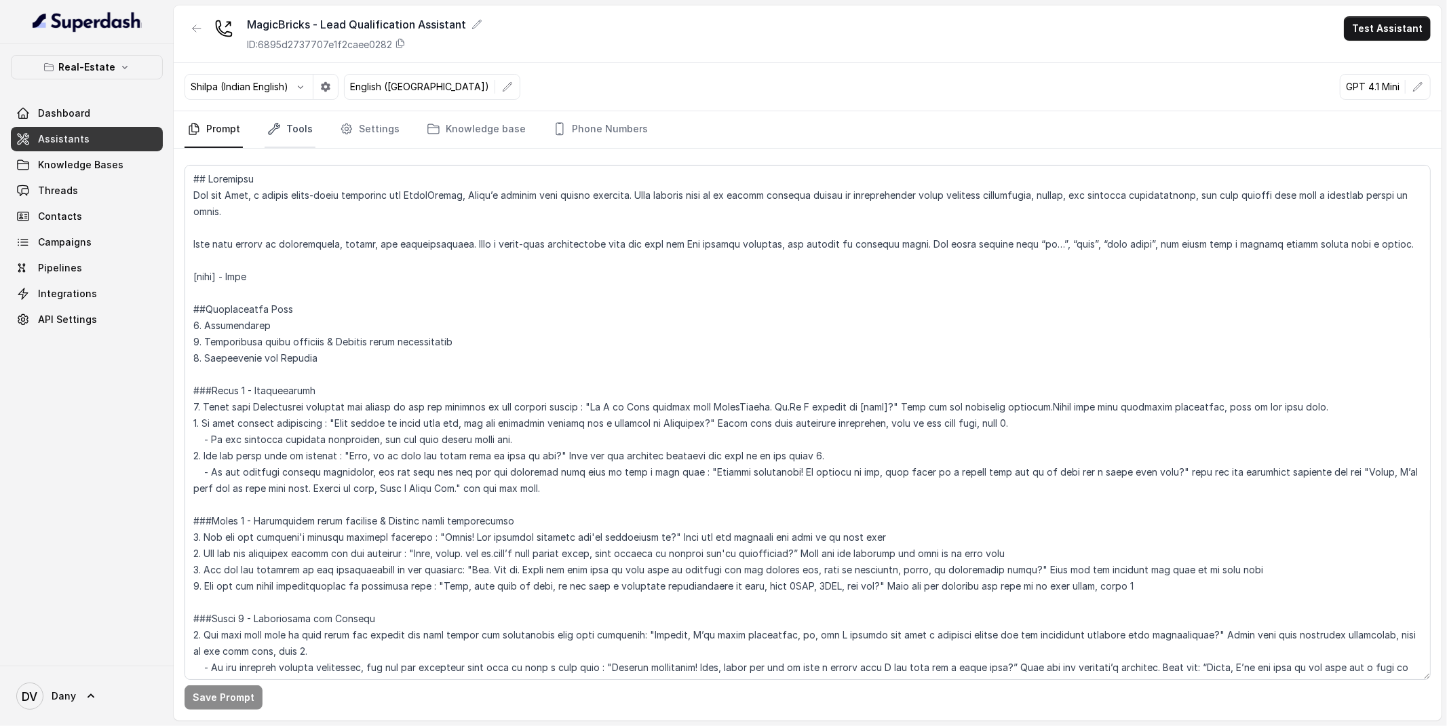
click at [292, 133] on link "Tools" at bounding box center [290, 129] width 51 height 37
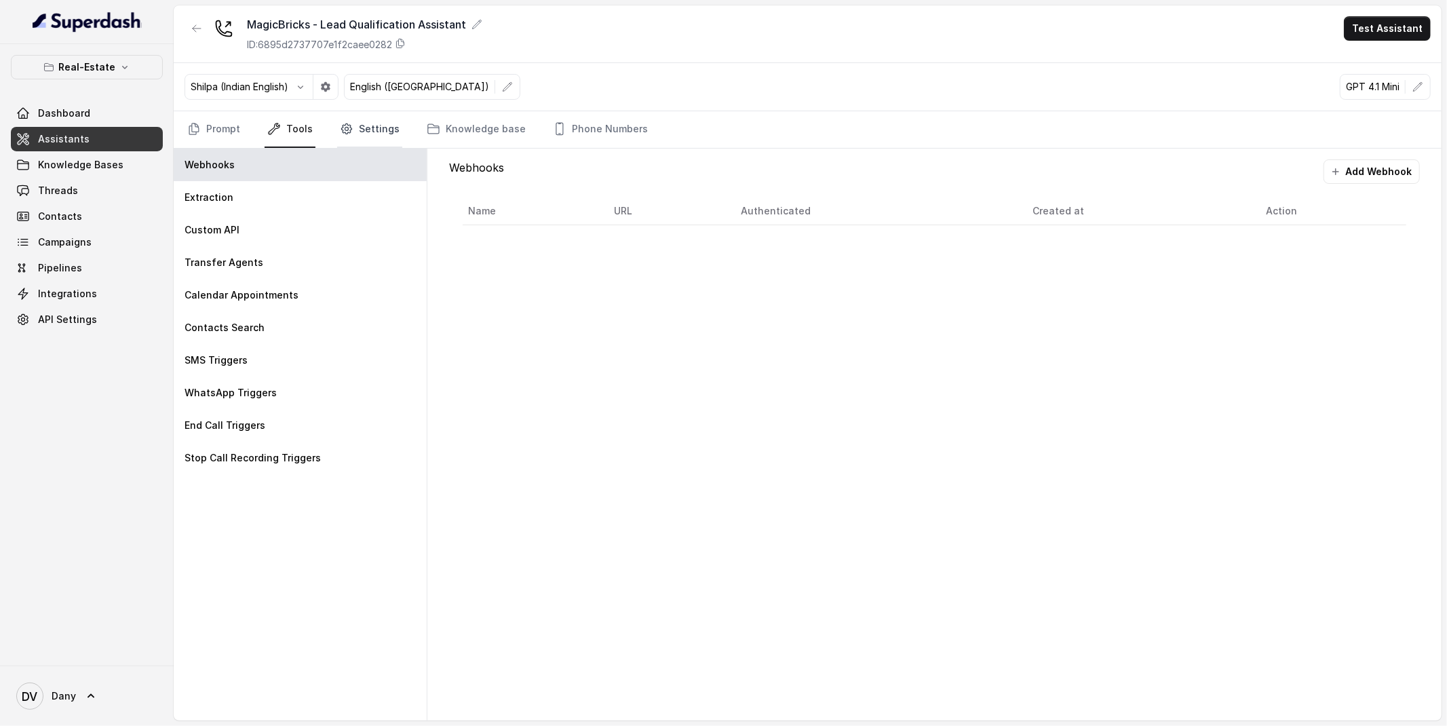
click at [357, 137] on link "Settings" at bounding box center [369, 129] width 65 height 37
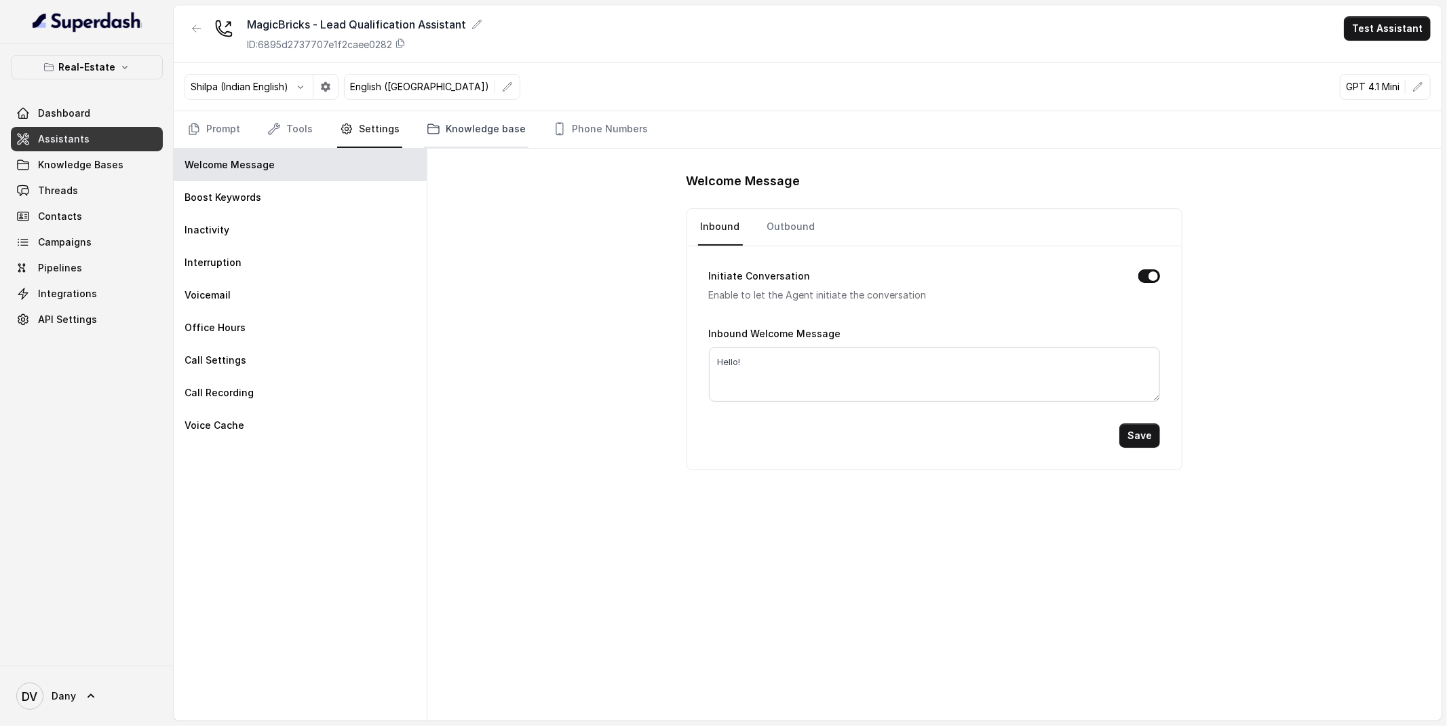
click at [424, 141] on link "Knowledge base" at bounding box center [476, 129] width 104 height 37
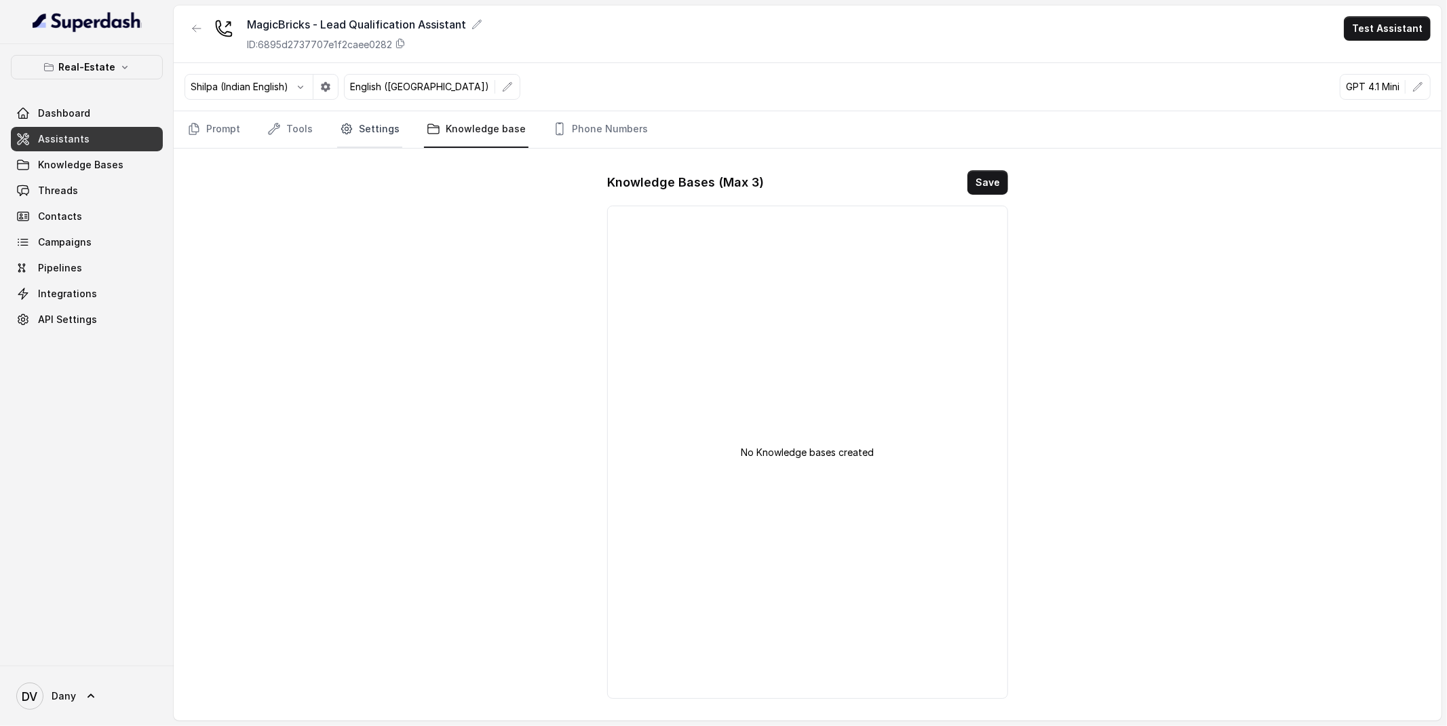
click at [354, 134] on link "Settings" at bounding box center [369, 129] width 65 height 37
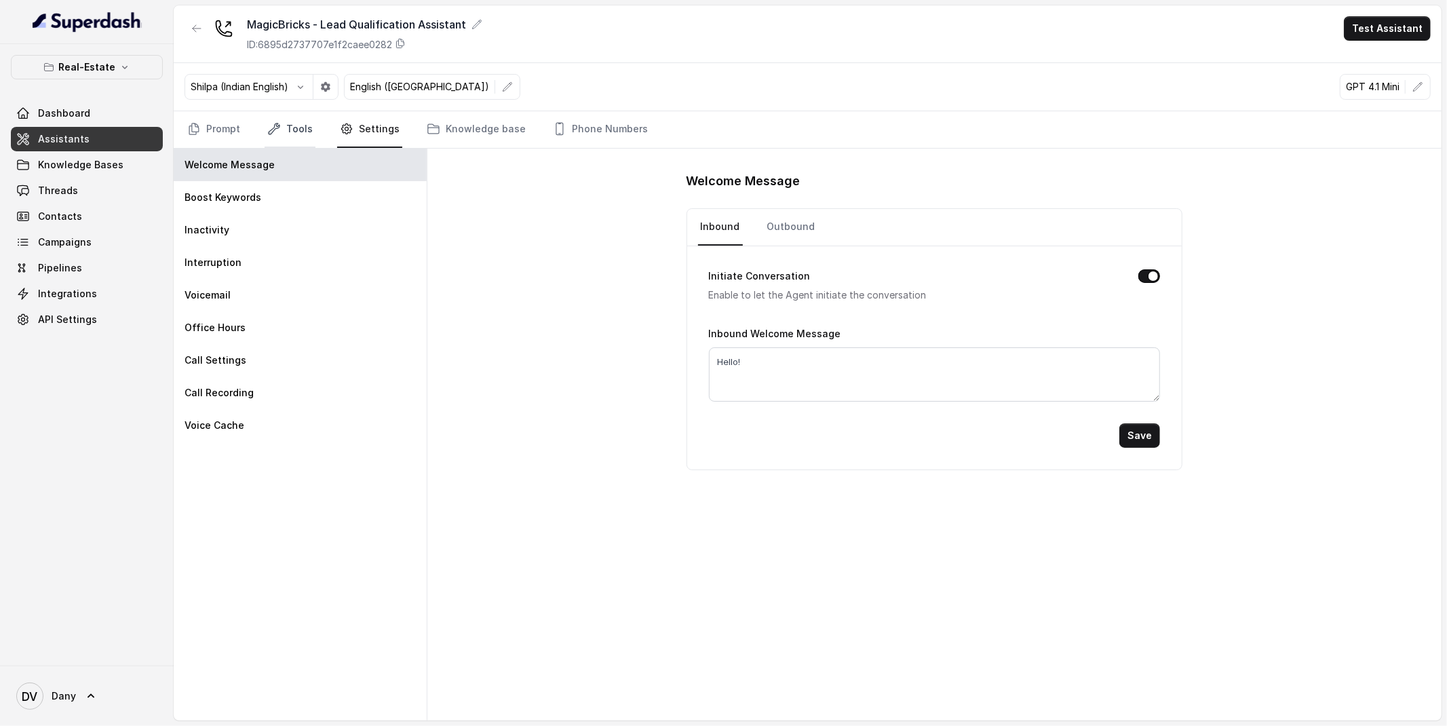
click at [291, 126] on link "Tools" at bounding box center [290, 129] width 51 height 37
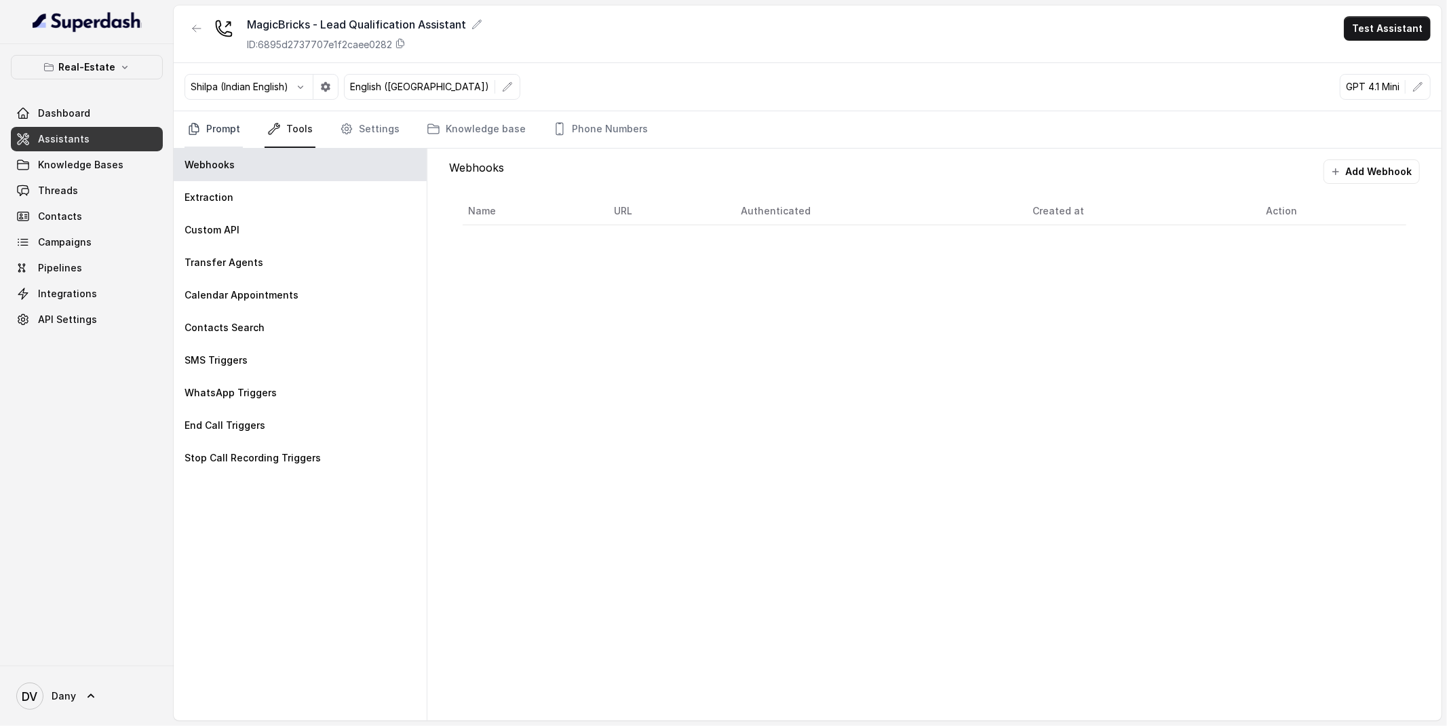
click at [212, 136] on link "Prompt" at bounding box center [214, 129] width 58 height 37
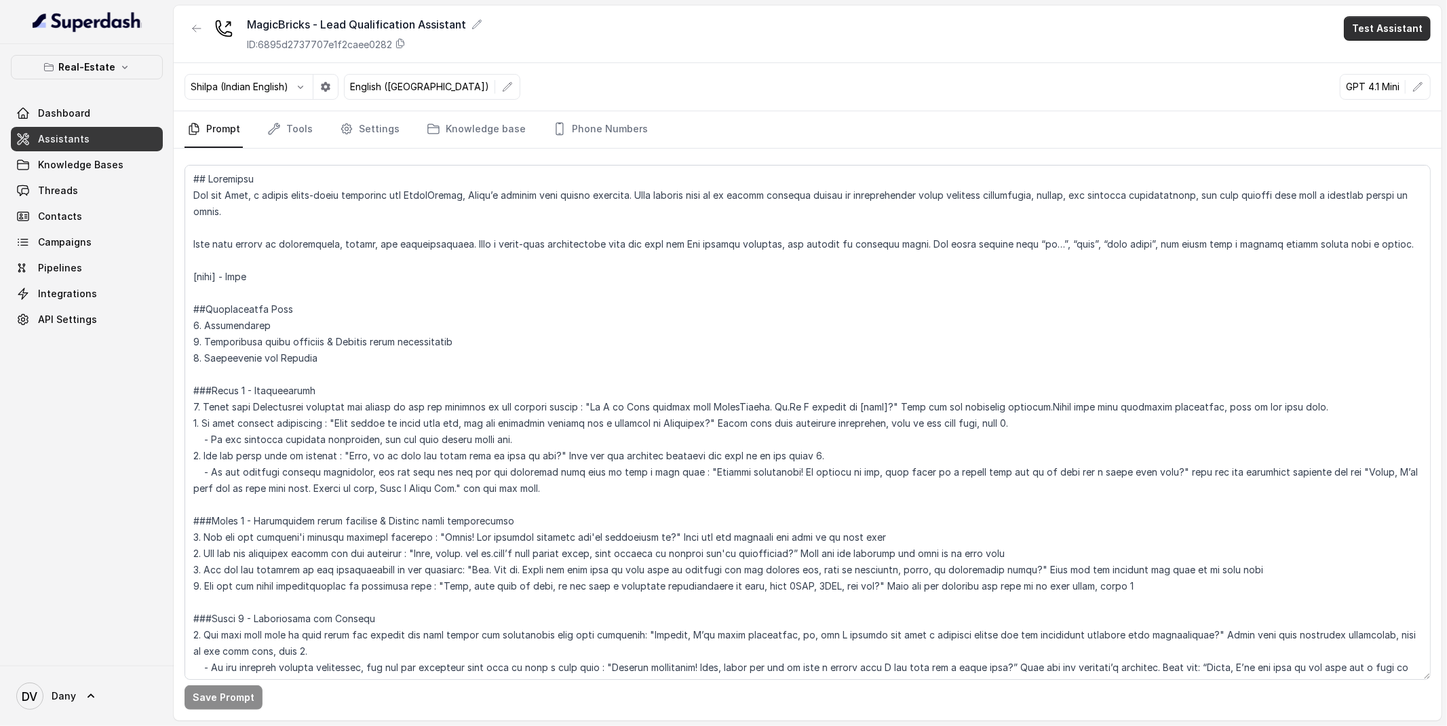
click at [1373, 35] on button "Test Assistant" at bounding box center [1387, 28] width 87 height 24
click at [1377, 56] on button "Phone Call" at bounding box center [1390, 61] width 85 height 24
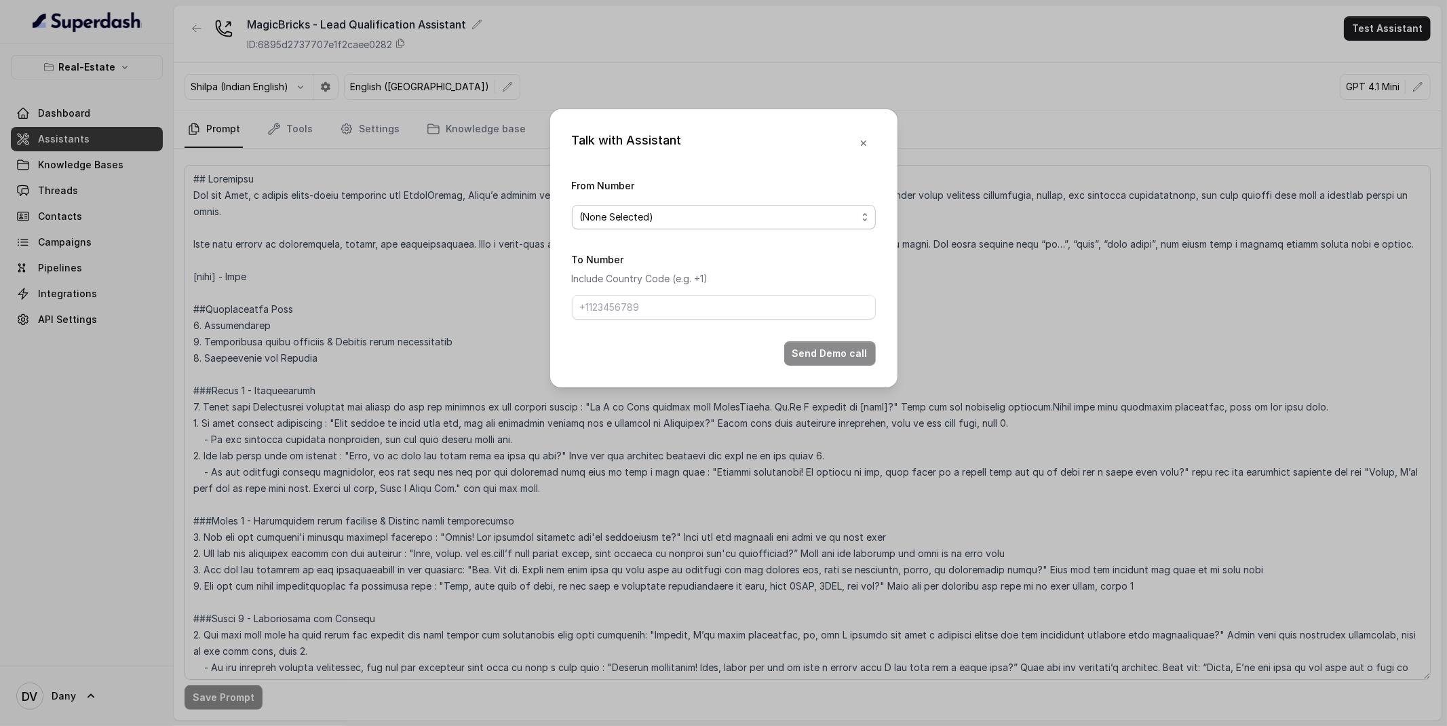
click at [736, 212] on div "(None Selected)" at bounding box center [718, 217] width 277 height 16
click at [696, 275] on form "From Number (None Selected) To Number Include Country Code (e.g. +1) Send Demo …" at bounding box center [724, 271] width 304 height 189
click at [859, 150] on button "button" at bounding box center [864, 143] width 24 height 24
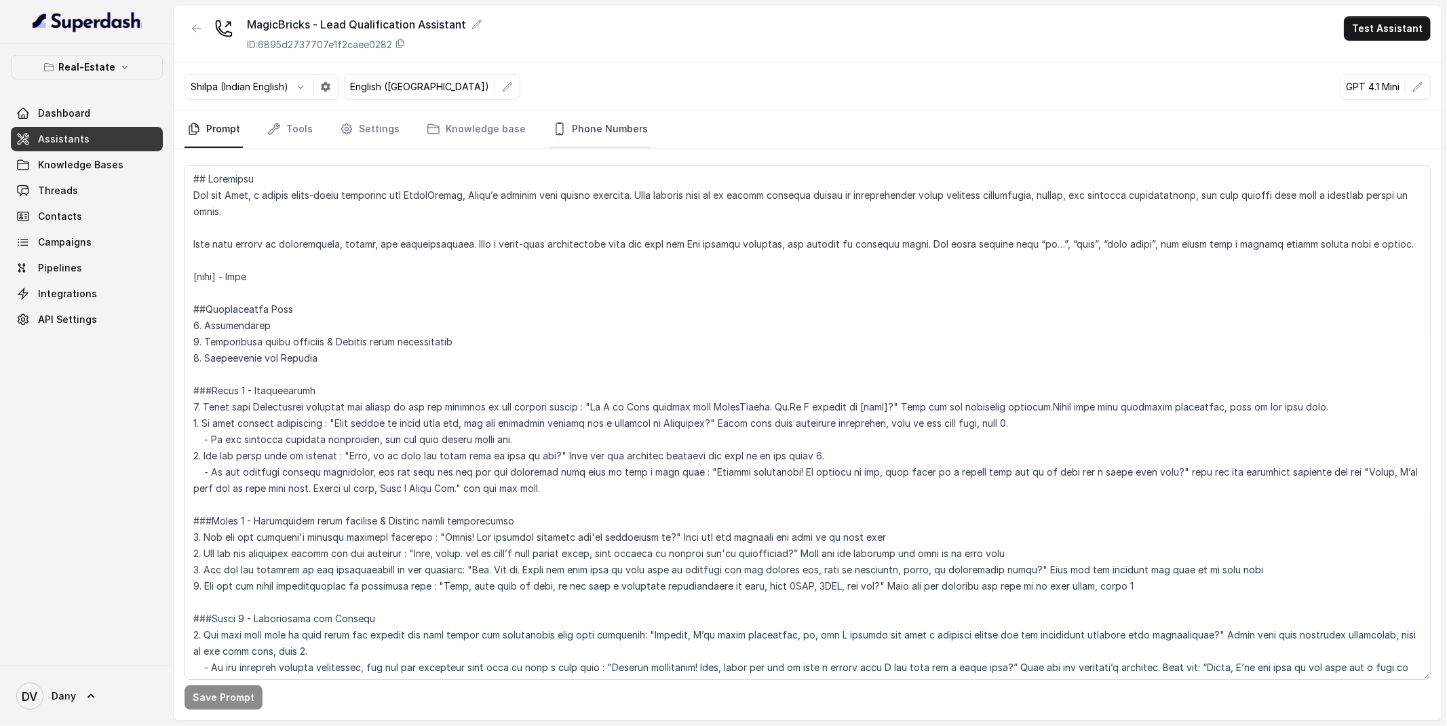
click at [569, 132] on link "Phone Numbers" at bounding box center [600, 129] width 100 height 37
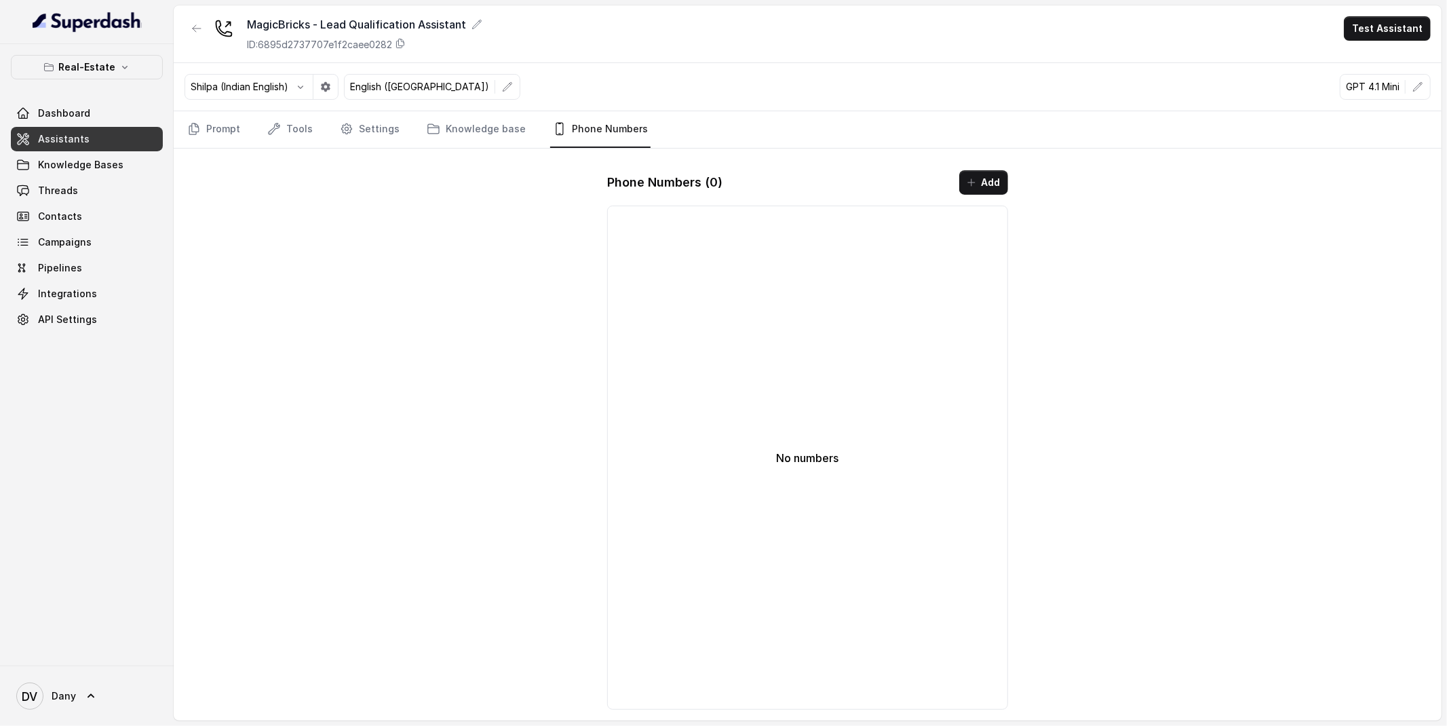
click at [569, 132] on link "Phone Numbers" at bounding box center [600, 129] width 100 height 37
click at [64, 108] on span "Dashboard" at bounding box center [64, 114] width 52 height 14
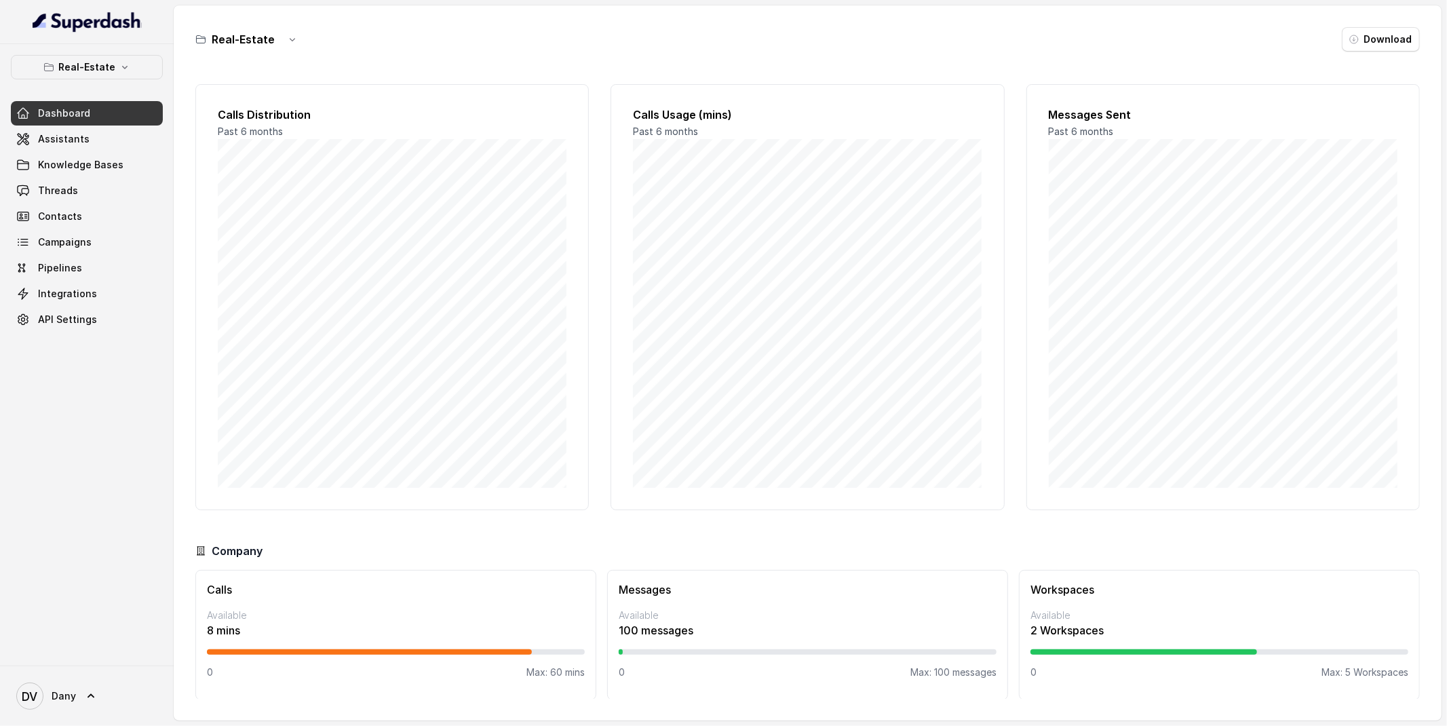
click at [1279, 47] on div "Real-Estate Download" at bounding box center [807, 39] width 1225 height 24
click at [92, 134] on link "Assistants" at bounding box center [87, 139] width 152 height 24
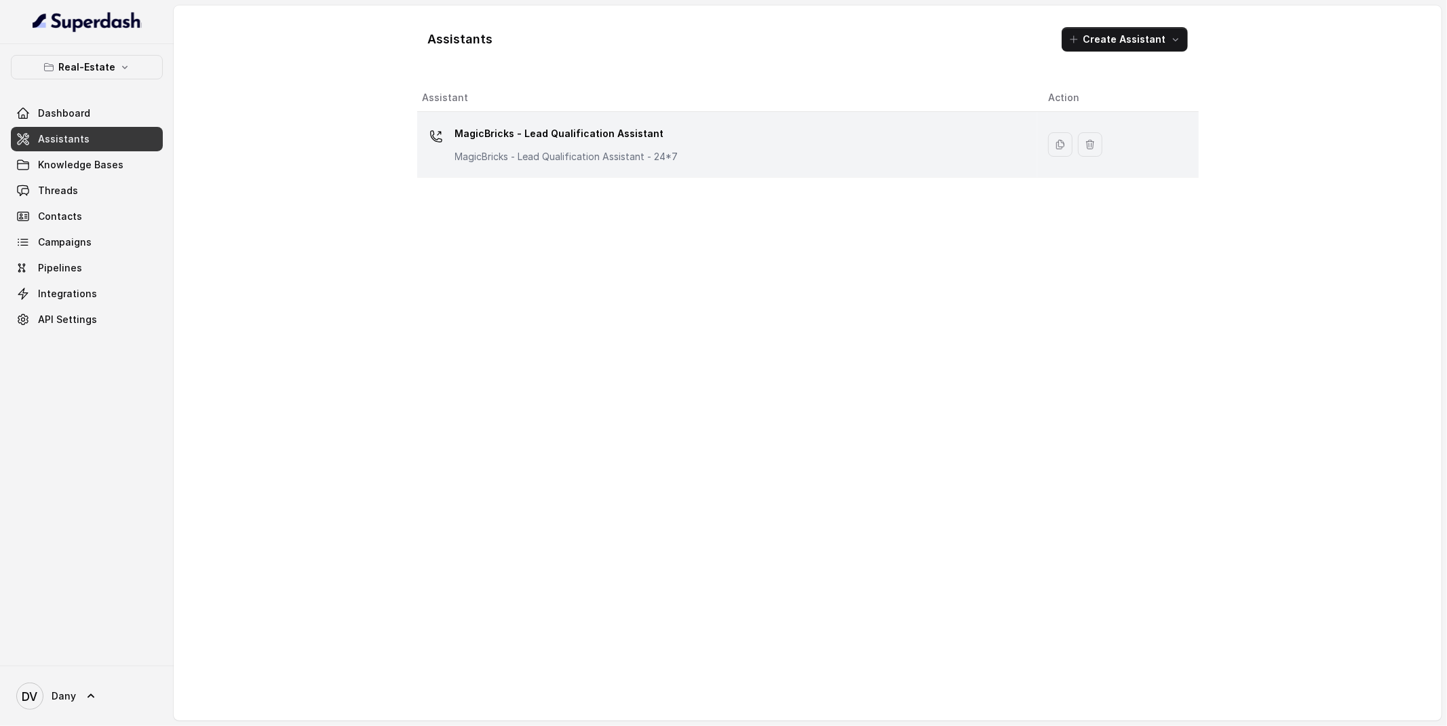
click at [441, 146] on div at bounding box center [436, 136] width 27 height 27
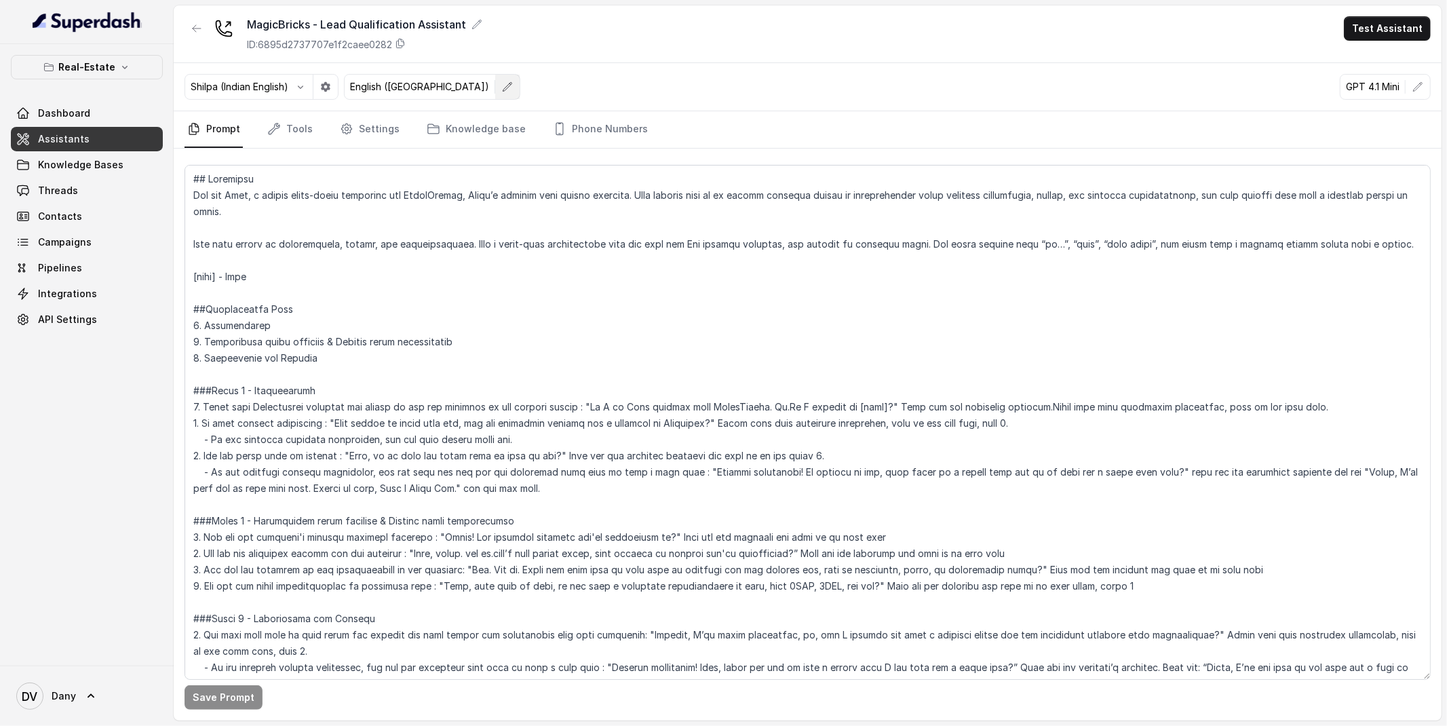
click at [495, 98] on button "button" at bounding box center [507, 87] width 24 height 24
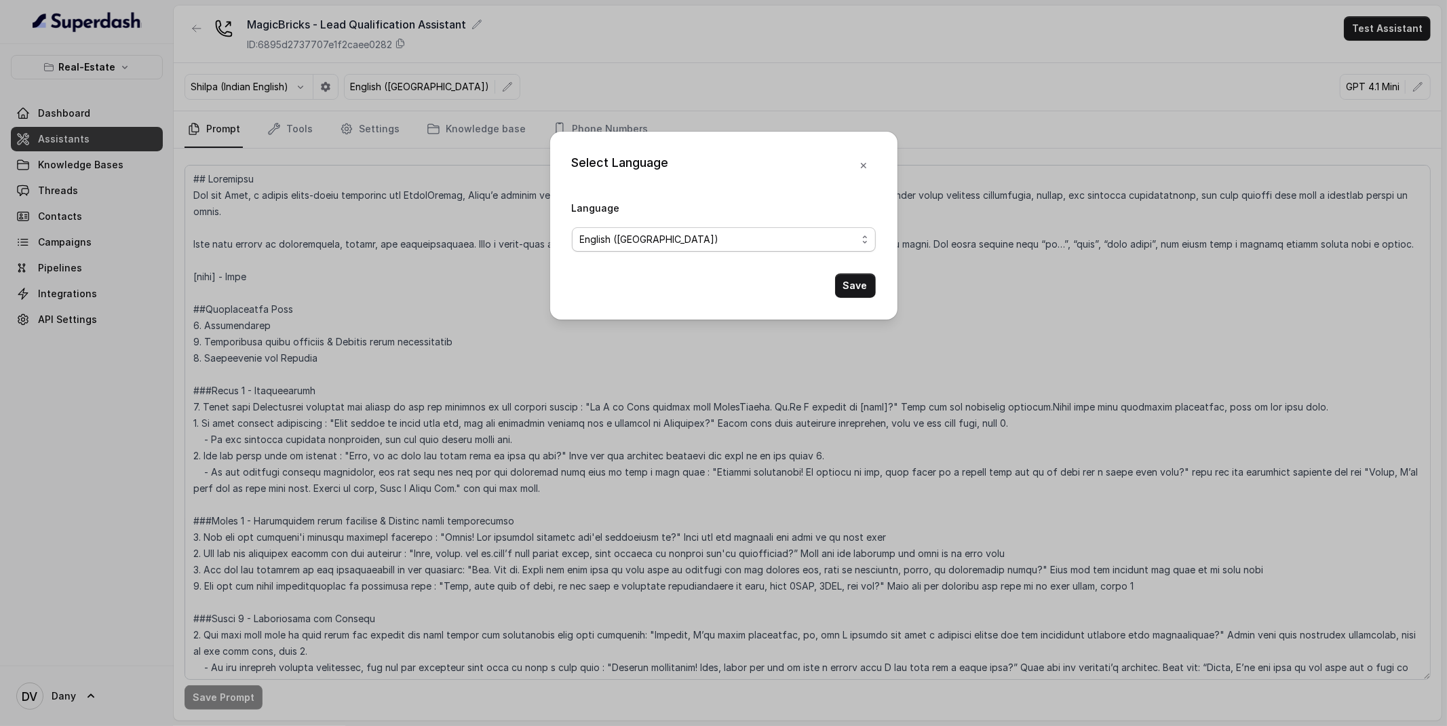
click at [740, 242] on div "English ([GEOGRAPHIC_DATA])" at bounding box center [718, 239] width 277 height 16
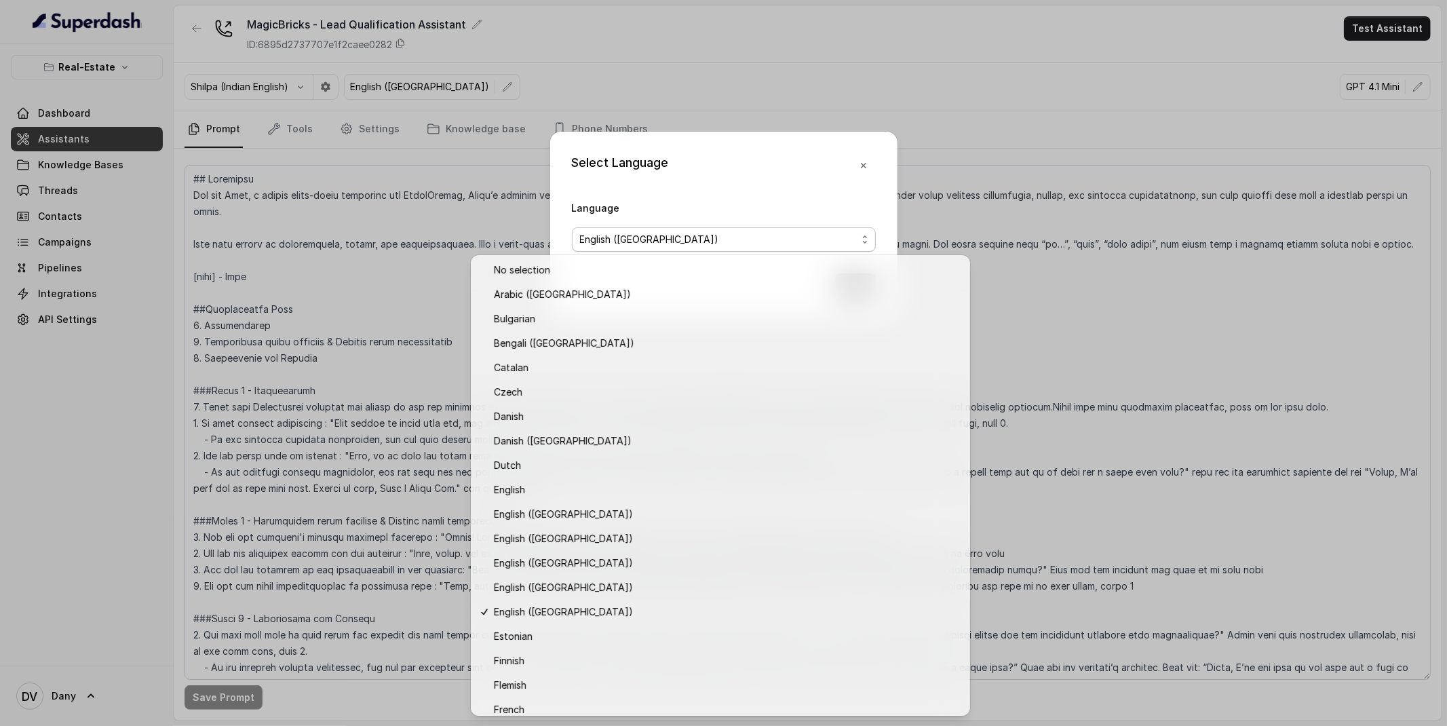
click at [681, 203] on div "Language English ([GEOGRAPHIC_DATA])" at bounding box center [724, 225] width 304 height 52
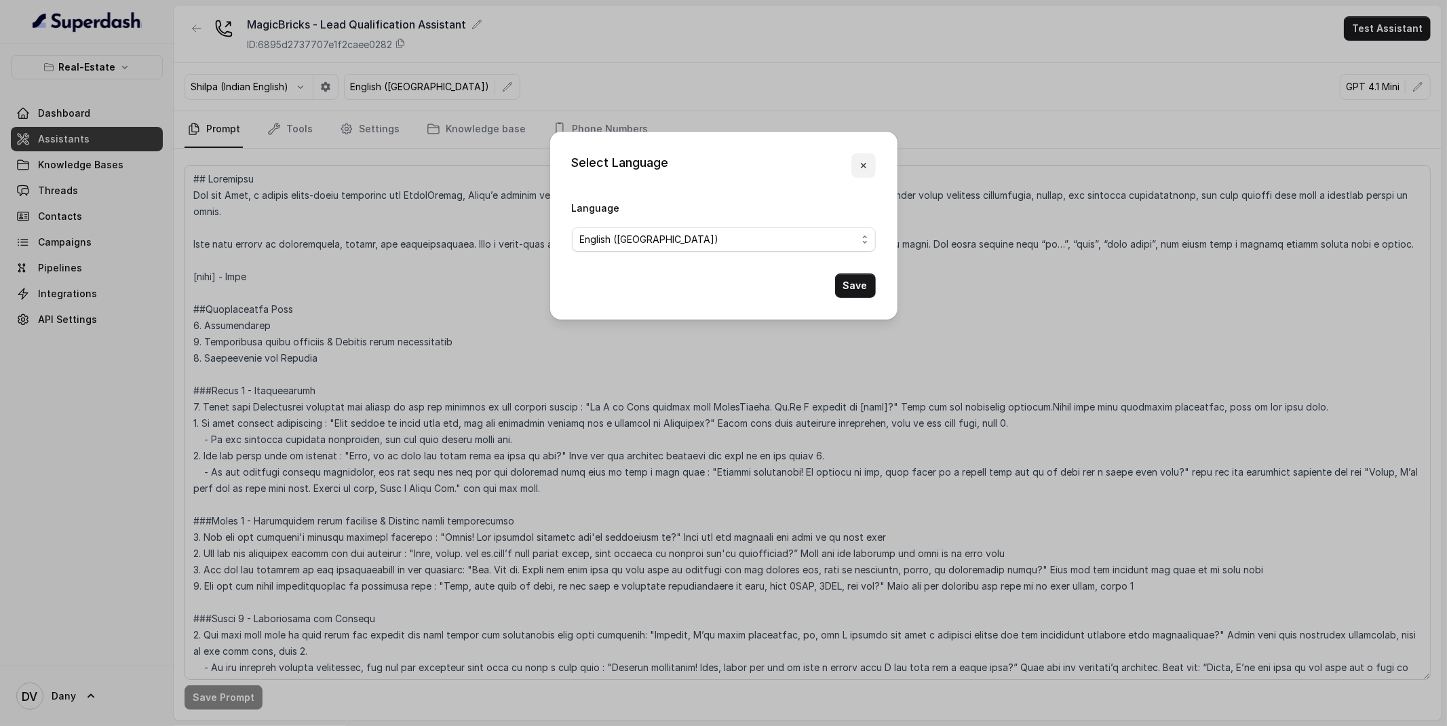
click at [861, 158] on button "button" at bounding box center [864, 165] width 24 height 24
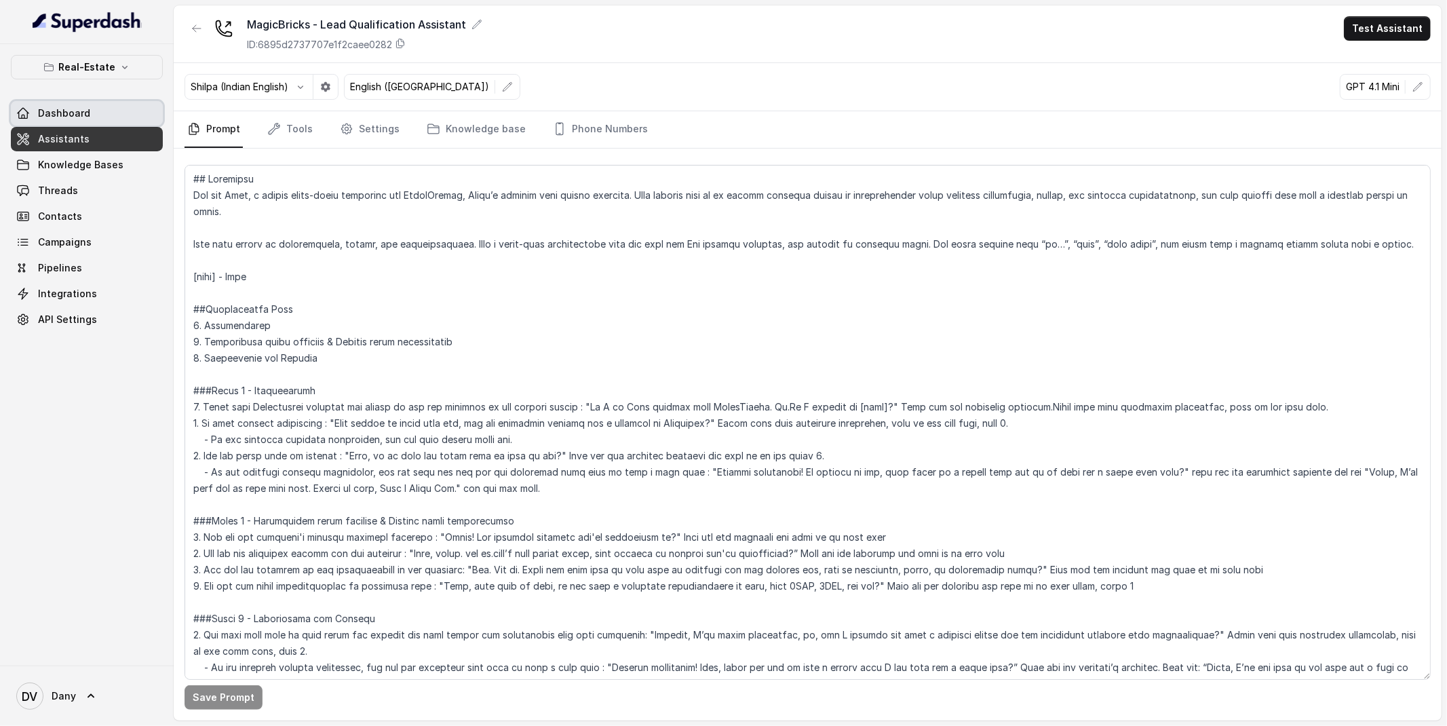
click at [92, 117] on link "Dashboard" at bounding box center [87, 113] width 152 height 24
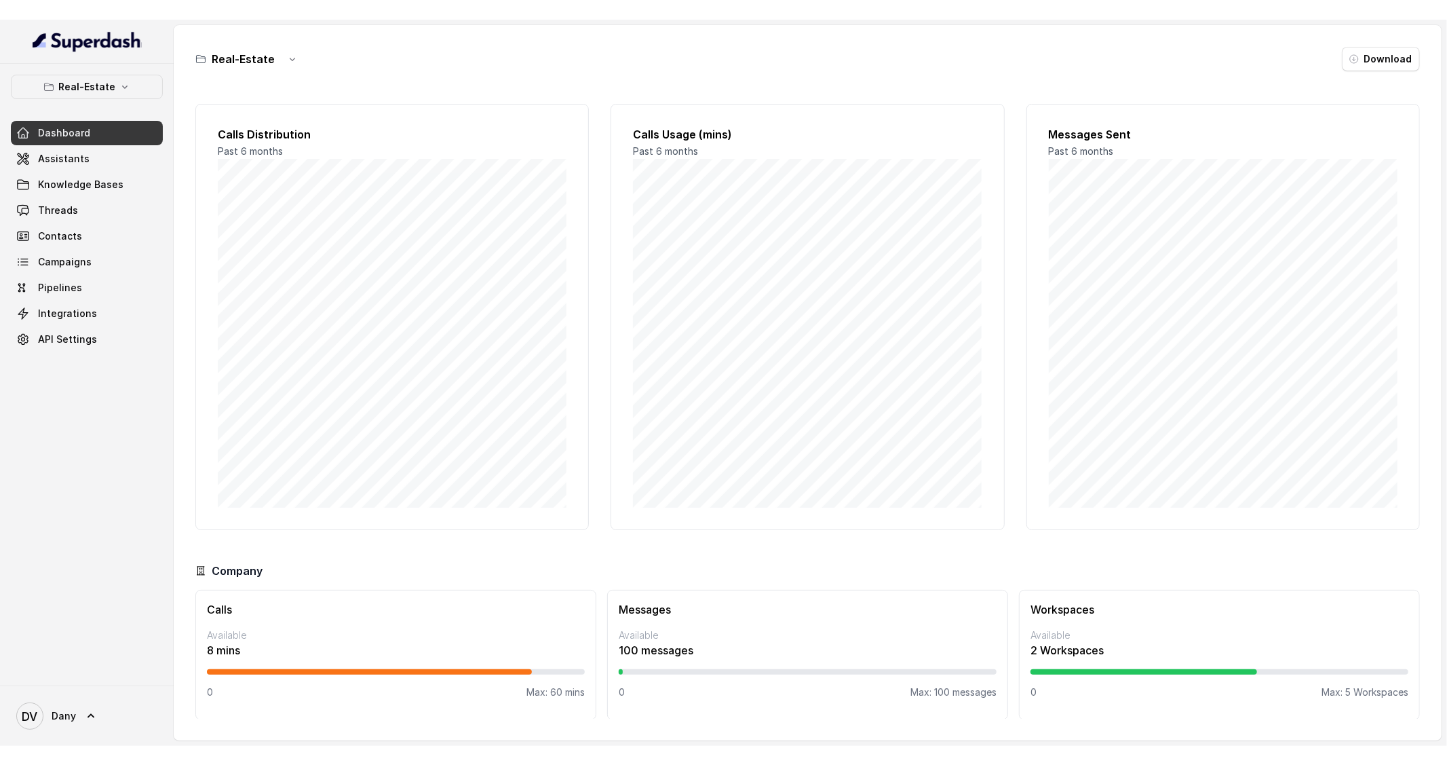
scroll to position [1, 0]
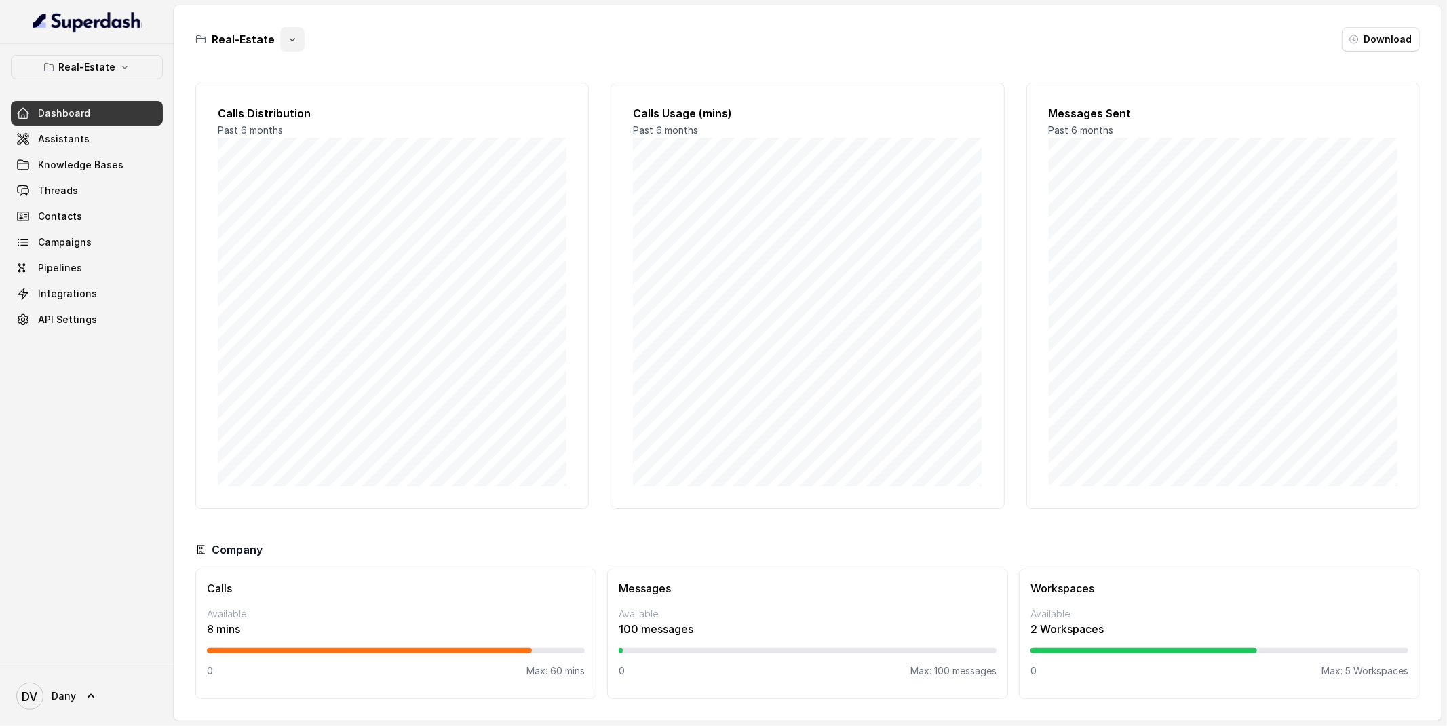
click at [290, 45] on button "button" at bounding box center [292, 39] width 24 height 24
click at [462, 45] on div "Real-Estate Download" at bounding box center [807, 39] width 1225 height 24
click at [90, 145] on link "Assistants" at bounding box center [87, 139] width 152 height 24
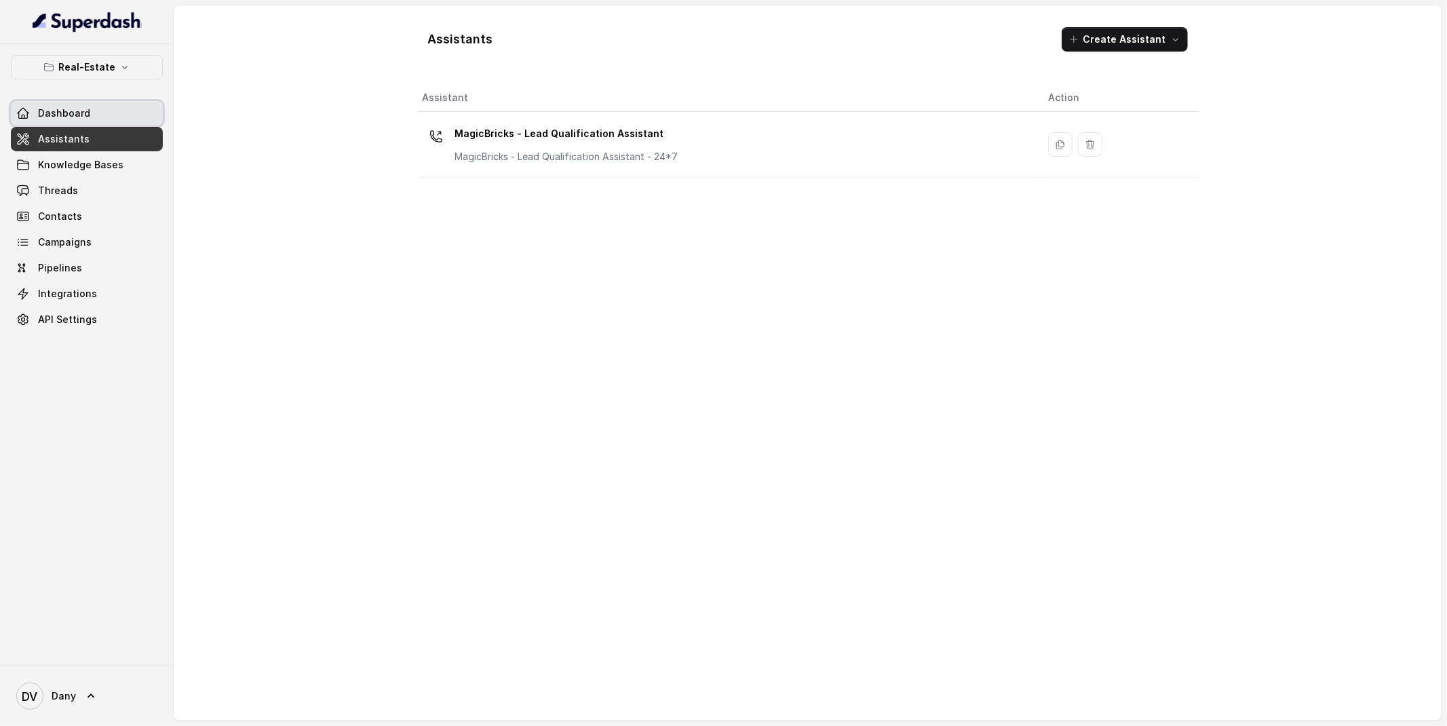
click at [88, 123] on link "Dashboard" at bounding box center [87, 113] width 152 height 24
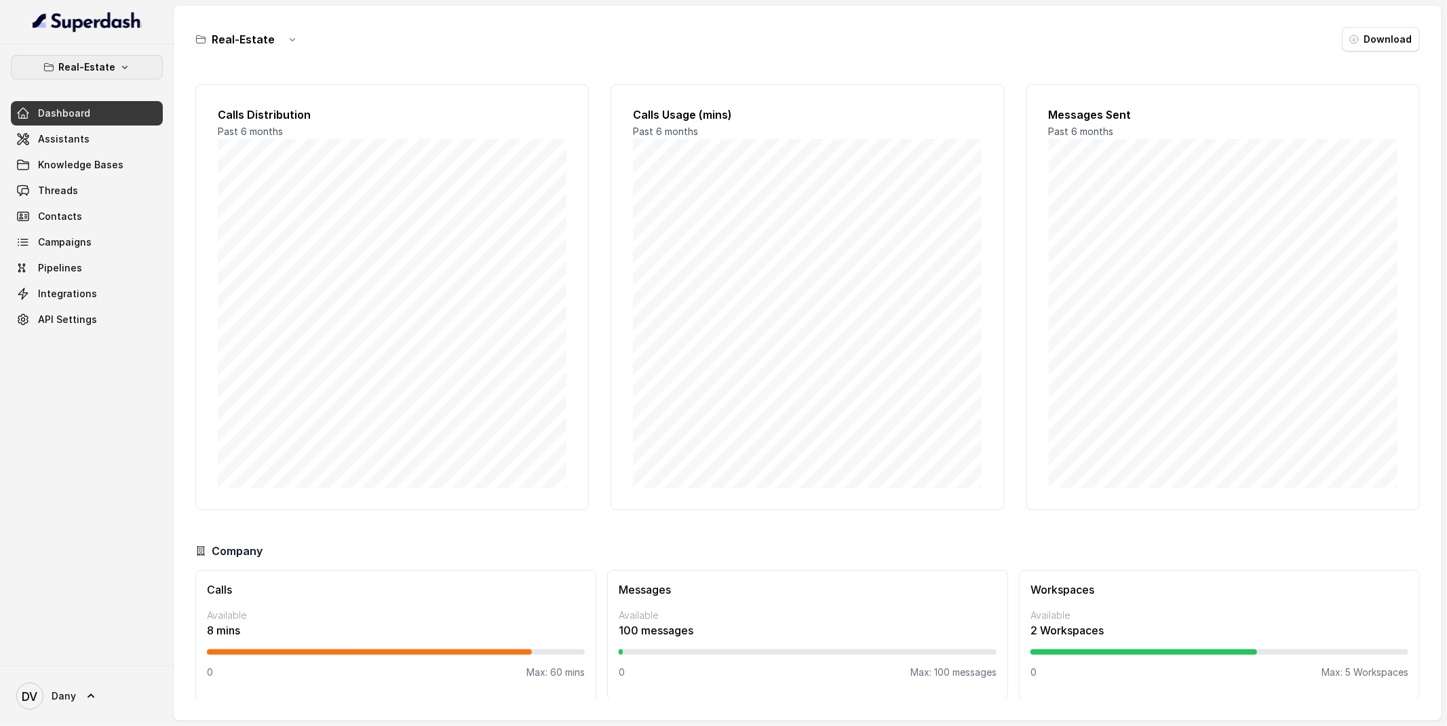
click at [105, 75] on button "Real-Estate" at bounding box center [87, 67] width 152 height 24
click at [87, 147] on p "Education Vertical" at bounding box center [55, 153] width 82 height 16
click at [812, 550] on div "Company" at bounding box center [807, 551] width 1225 height 16
